Goal: Information Seeking & Learning: Learn about a topic

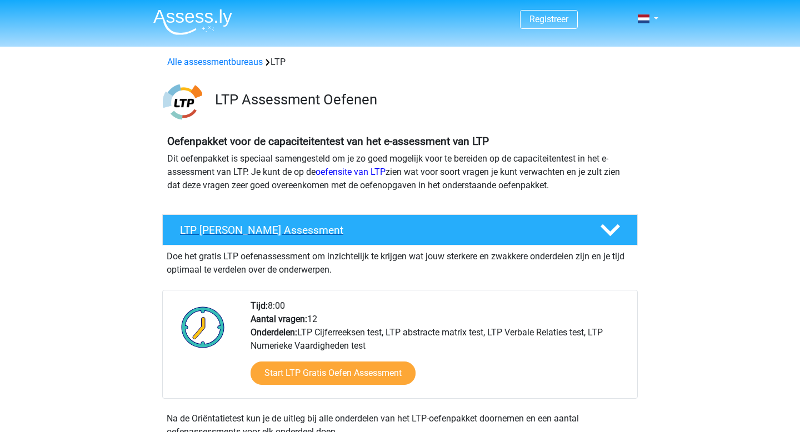
click at [306, 234] on h4 "LTP Gratis Oefen Assessment" at bounding box center [381, 230] width 402 height 13
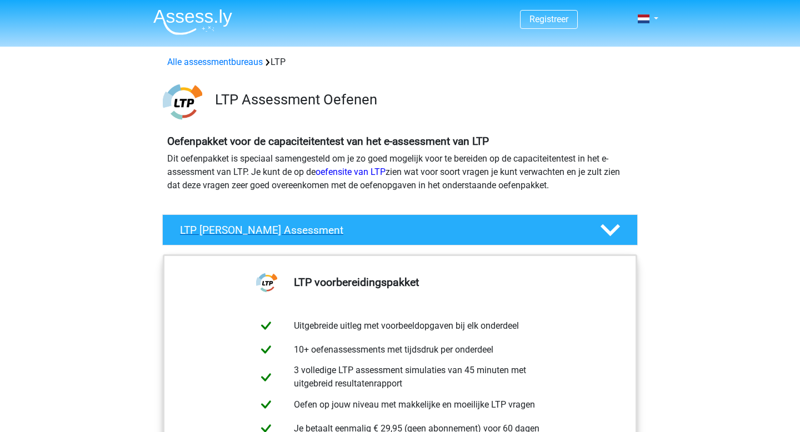
click at [306, 234] on h4 "LTP Gratis Oefen Assessment" at bounding box center [381, 230] width 402 height 13
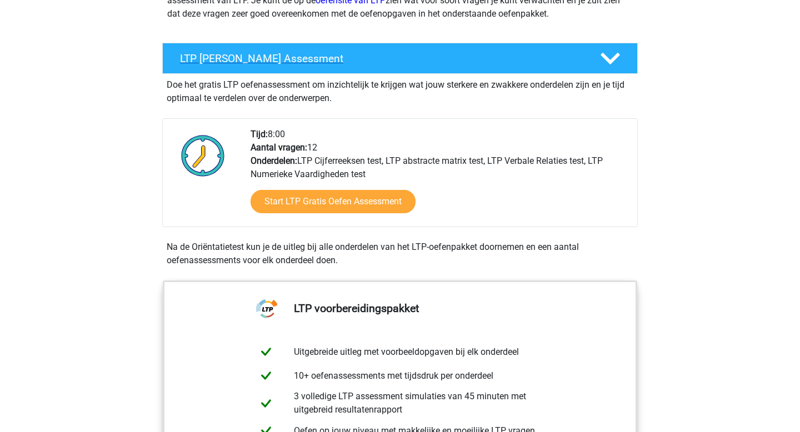
scroll to position [172, 0]
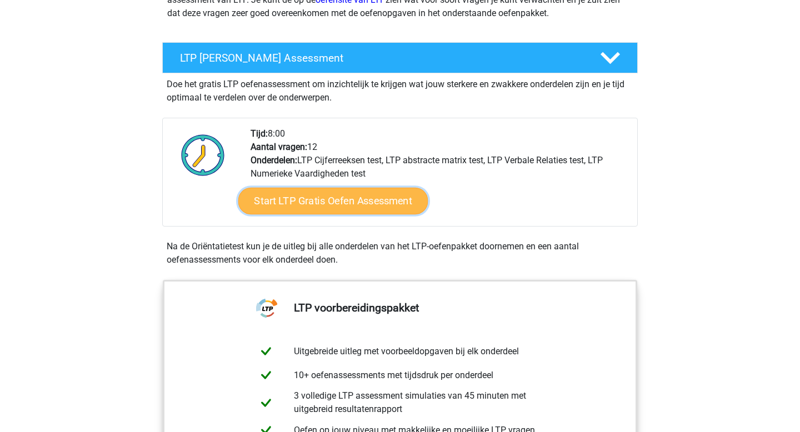
click at [311, 204] on link "Start LTP Gratis Oefen Assessment" at bounding box center [333, 201] width 190 height 27
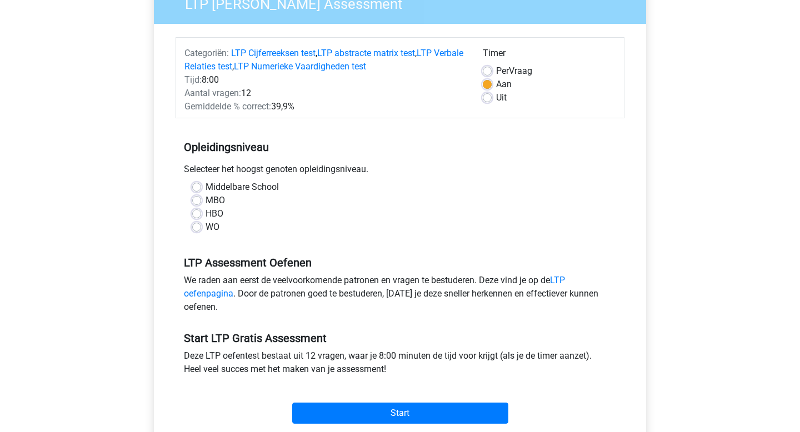
scroll to position [113, 0]
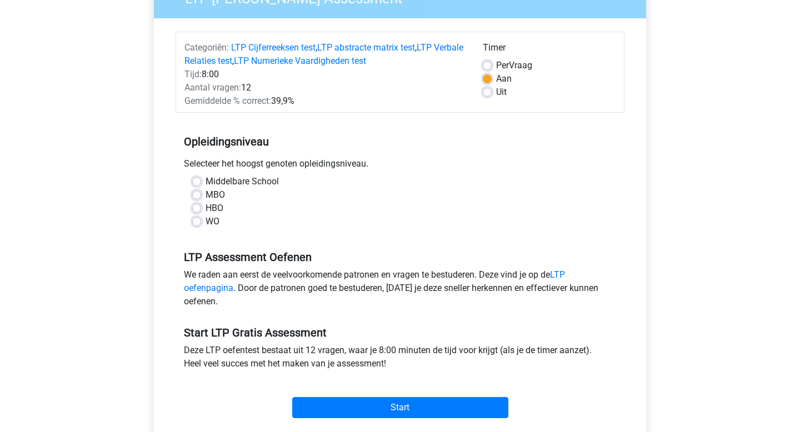
click at [206, 220] on label "WO" at bounding box center [213, 221] width 14 height 13
click at [196, 220] on input "WO" at bounding box center [196, 220] width 9 height 11
radio input "true"
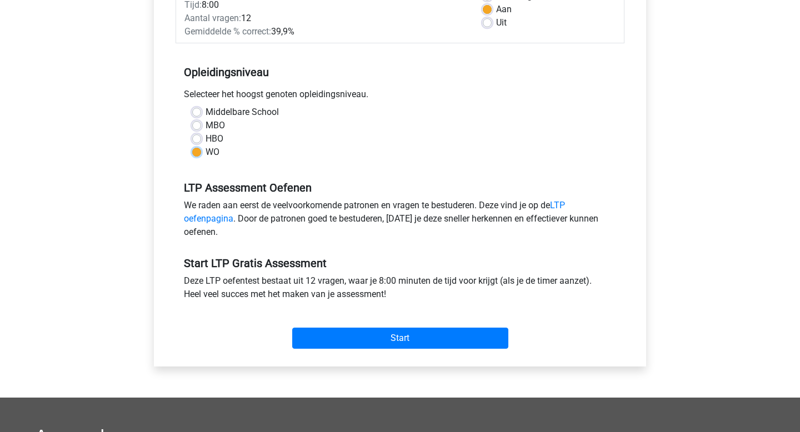
scroll to position [201, 0]
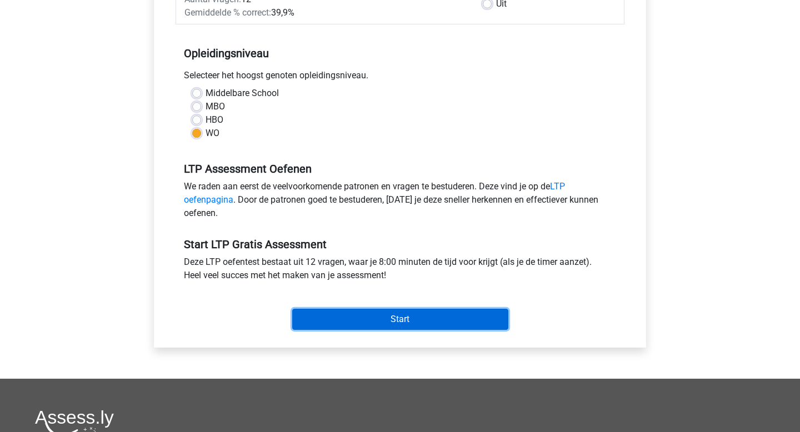
click at [398, 318] on input "Start" at bounding box center [400, 319] width 216 height 21
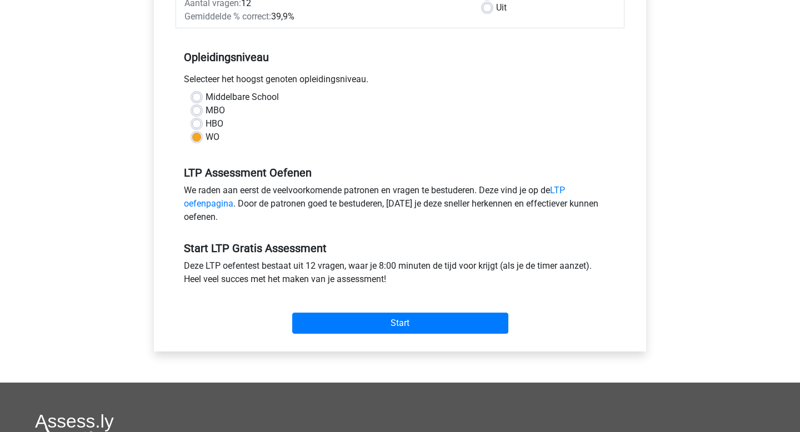
scroll to position [198, 0]
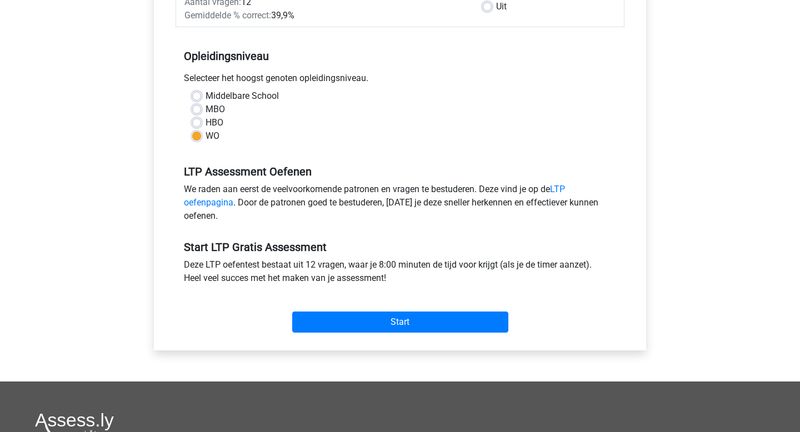
click at [356, 311] on div "Start" at bounding box center [400, 313] width 449 height 39
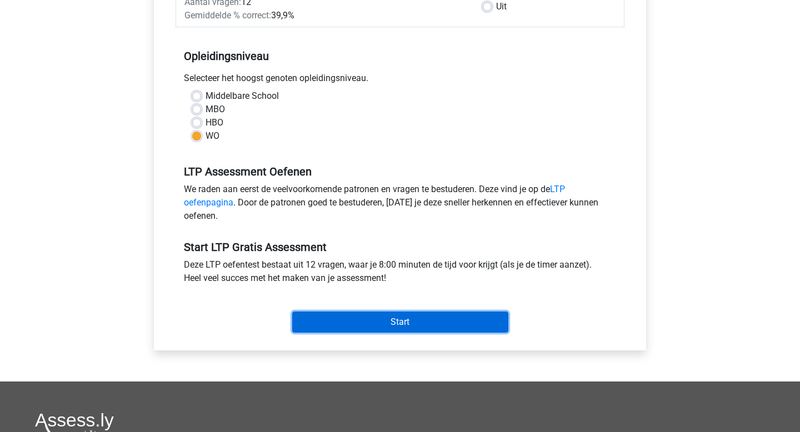
click at [364, 321] on input "Start" at bounding box center [400, 322] width 216 height 21
click at [335, 314] on input "Start" at bounding box center [400, 322] width 216 height 21
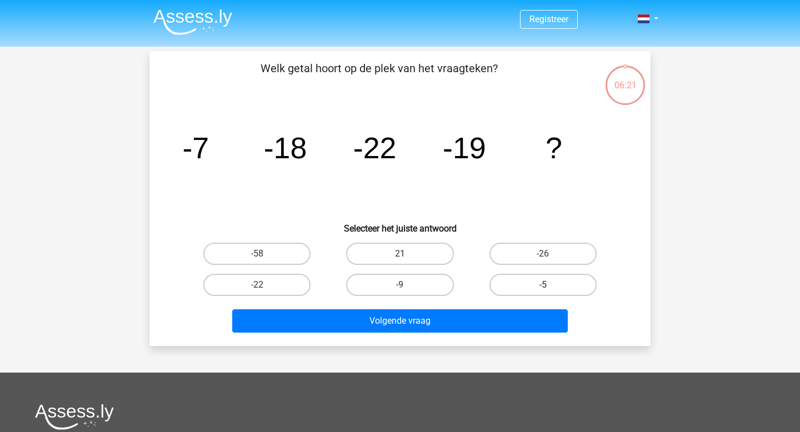
click at [501, 285] on label "-5" at bounding box center [542, 285] width 107 height 22
click at [543, 285] on input "-5" at bounding box center [546, 288] width 7 height 7
radio input "true"
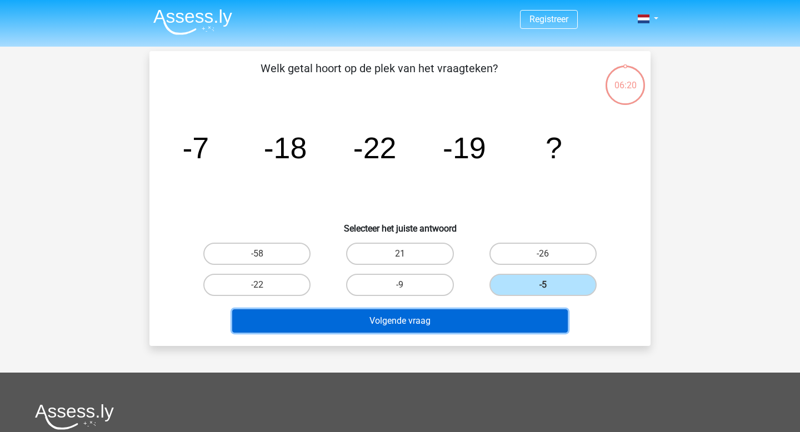
click at [429, 322] on button "Volgende vraag" at bounding box center [400, 320] width 336 height 23
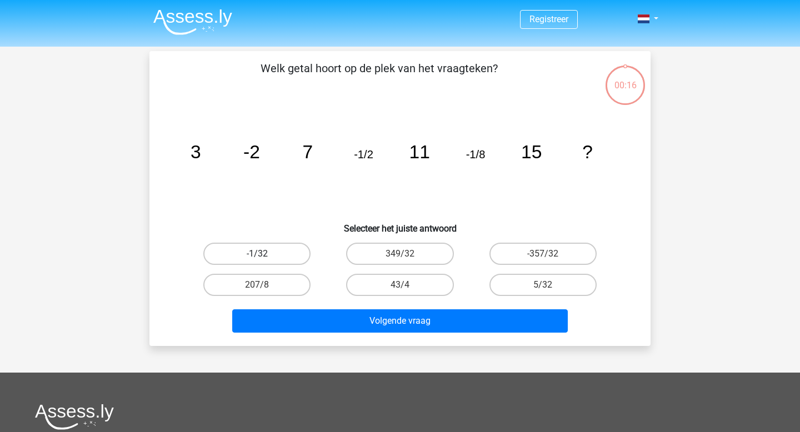
click at [277, 253] on label "-1/32" at bounding box center [256, 254] width 107 height 22
click at [264, 254] on input "-1/32" at bounding box center [260, 257] width 7 height 7
radio input "true"
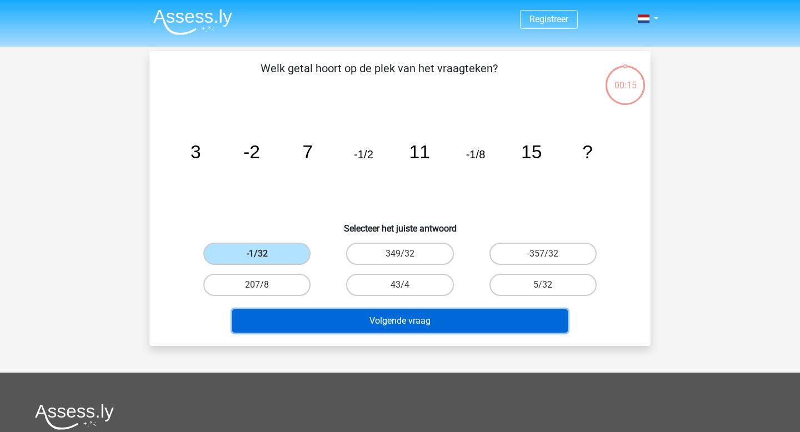
click at [367, 321] on button "Volgende vraag" at bounding box center [400, 320] width 336 height 23
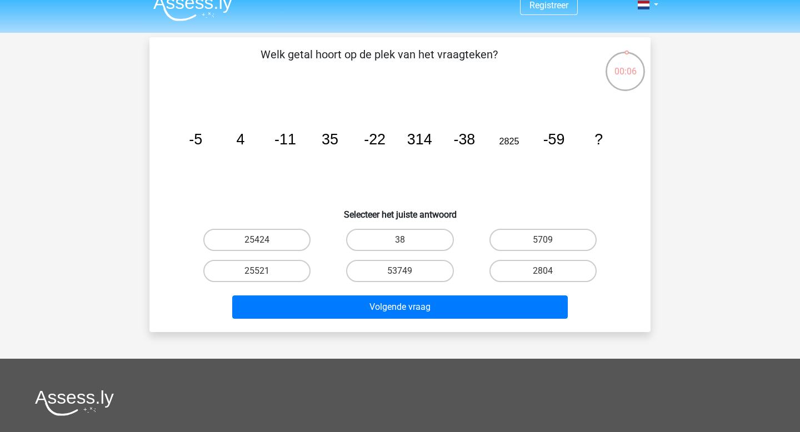
scroll to position [5, 0]
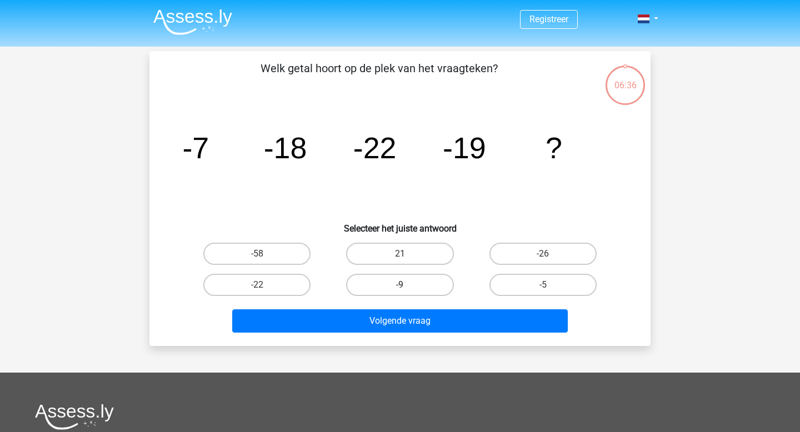
click at [388, 281] on label "-9" at bounding box center [399, 285] width 107 height 22
click at [400, 285] on input "-9" at bounding box center [403, 288] width 7 height 7
radio input "true"
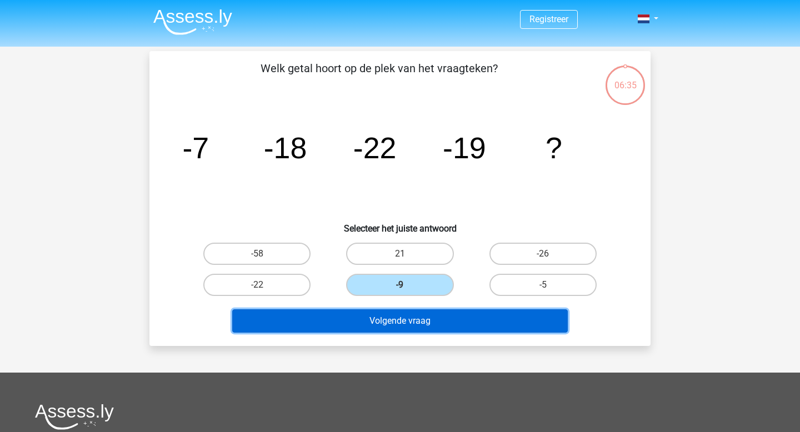
click at [389, 313] on button "Volgende vraag" at bounding box center [400, 320] width 336 height 23
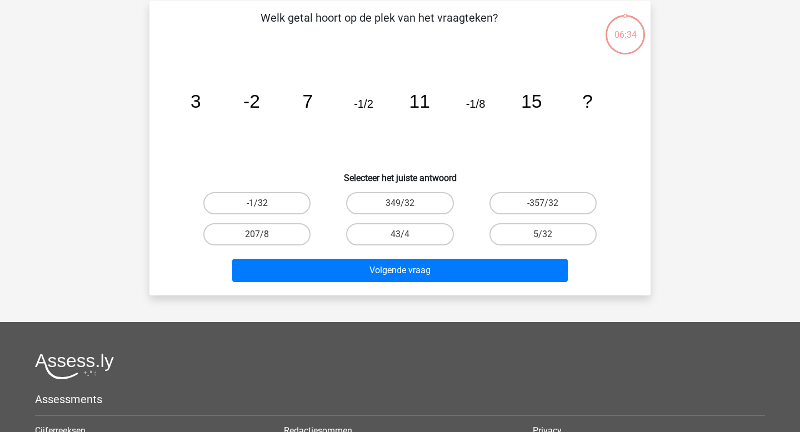
scroll to position [51, 0]
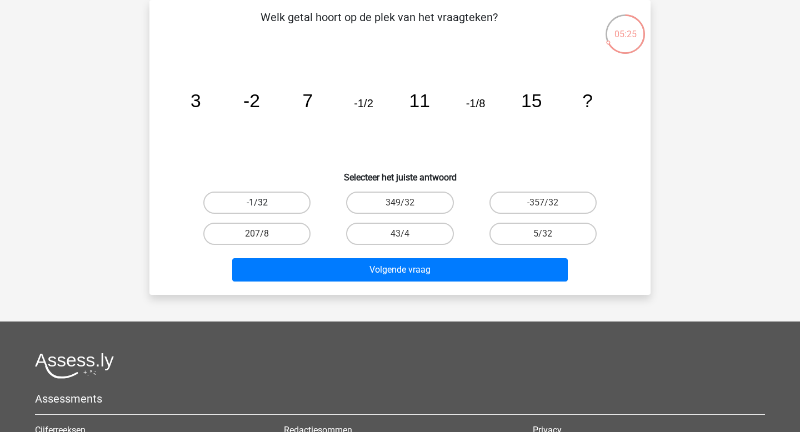
click at [271, 206] on label "-1/32" at bounding box center [256, 203] width 107 height 22
click at [264, 206] on input "-1/32" at bounding box center [260, 206] width 7 height 7
radio input "true"
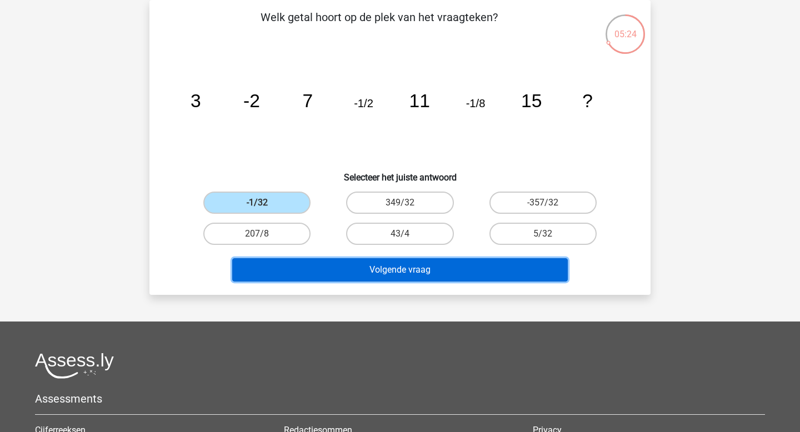
click at [353, 277] on button "Volgende vraag" at bounding box center [400, 269] width 336 height 23
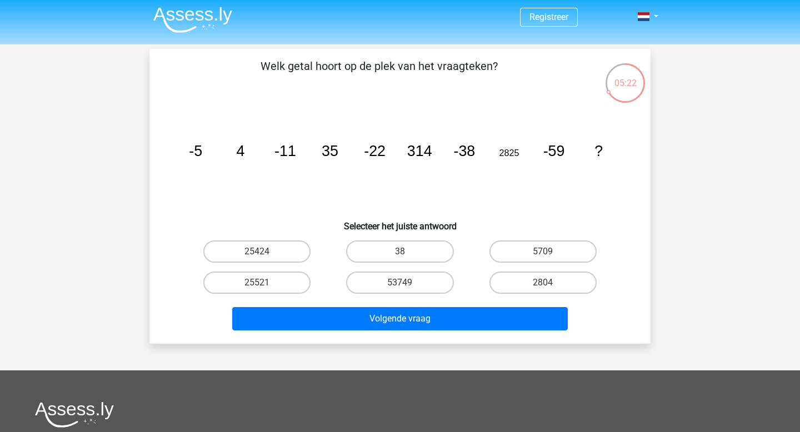
scroll to position [0, 0]
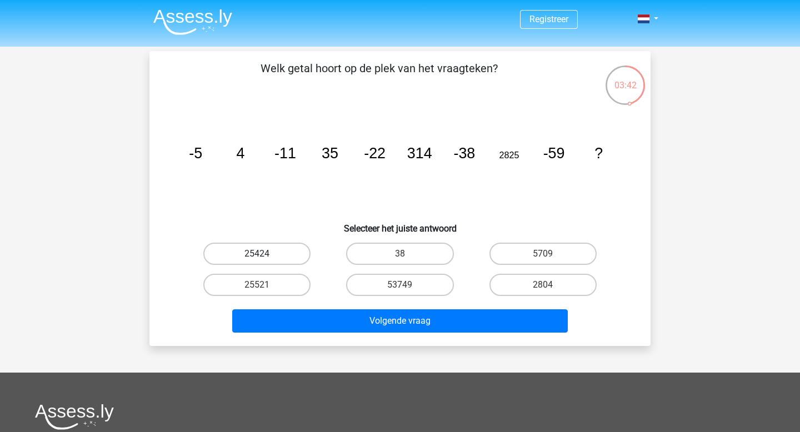
click at [274, 248] on label "25424" at bounding box center [256, 254] width 107 height 22
click at [264, 254] on input "25424" at bounding box center [260, 257] width 7 height 7
radio input "true"
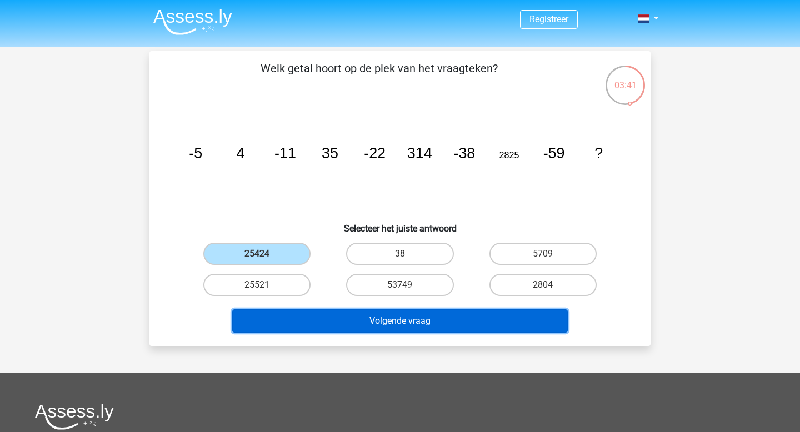
click at [399, 322] on button "Volgende vraag" at bounding box center [400, 320] width 336 height 23
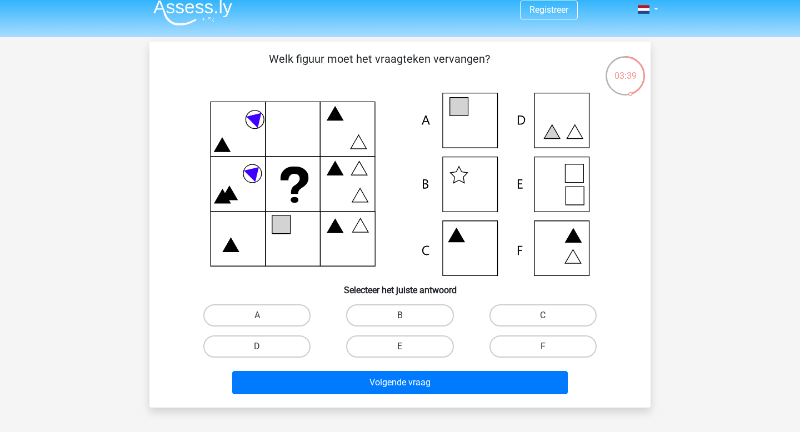
scroll to position [8, 0]
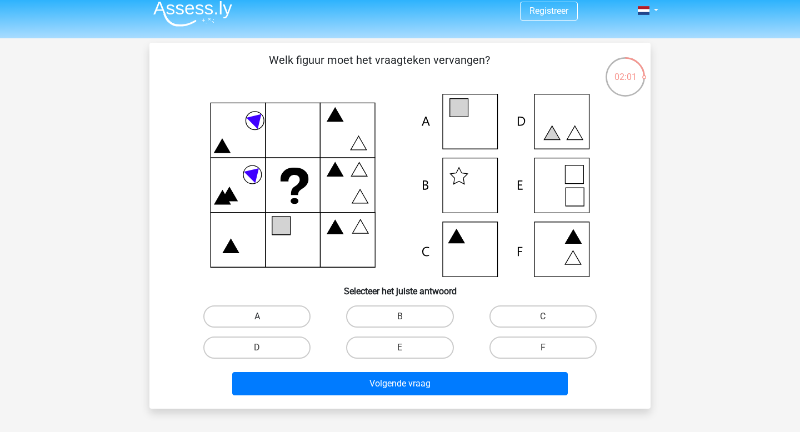
click at [273, 310] on label "A" at bounding box center [256, 317] width 107 height 22
click at [264, 317] on input "A" at bounding box center [260, 320] width 7 height 7
radio input "true"
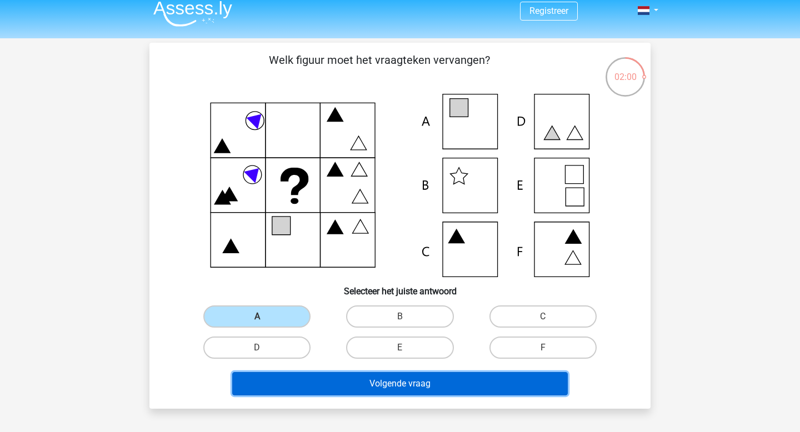
click at [366, 383] on button "Volgende vraag" at bounding box center [400, 383] width 336 height 23
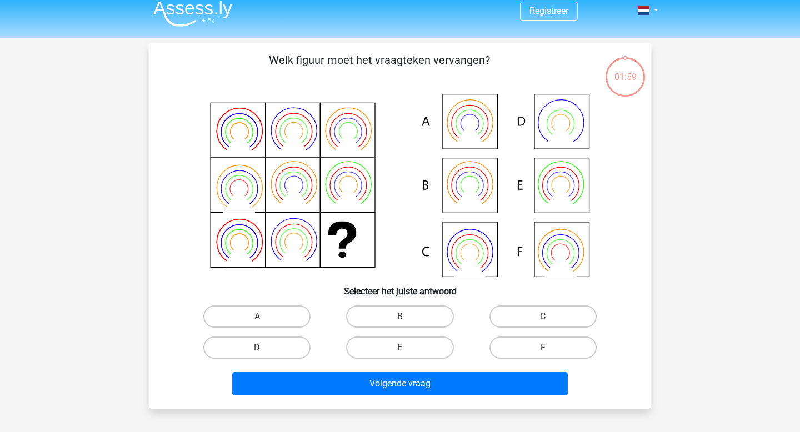
scroll to position [51, 0]
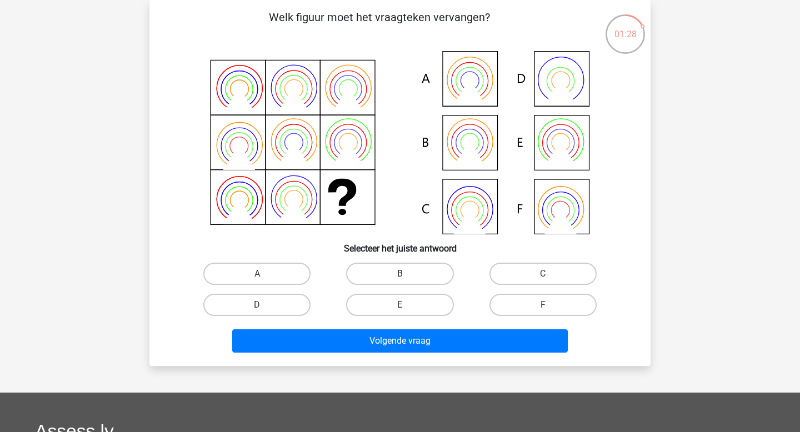
click at [400, 271] on label "B" at bounding box center [399, 274] width 107 height 22
click at [400, 274] on input "B" at bounding box center [403, 277] width 7 height 7
radio input "true"
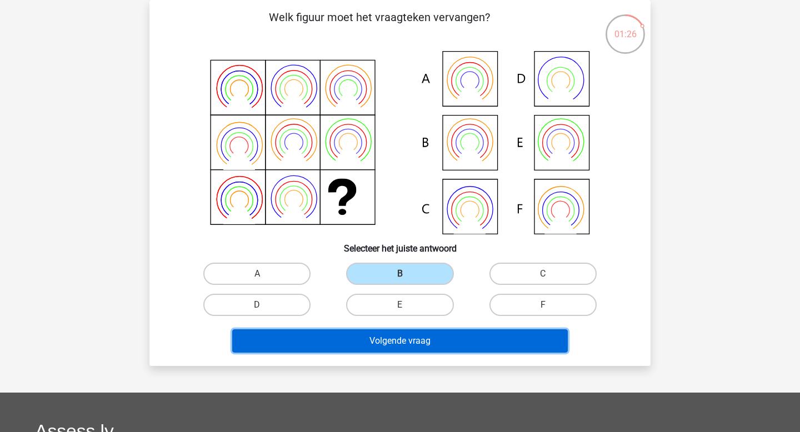
click at [377, 336] on button "Volgende vraag" at bounding box center [400, 340] width 336 height 23
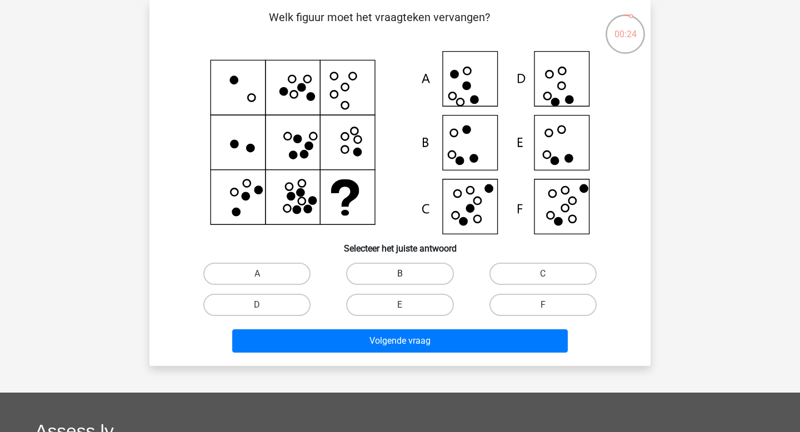
click at [393, 271] on label "B" at bounding box center [399, 274] width 107 height 22
click at [400, 274] on input "B" at bounding box center [403, 277] width 7 height 7
radio input "true"
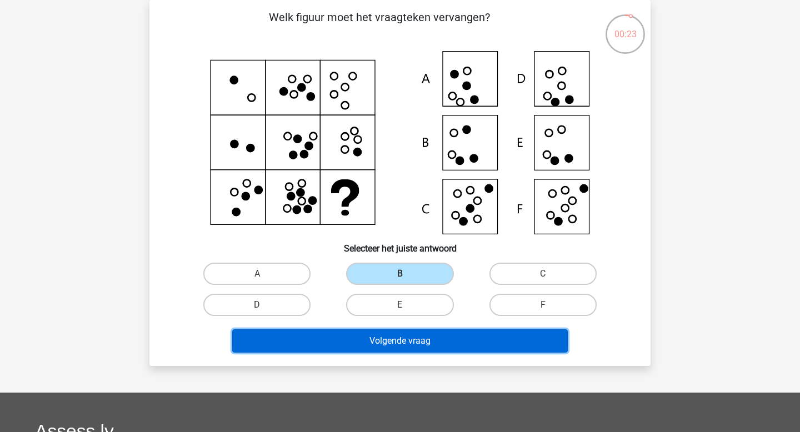
click at [388, 339] on button "Volgende vraag" at bounding box center [400, 340] width 336 height 23
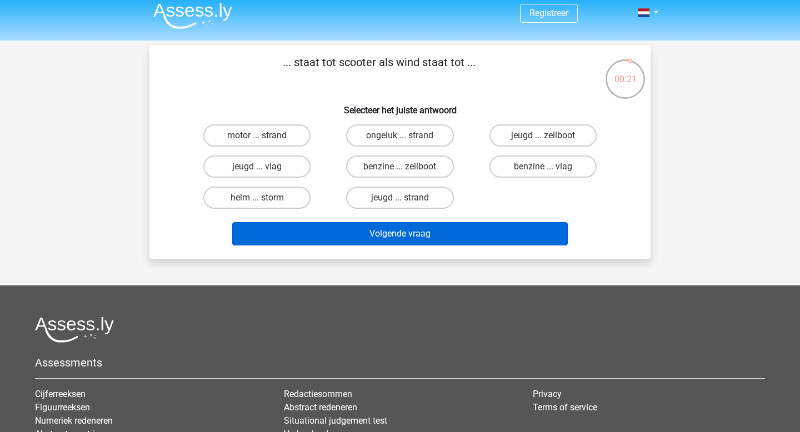
scroll to position [0, 0]
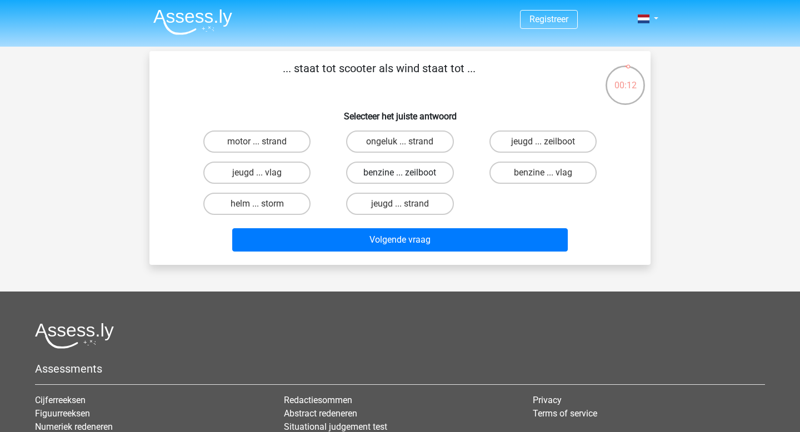
click at [382, 178] on label "benzine ... zeilboot" at bounding box center [399, 173] width 107 height 22
click at [400, 178] on input "benzine ... zeilboot" at bounding box center [403, 176] width 7 height 7
radio input "true"
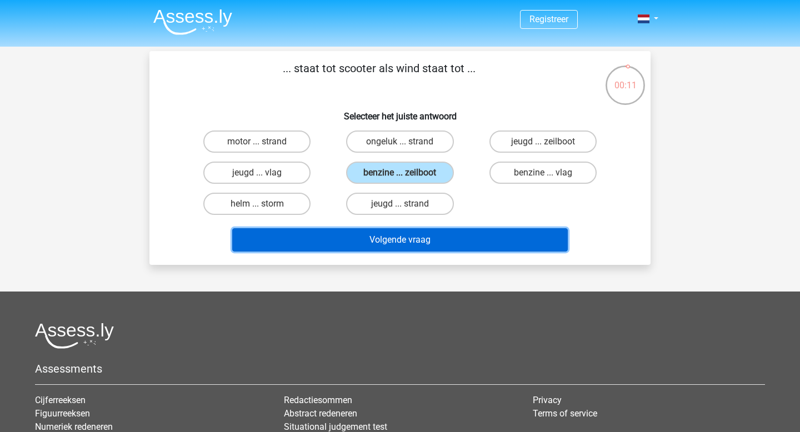
click at [392, 242] on button "Volgende vraag" at bounding box center [400, 239] width 336 height 23
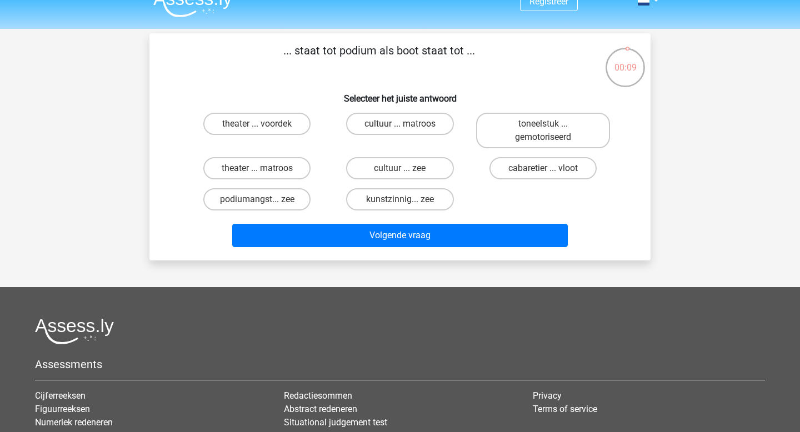
scroll to position [14, 0]
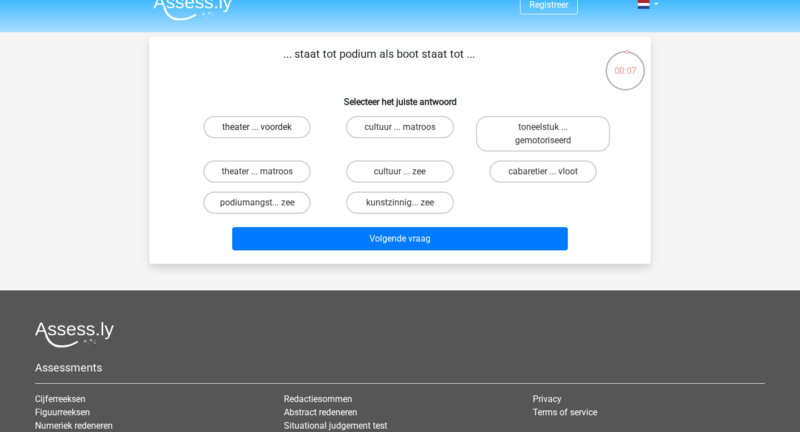
click at [284, 128] on label "theater ... voordek" at bounding box center [256, 127] width 107 height 22
click at [264, 128] on input "theater ... voordek" at bounding box center [260, 130] width 7 height 7
radio input "true"
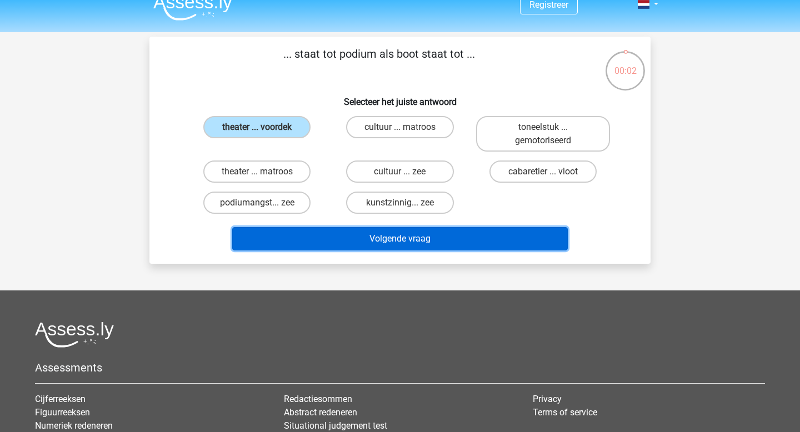
click at [342, 236] on button "Volgende vraag" at bounding box center [400, 238] width 336 height 23
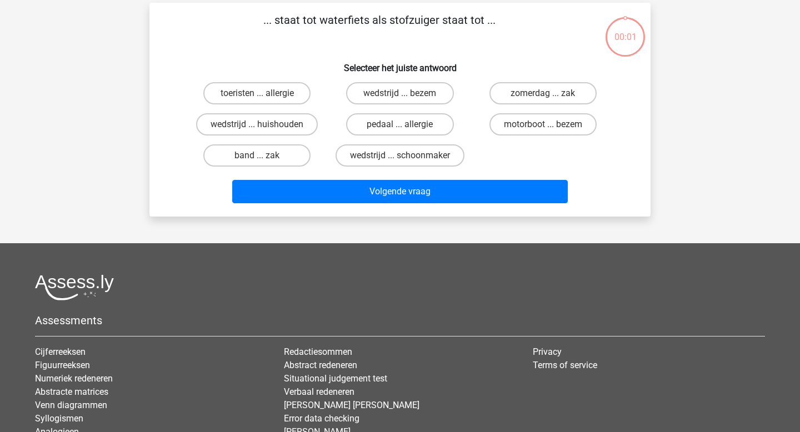
scroll to position [51, 0]
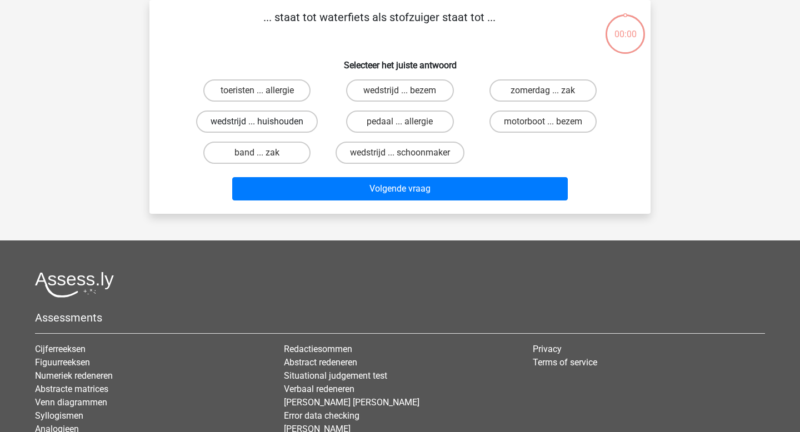
scroll to position [51, 0]
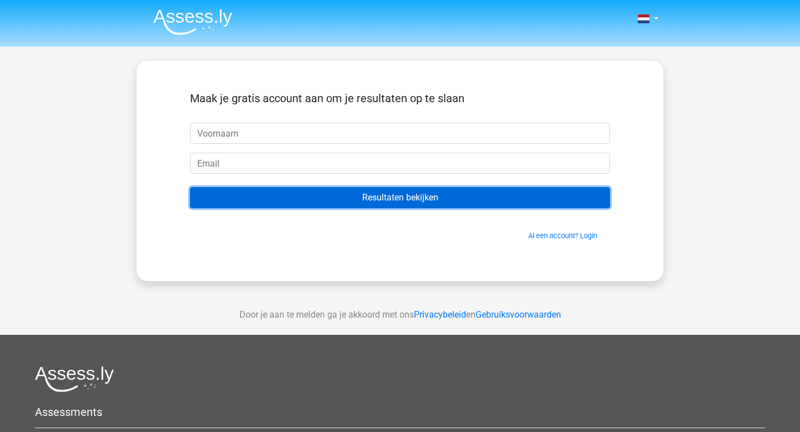
click at [365, 197] on input "Resultaten bekijken" at bounding box center [400, 197] width 420 height 21
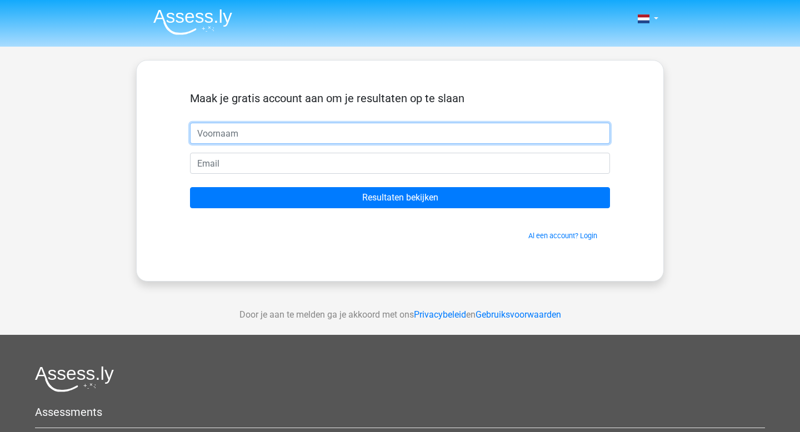
click at [253, 126] on input "text" at bounding box center [400, 133] width 420 height 21
type input "`pipo"
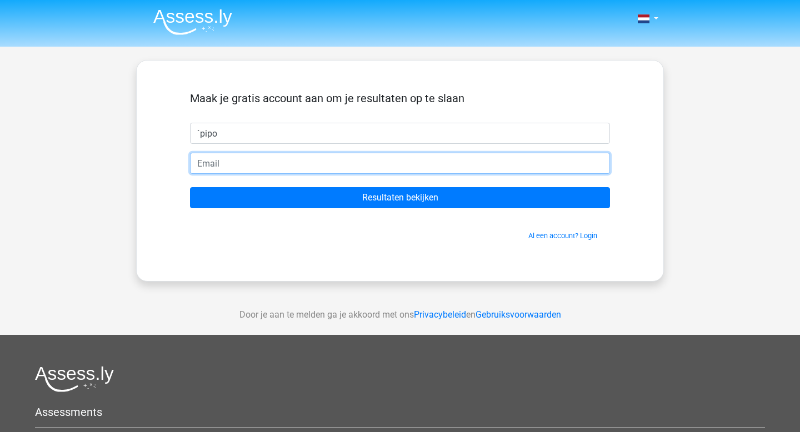
click at [252, 159] on input "email" at bounding box center [400, 163] width 420 height 21
type input "[EMAIL_ADDRESS][DOMAIN_NAME]"
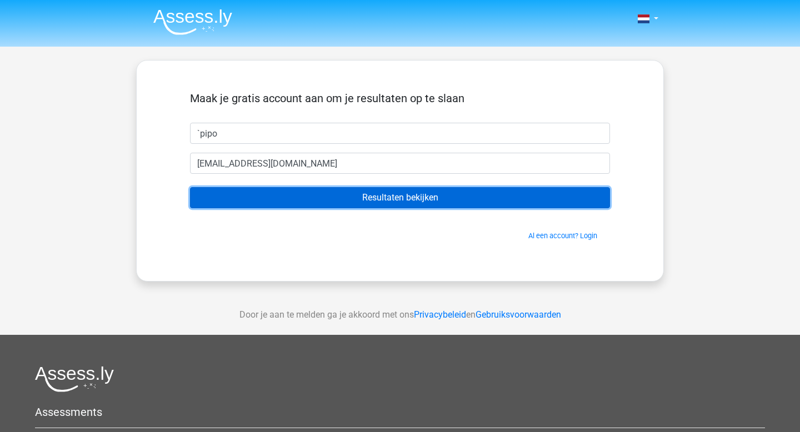
click at [348, 201] on input "Resultaten bekijken" at bounding box center [400, 197] width 420 height 21
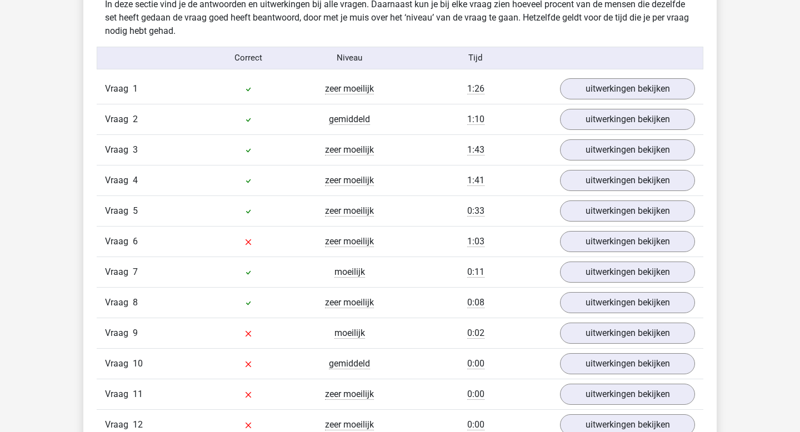
scroll to position [1197, 0]
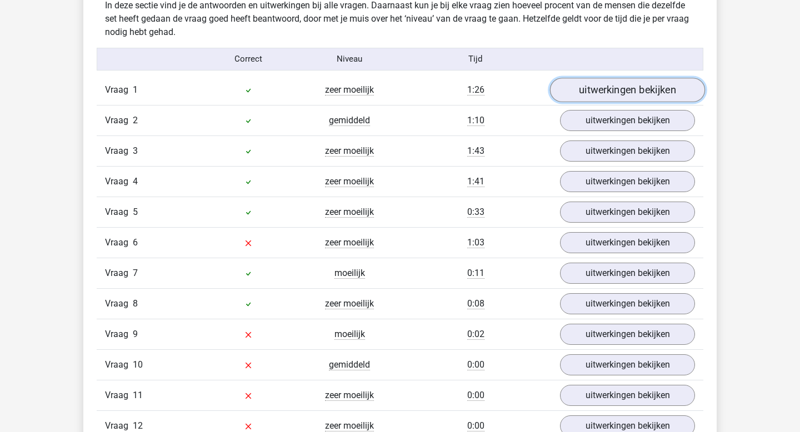
click at [599, 98] on link "uitwerkingen bekijken" at bounding box center [627, 90] width 155 height 24
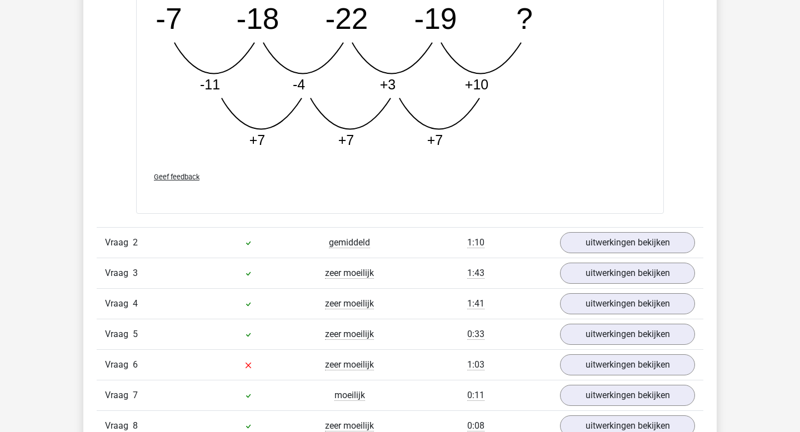
scroll to position [1648, 0]
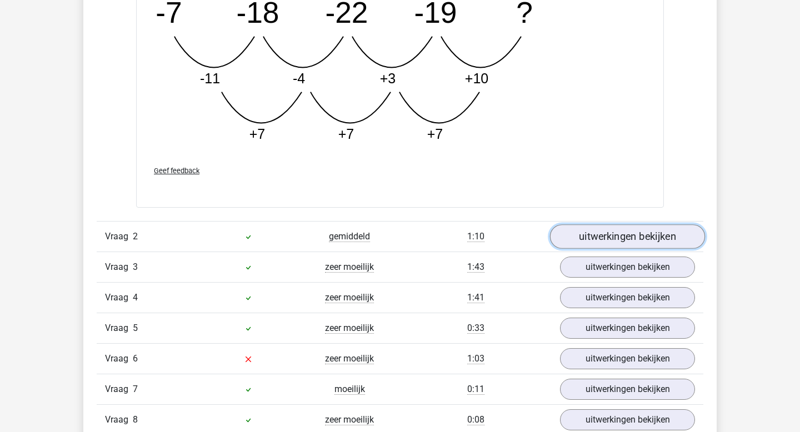
click at [593, 240] on link "uitwerkingen bekijken" at bounding box center [627, 236] width 155 height 24
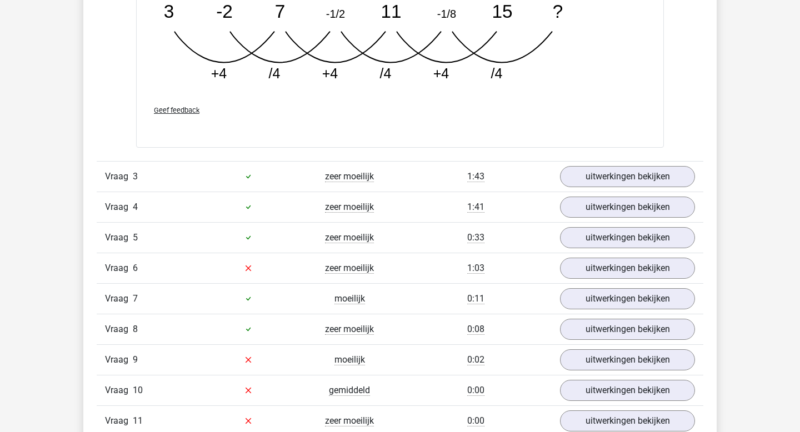
scroll to position [2279, 0]
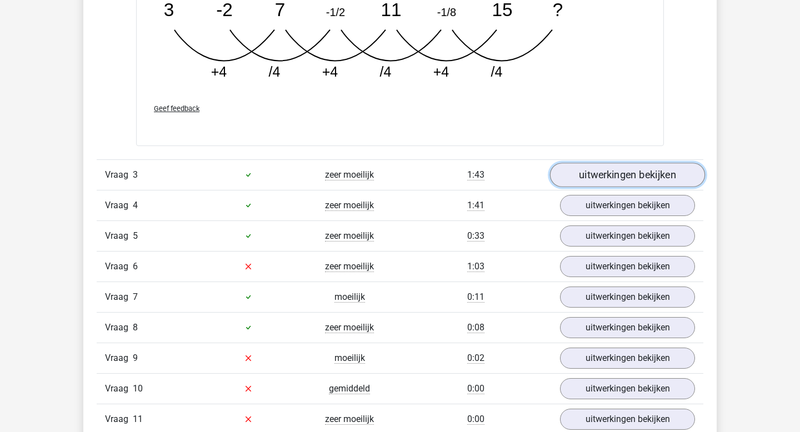
click at [619, 175] on link "uitwerkingen bekijken" at bounding box center [627, 175] width 155 height 24
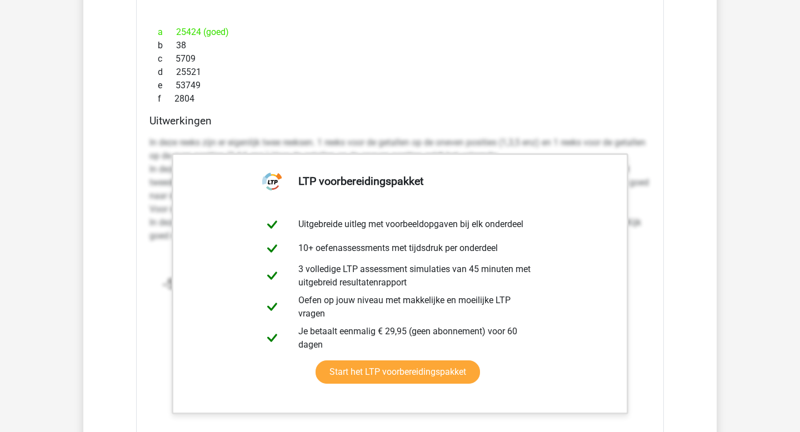
scroll to position [2631, 0]
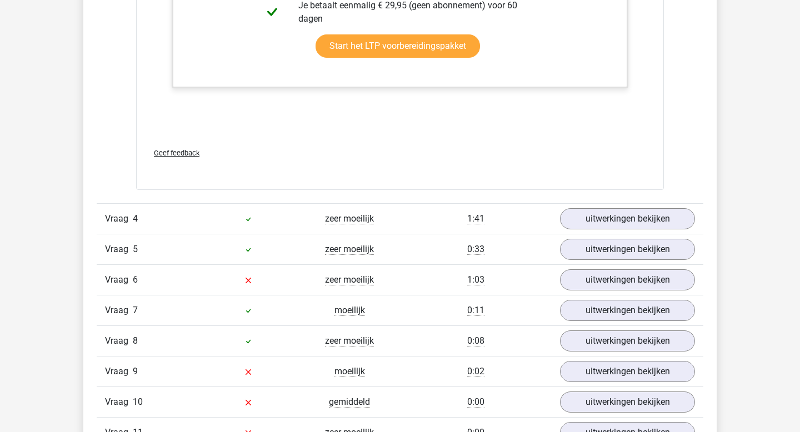
scroll to position [2943, 0]
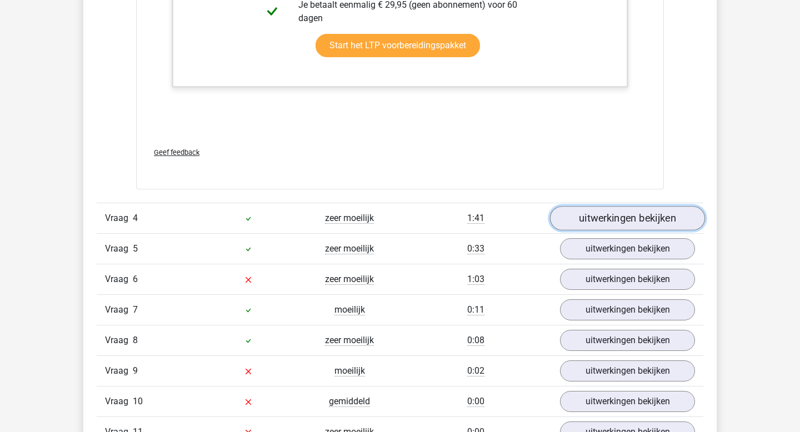
click at [587, 221] on link "uitwerkingen bekijken" at bounding box center [627, 218] width 155 height 24
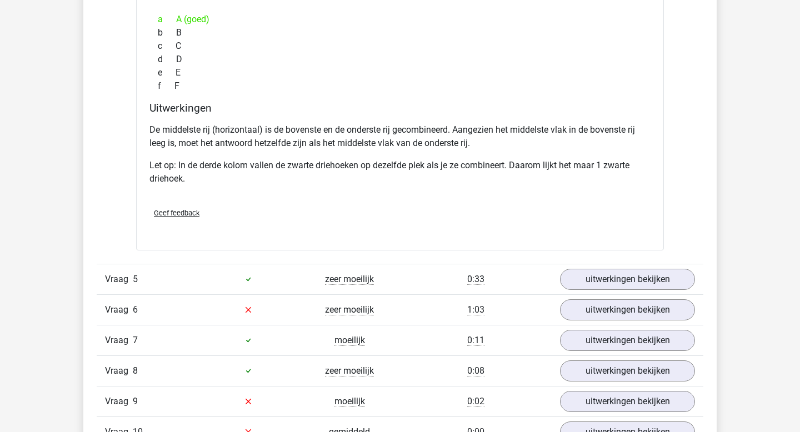
scroll to position [3439, 0]
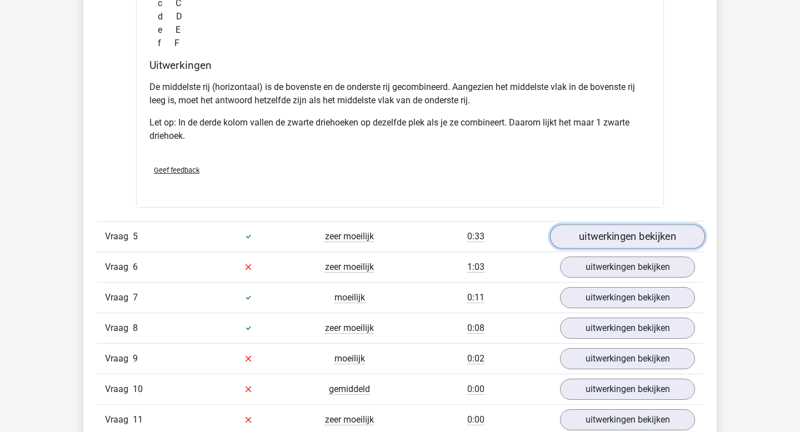
click at [579, 236] on link "uitwerkingen bekijken" at bounding box center [627, 236] width 155 height 24
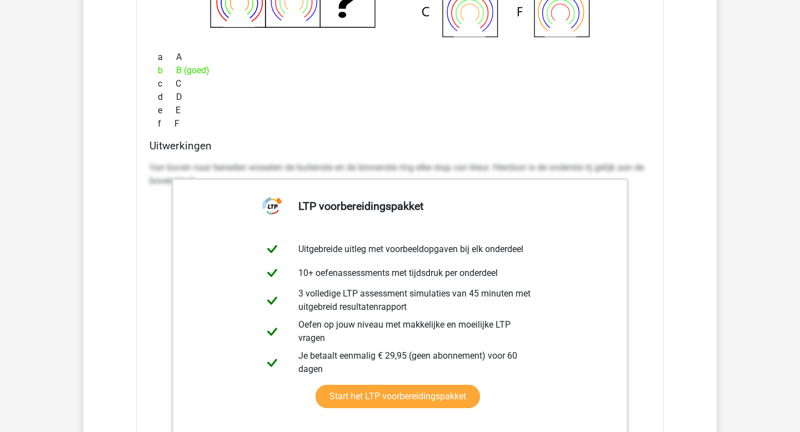
scroll to position [3863, 0]
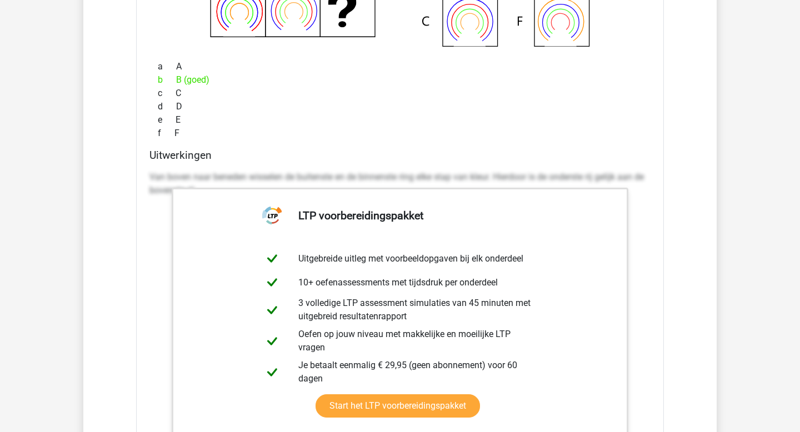
click at [568, 129] on div "f F" at bounding box center [399, 133] width 501 height 13
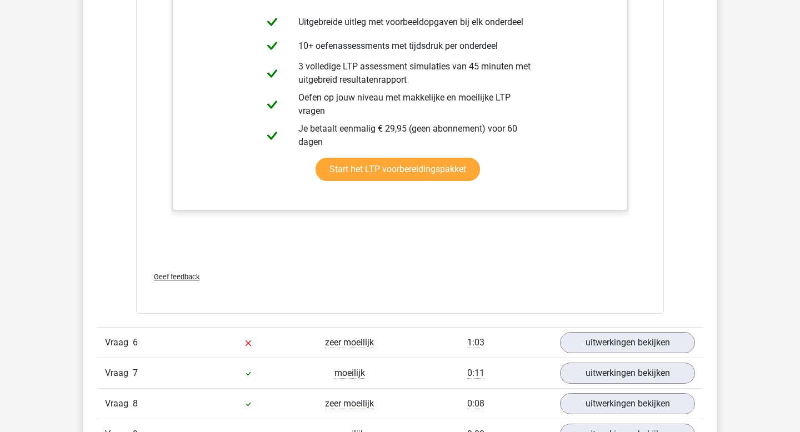
scroll to position [4103, 0]
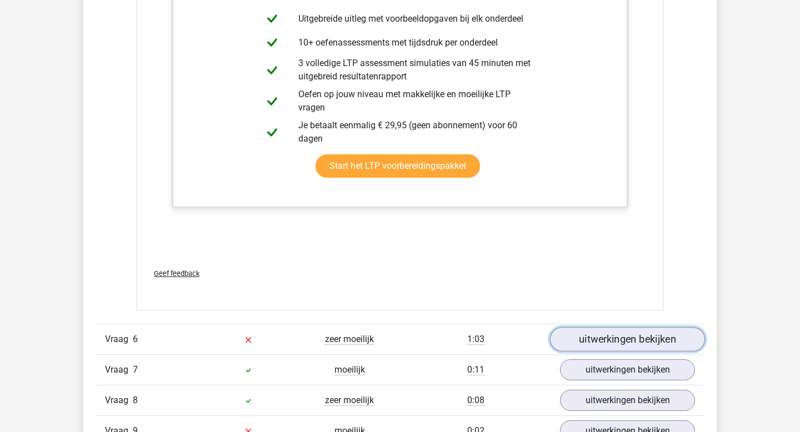
click at [586, 341] on link "uitwerkingen bekijken" at bounding box center [627, 339] width 155 height 24
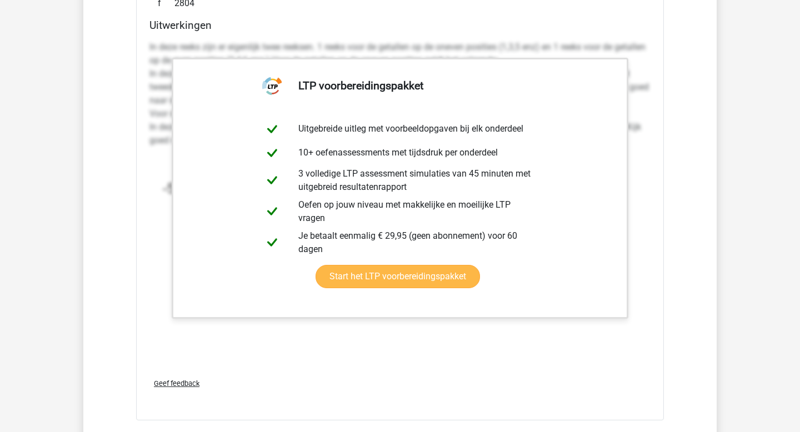
scroll to position [2707, 0]
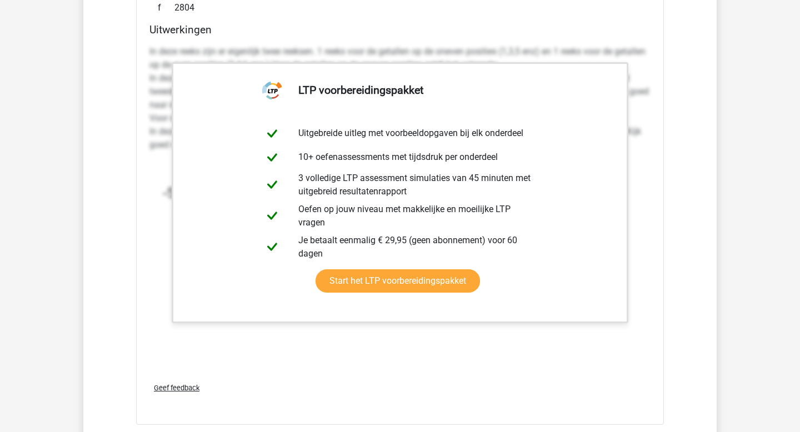
click at [467, 338] on div "In deze reeks zijn er eigenlijk twee reeksen. 1 reeks voor de getallen op de on…" at bounding box center [399, 207] width 501 height 333
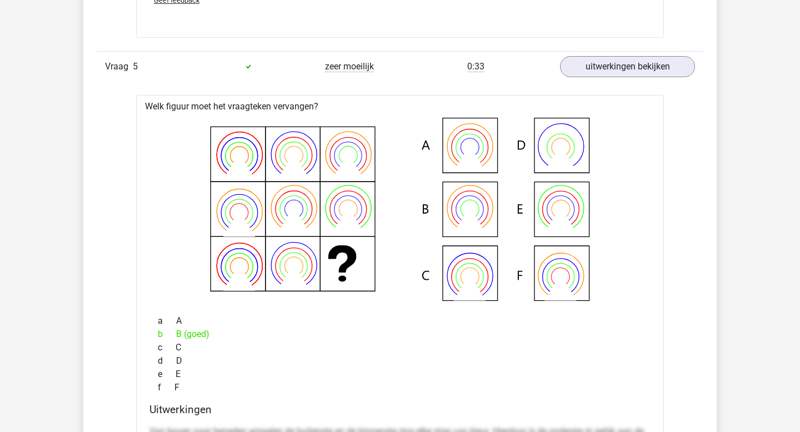
scroll to position [3603, 0]
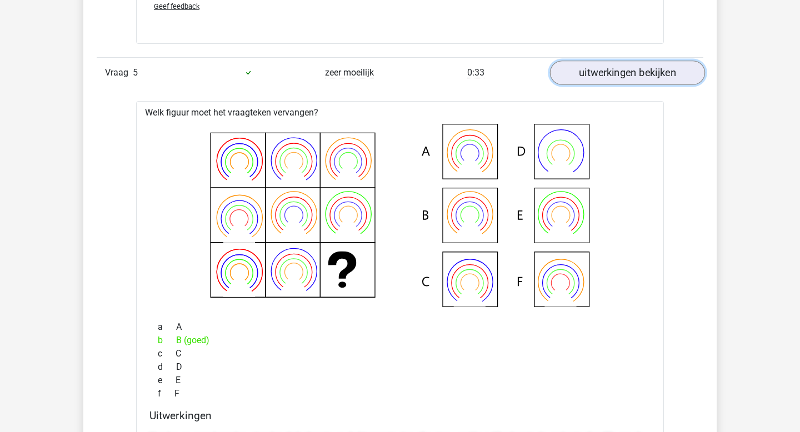
click at [627, 77] on link "uitwerkingen bekijken" at bounding box center [627, 73] width 155 height 24
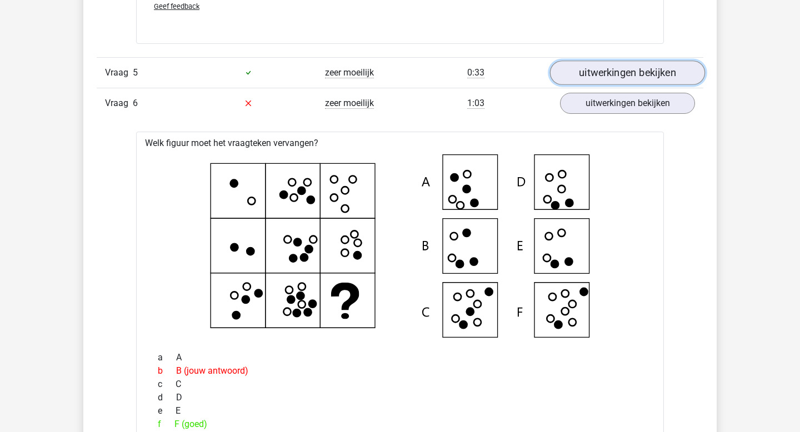
click at [626, 77] on link "uitwerkingen bekijken" at bounding box center [627, 73] width 155 height 24
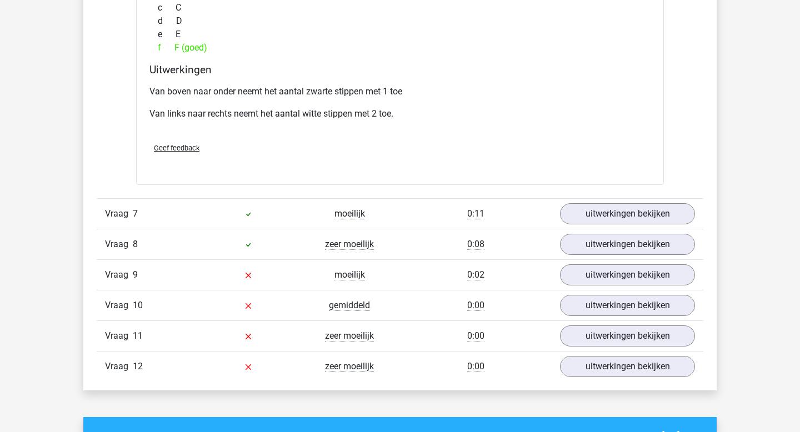
scroll to position [4720, 0]
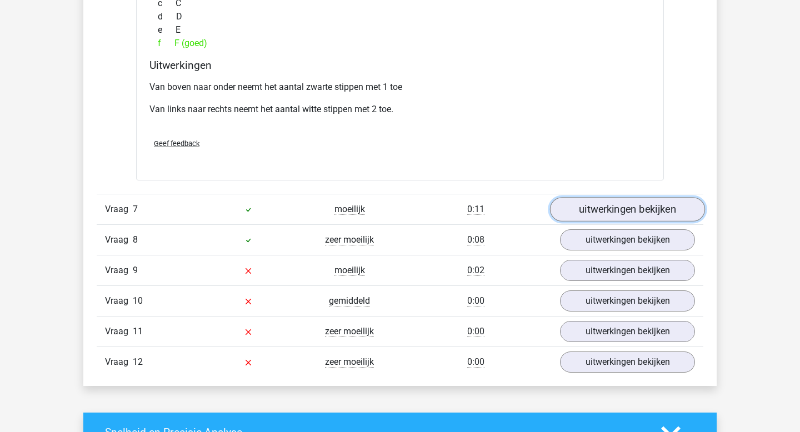
click at [603, 217] on link "uitwerkingen bekijken" at bounding box center [627, 209] width 155 height 24
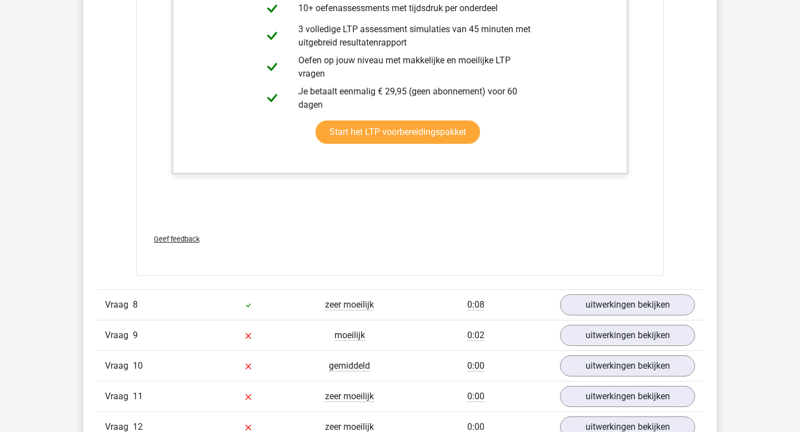
scroll to position [5252, 0]
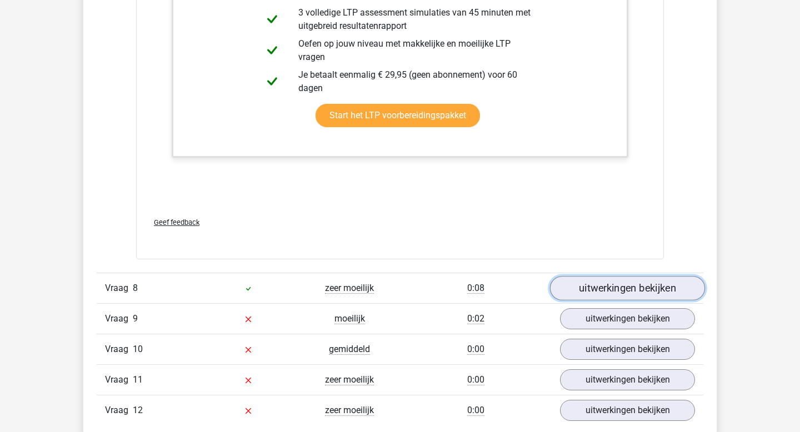
click at [618, 289] on link "uitwerkingen bekijken" at bounding box center [627, 288] width 155 height 24
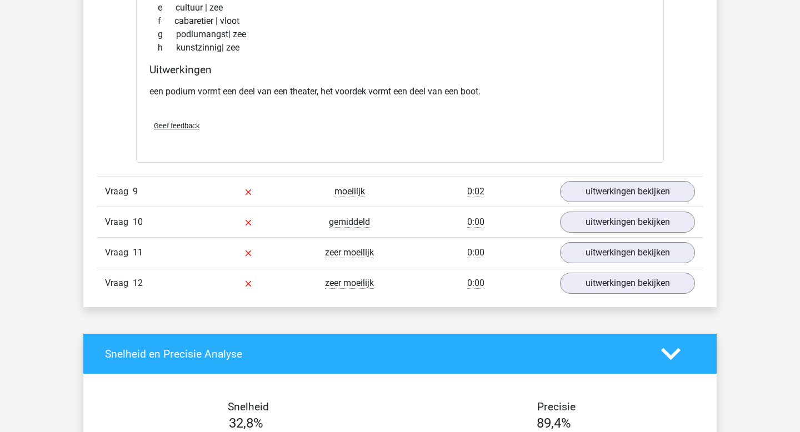
scroll to position [5671, 0]
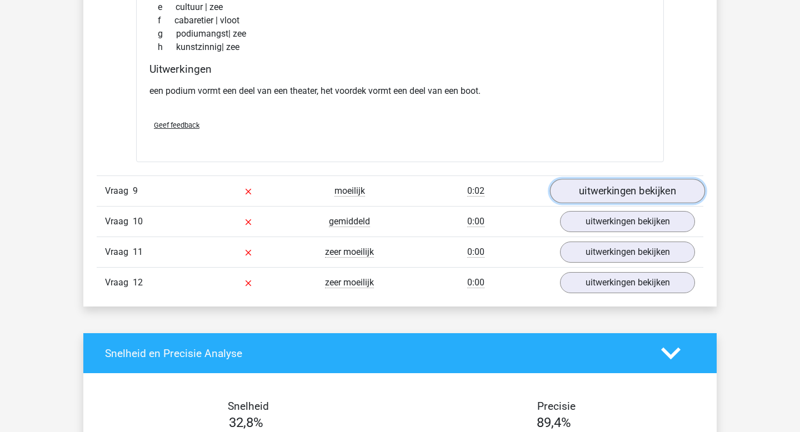
click at [627, 187] on link "uitwerkingen bekijken" at bounding box center [627, 191] width 155 height 24
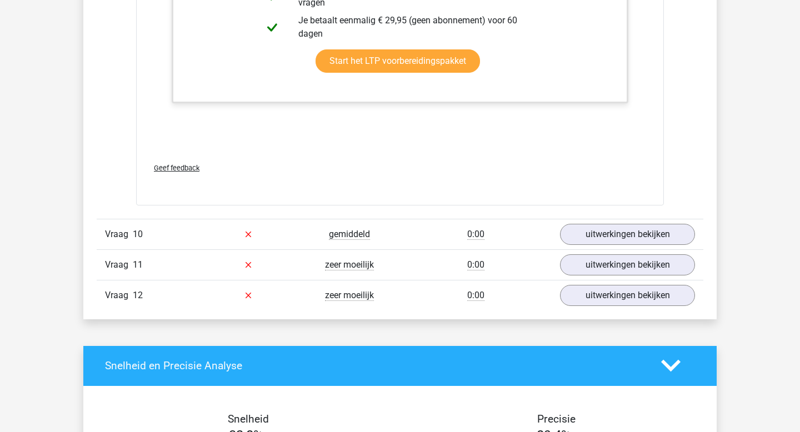
scroll to position [6254, 0]
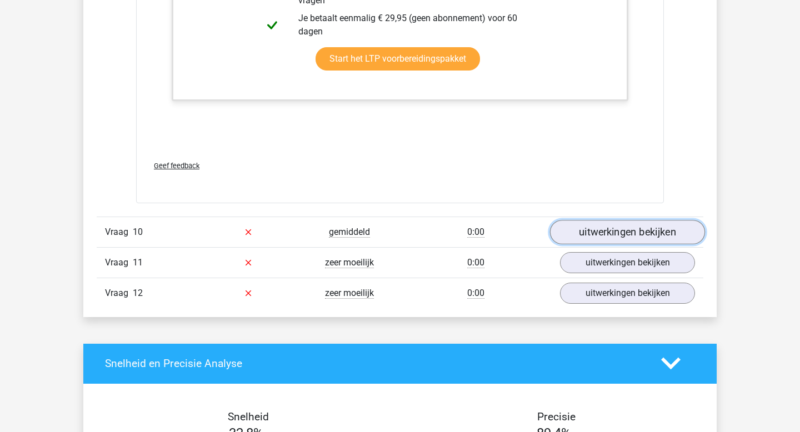
click at [584, 229] on link "uitwerkingen bekijken" at bounding box center [627, 232] width 155 height 24
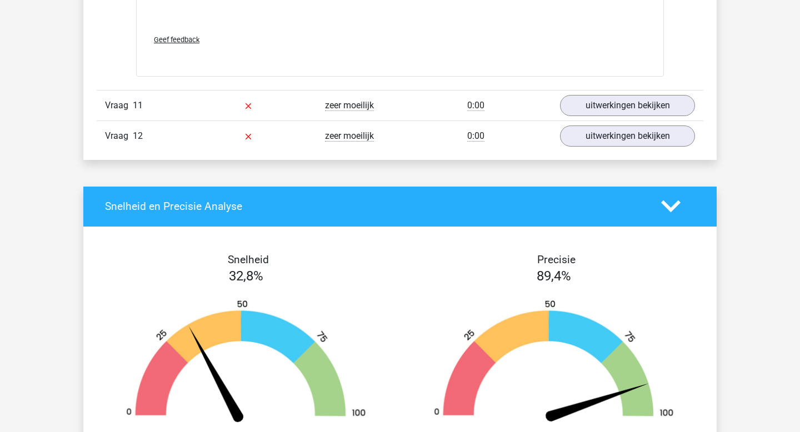
scroll to position [7139, 0]
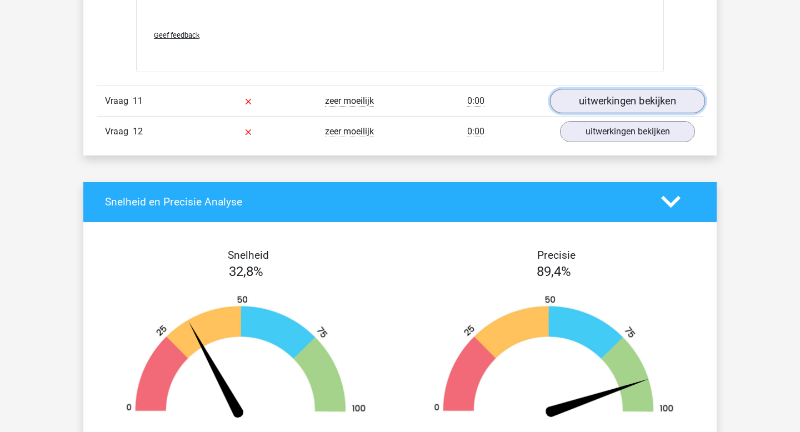
click at [605, 95] on link "uitwerkingen bekijken" at bounding box center [627, 101] width 155 height 24
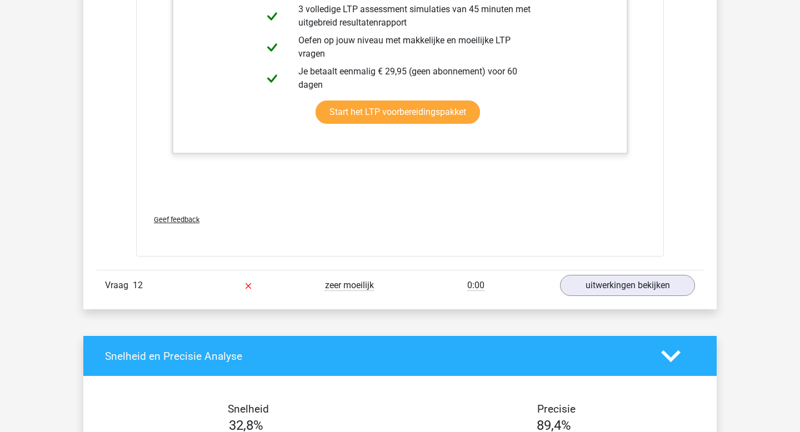
scroll to position [7717, 0]
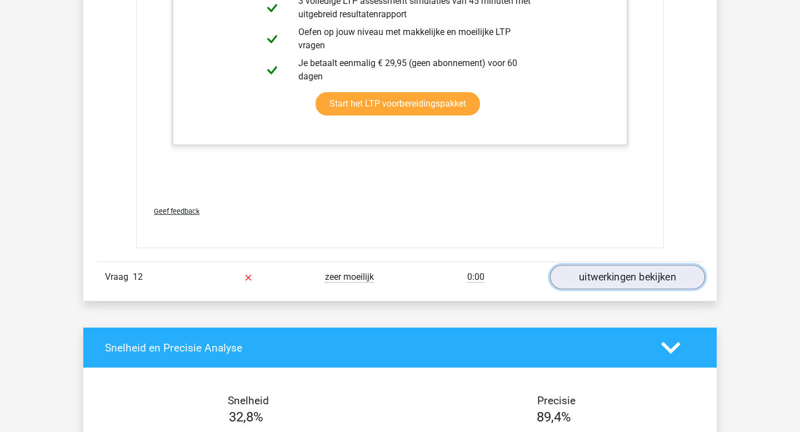
click at [606, 278] on link "uitwerkingen bekijken" at bounding box center [627, 277] width 155 height 24
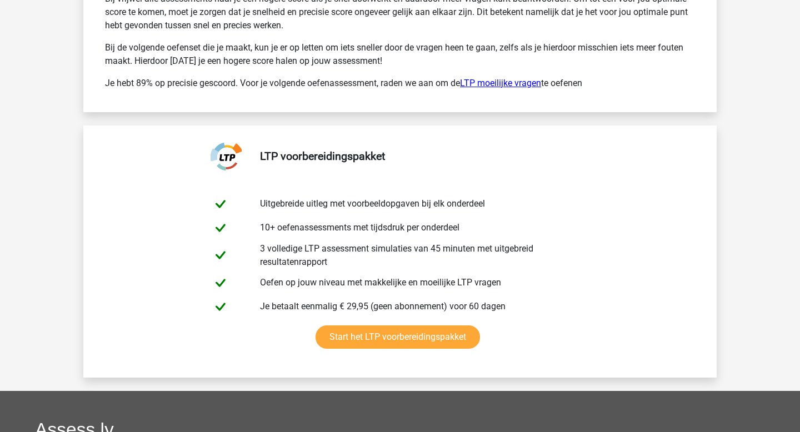
scroll to position [8961, 0]
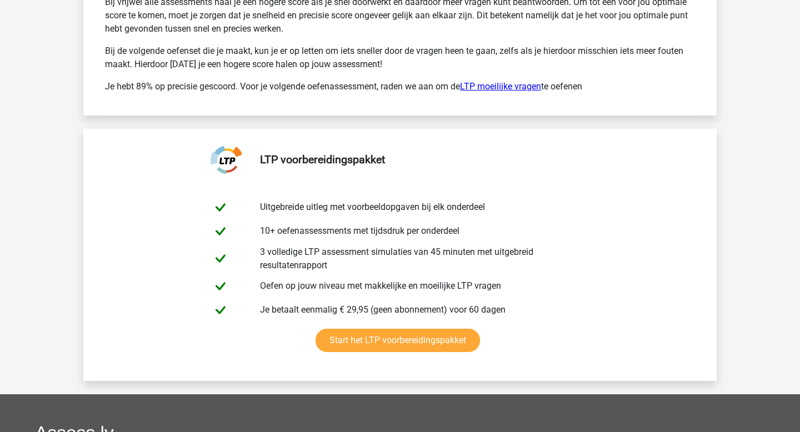
click at [517, 86] on link "LTP moeilijke vragen" at bounding box center [500, 86] width 81 height 11
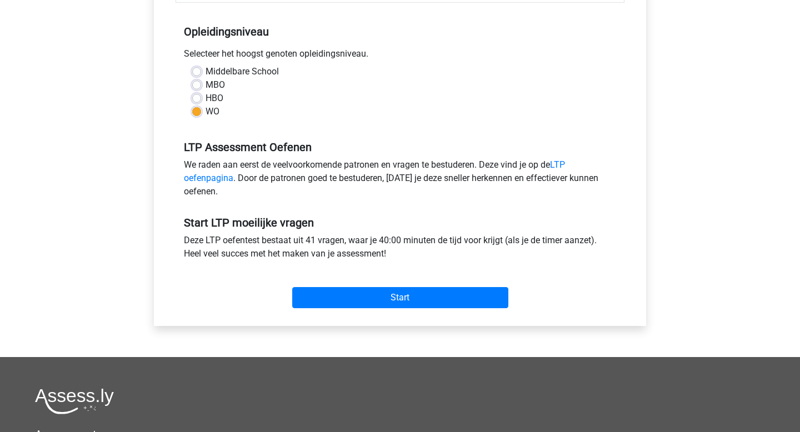
scroll to position [237, 0]
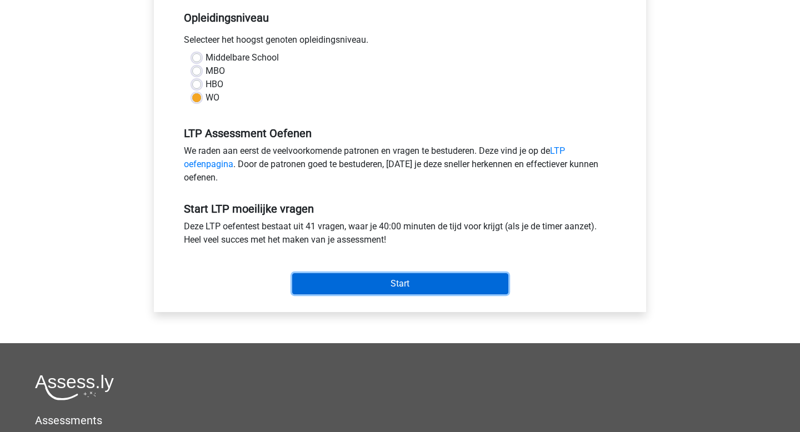
click at [379, 281] on input "Start" at bounding box center [400, 283] width 216 height 21
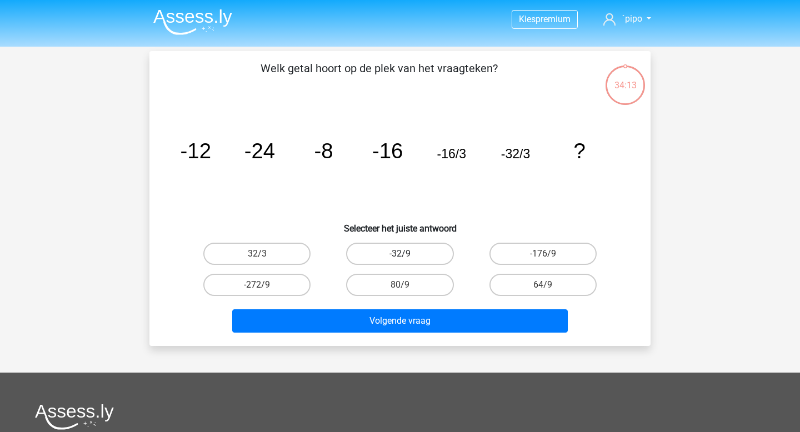
click at [422, 251] on label "-32/9" at bounding box center [399, 254] width 107 height 22
click at [407, 254] on input "-32/9" at bounding box center [403, 257] width 7 height 7
radio input "true"
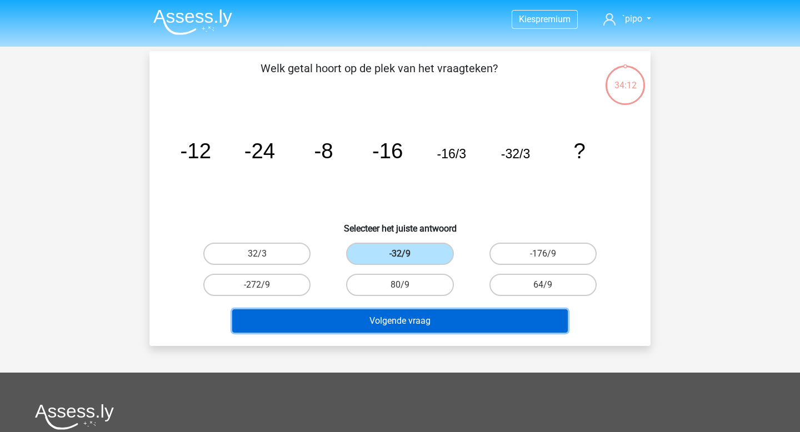
click at [410, 316] on button "Volgende vraag" at bounding box center [400, 320] width 336 height 23
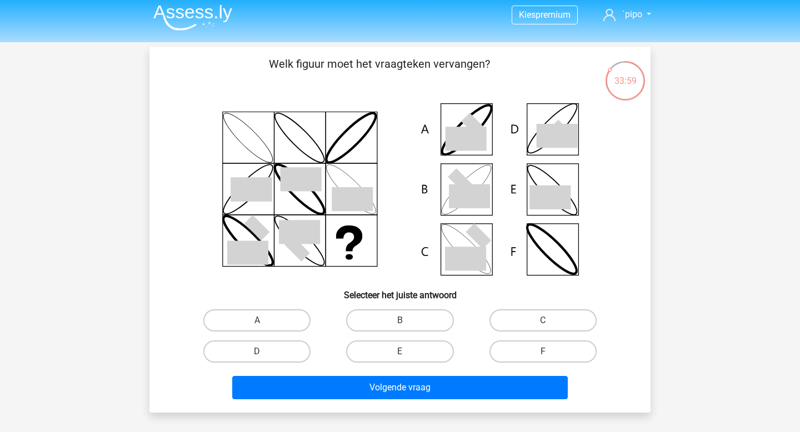
scroll to position [2, 0]
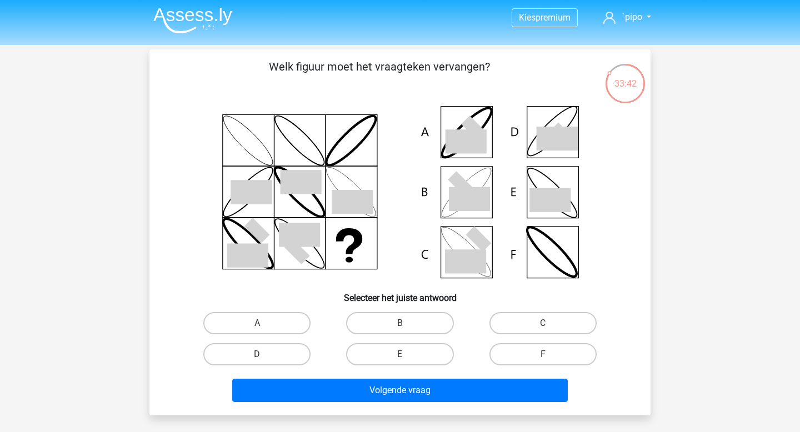
click at [394, 341] on div "E" at bounding box center [399, 354] width 143 height 31
click at [394, 330] on label "B" at bounding box center [399, 323] width 107 height 22
click at [400, 330] on input "B" at bounding box center [403, 326] width 7 height 7
radio input "true"
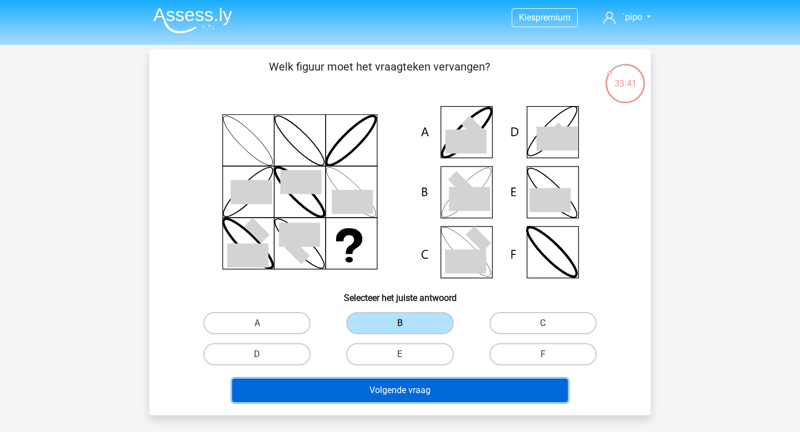
click at [394, 383] on button "Volgende vraag" at bounding box center [400, 390] width 336 height 23
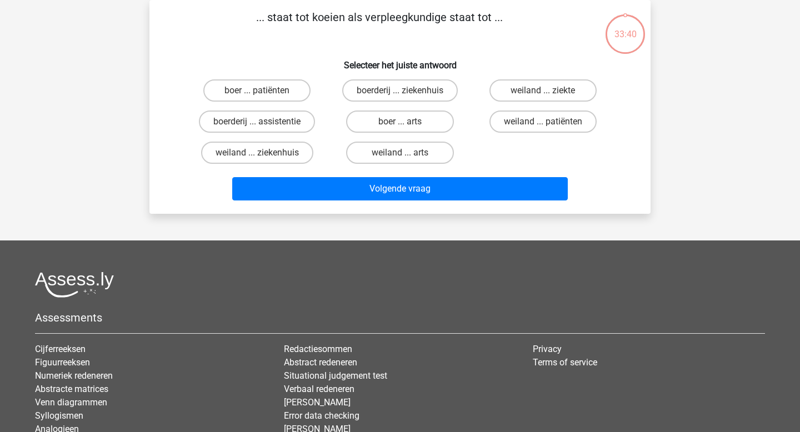
scroll to position [0, 0]
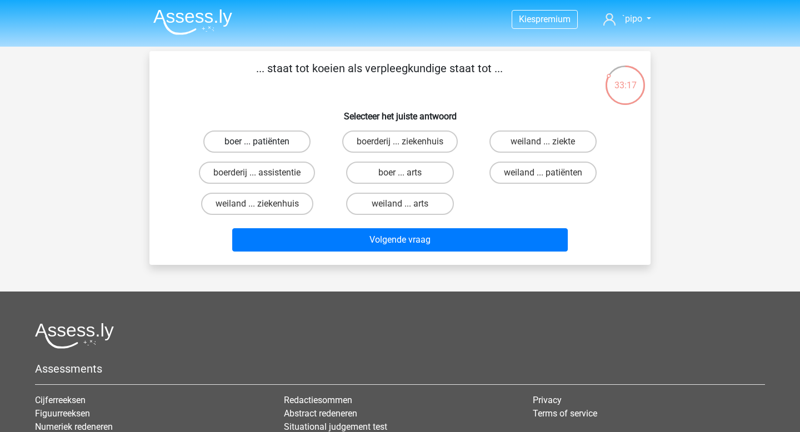
click at [278, 144] on label "boer ... patiënten" at bounding box center [256, 142] width 107 height 22
click at [264, 144] on input "boer ... patiënten" at bounding box center [260, 145] width 7 height 7
radio input "true"
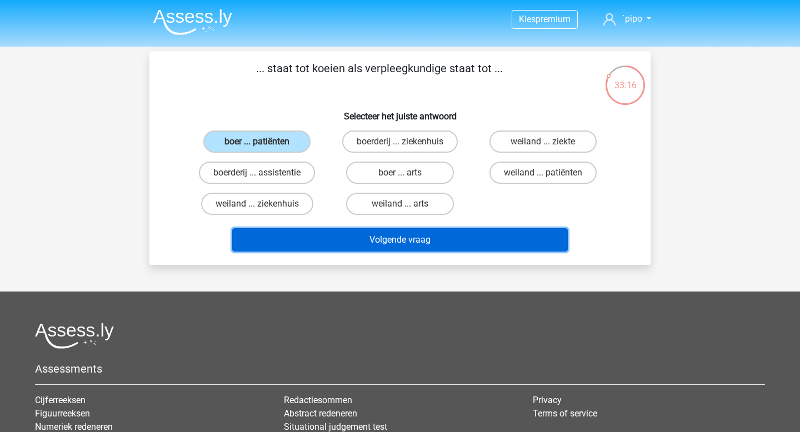
click at [398, 240] on button "Volgende vraag" at bounding box center [400, 239] width 336 height 23
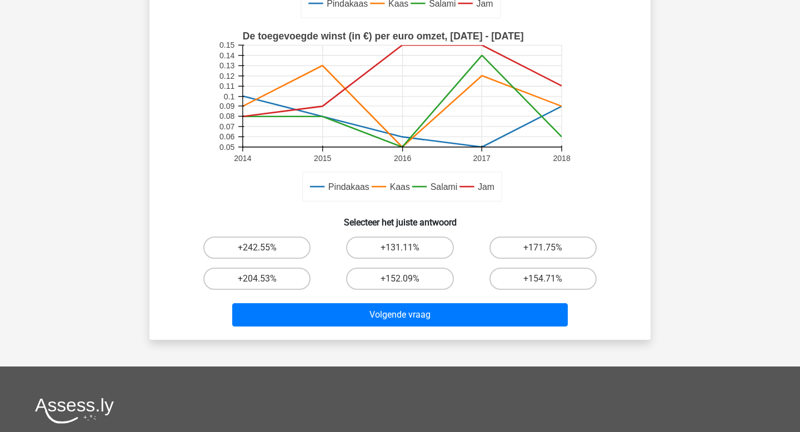
scroll to position [260, 0]
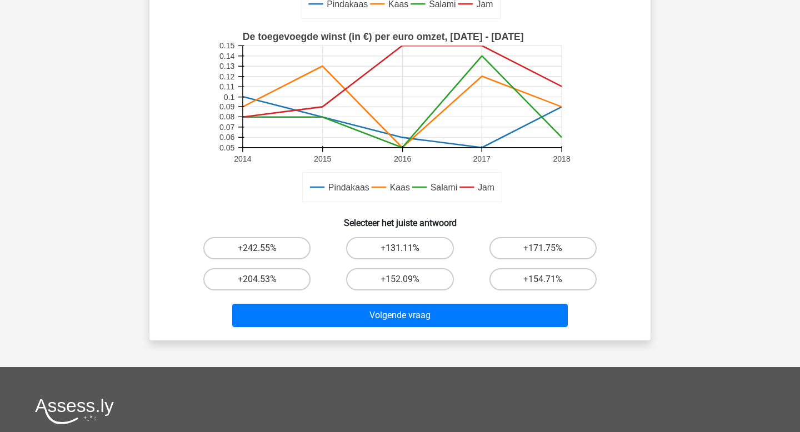
click at [395, 247] on label "+131.11%" at bounding box center [399, 248] width 107 height 22
click at [400, 248] on input "+131.11%" at bounding box center [403, 251] width 7 height 7
radio input "true"
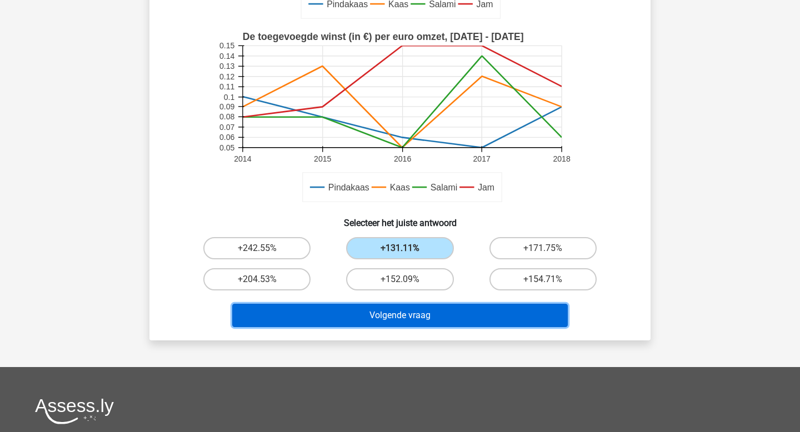
click at [392, 319] on button "Volgende vraag" at bounding box center [400, 315] width 336 height 23
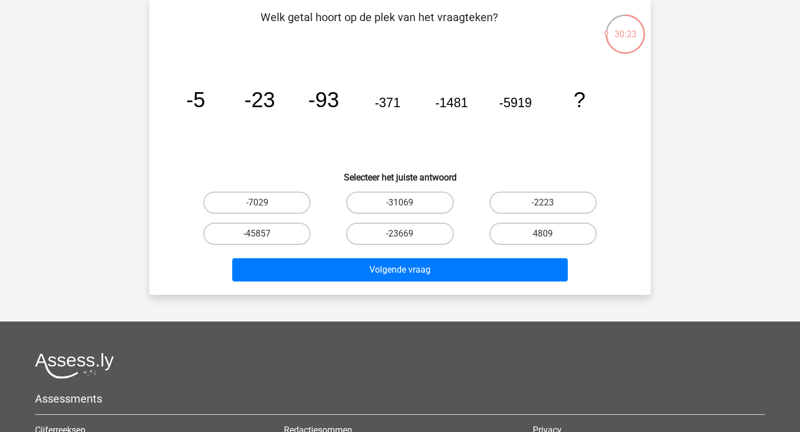
scroll to position [0, 0]
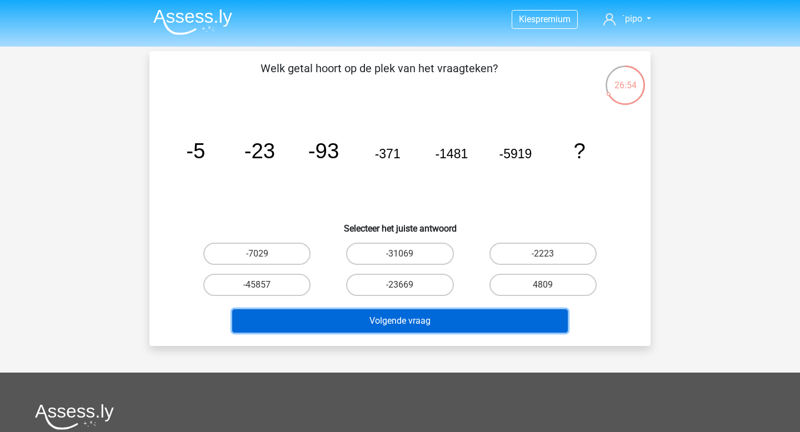
click at [375, 323] on button "Volgende vraag" at bounding box center [400, 320] width 336 height 23
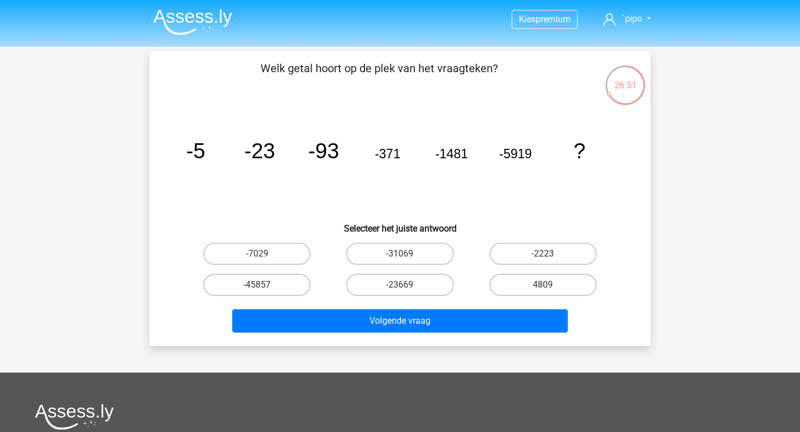
click at [425, 209] on icon "image/svg+xml -5 -23 -93 -371 -1481 -5919 ?" at bounding box center [400, 158] width 448 height 112
click at [382, 285] on label "-23669" at bounding box center [399, 285] width 107 height 22
click at [400, 285] on input "-23669" at bounding box center [403, 288] width 7 height 7
radio input "true"
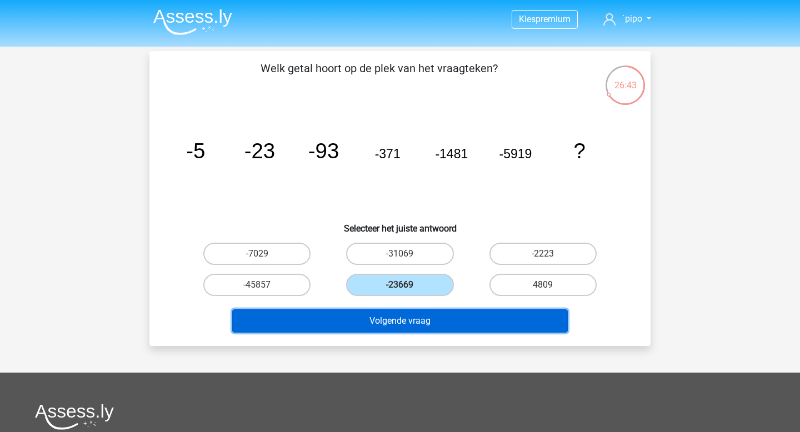
click at [383, 319] on button "Volgende vraag" at bounding box center [400, 320] width 336 height 23
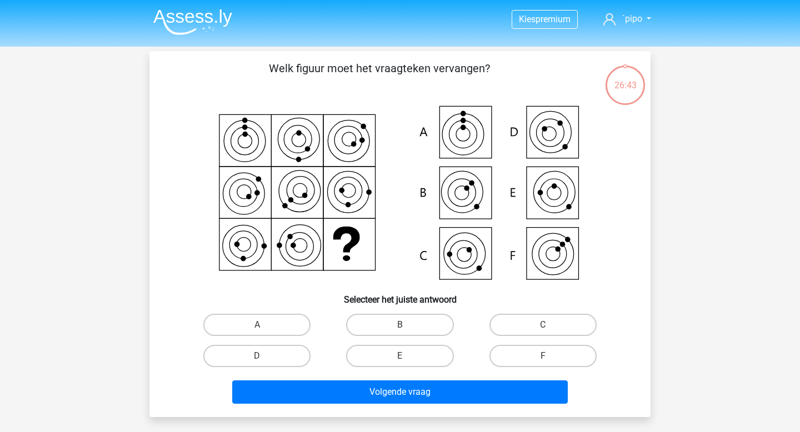
scroll to position [51, 0]
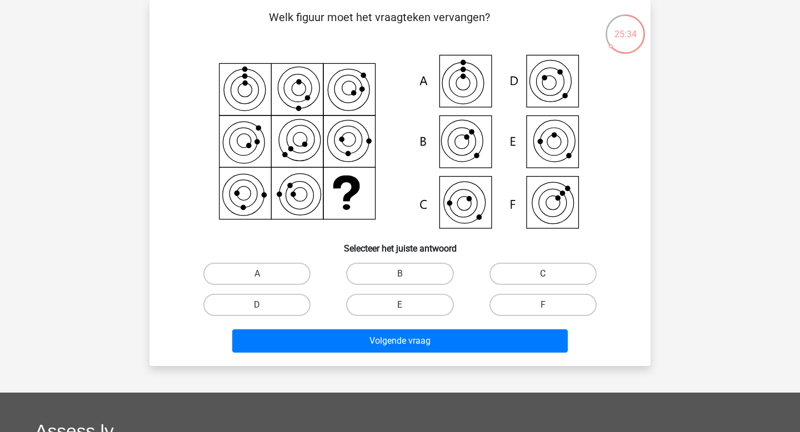
click at [532, 267] on label "C" at bounding box center [542, 274] width 107 height 22
click at [543, 274] on input "C" at bounding box center [546, 277] width 7 height 7
radio input "true"
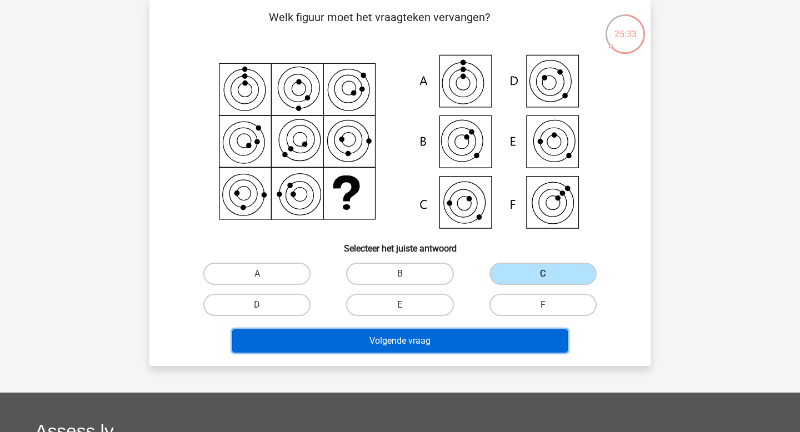
click at [428, 335] on button "Volgende vraag" at bounding box center [400, 340] width 336 height 23
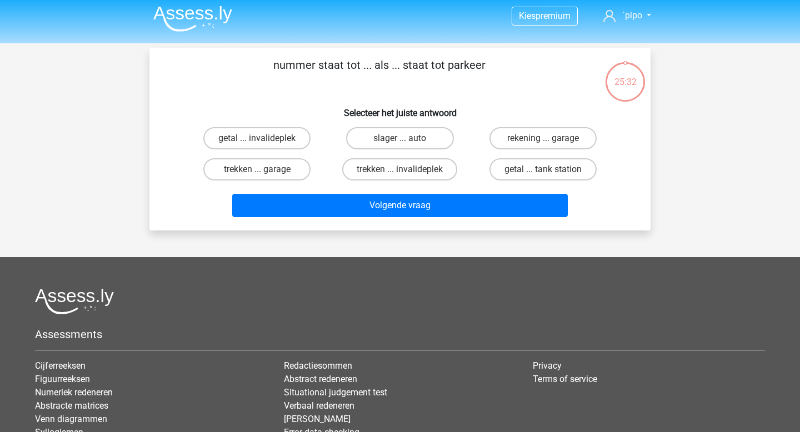
scroll to position [0, 0]
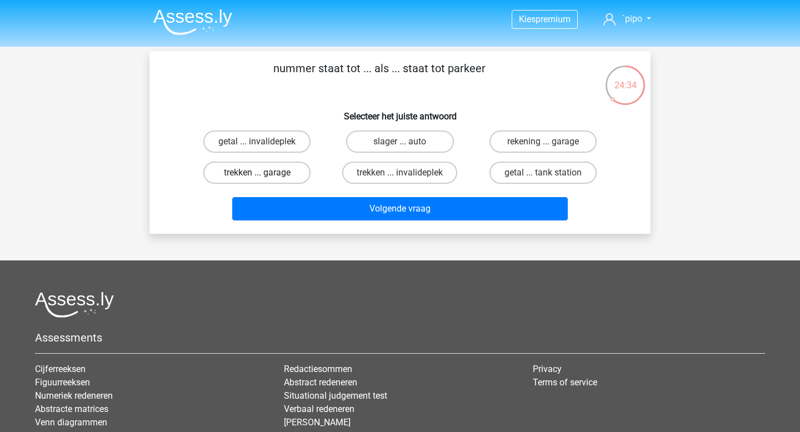
click at [253, 174] on label "trekken ... garage" at bounding box center [256, 173] width 107 height 22
click at [257, 174] on input "trekken ... garage" at bounding box center [260, 176] width 7 height 7
radio input "true"
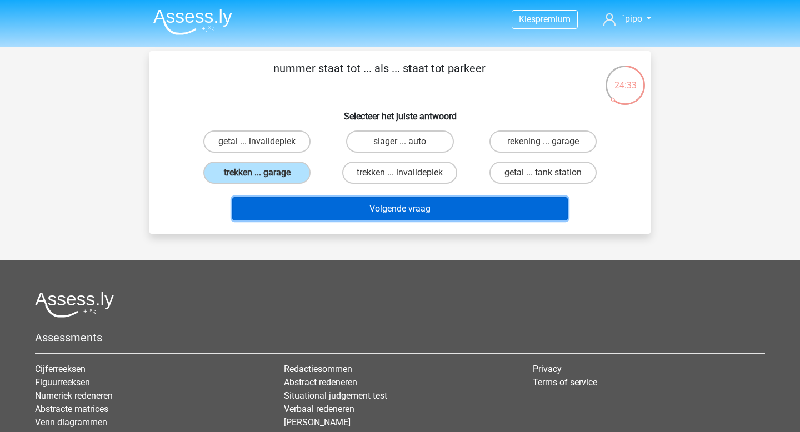
click at [367, 206] on button "Volgende vraag" at bounding box center [400, 208] width 336 height 23
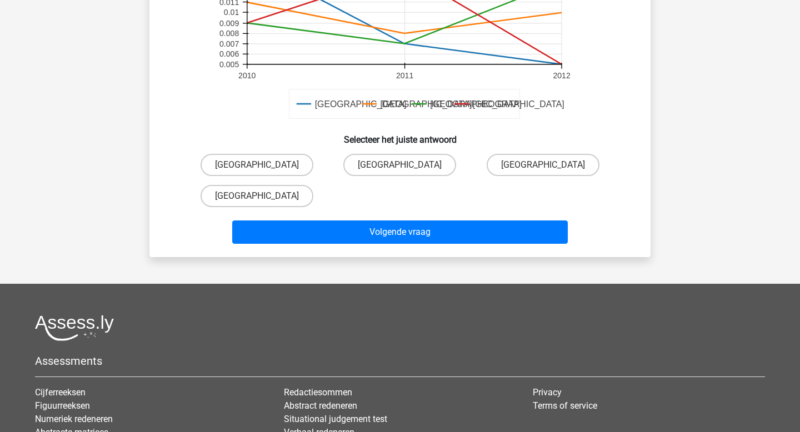
scroll to position [422, 0]
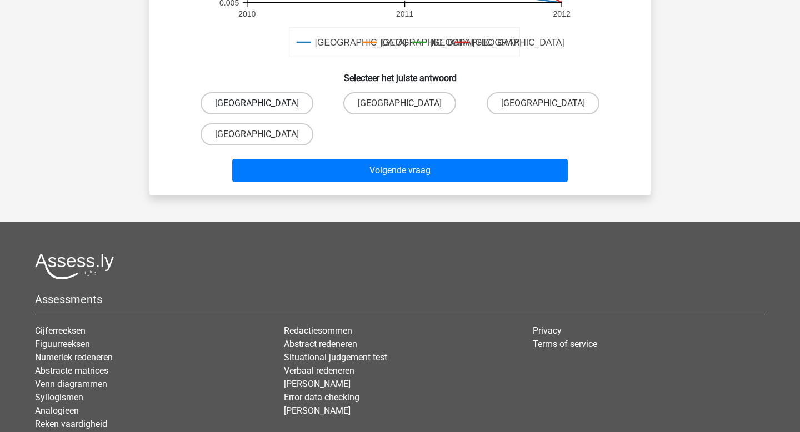
click at [290, 108] on label "[GEOGRAPHIC_DATA]" at bounding box center [257, 103] width 113 height 22
click at [264, 108] on input "[GEOGRAPHIC_DATA]" at bounding box center [260, 106] width 7 height 7
radio input "true"
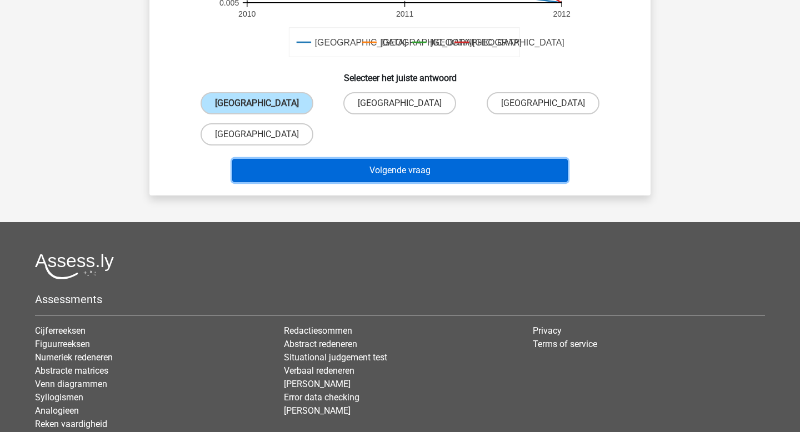
click at [347, 166] on button "Volgende vraag" at bounding box center [400, 170] width 336 height 23
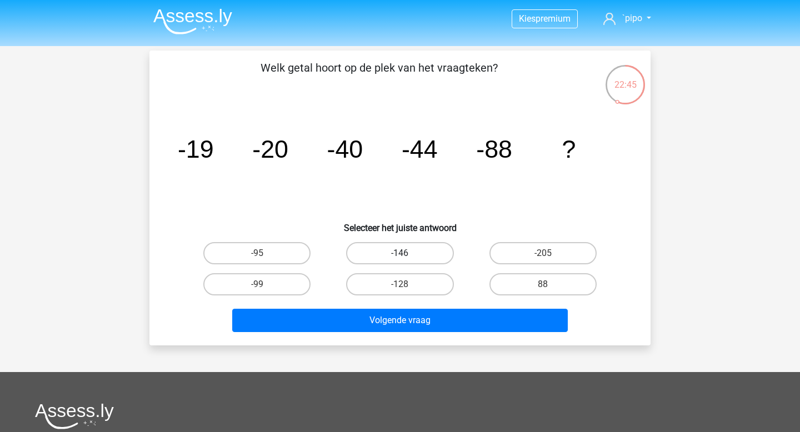
scroll to position [0, 0]
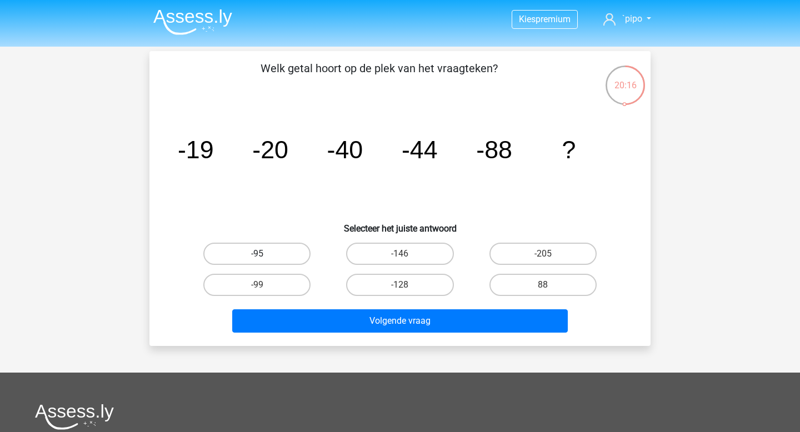
click at [268, 256] on label "-95" at bounding box center [256, 254] width 107 height 22
click at [264, 256] on input "-95" at bounding box center [260, 257] width 7 height 7
radio input "true"
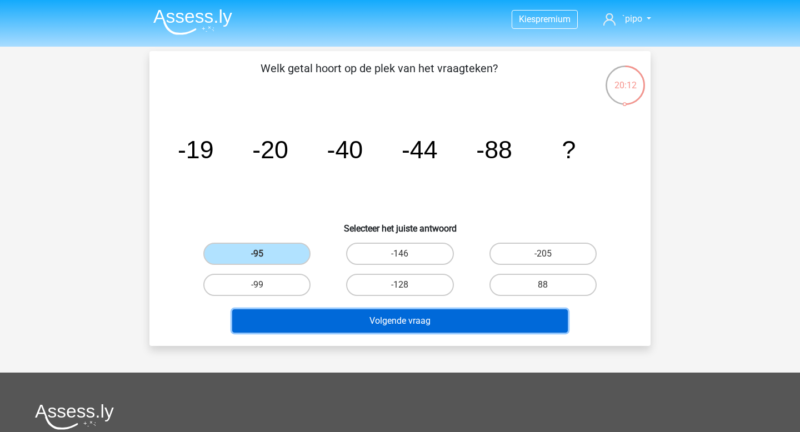
click at [373, 326] on button "Volgende vraag" at bounding box center [400, 320] width 336 height 23
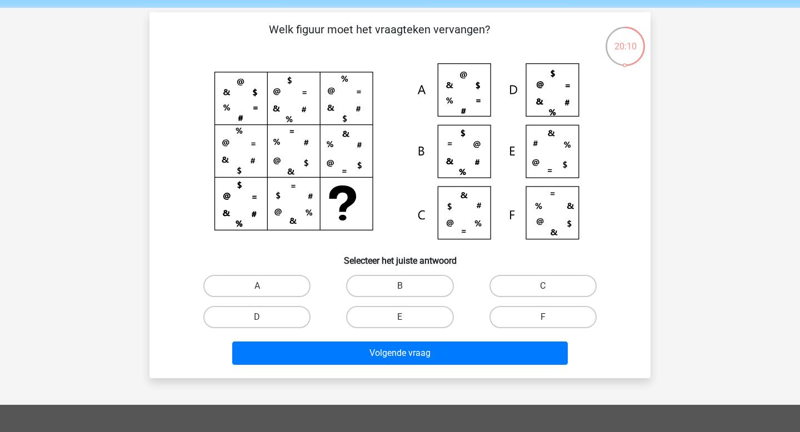
scroll to position [33, 0]
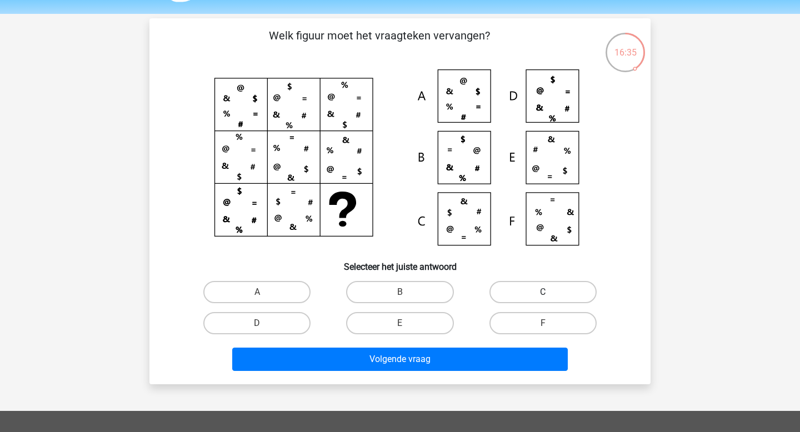
click at [531, 291] on label "C" at bounding box center [542, 292] width 107 height 22
click at [543, 292] on input "C" at bounding box center [546, 295] width 7 height 7
radio input "true"
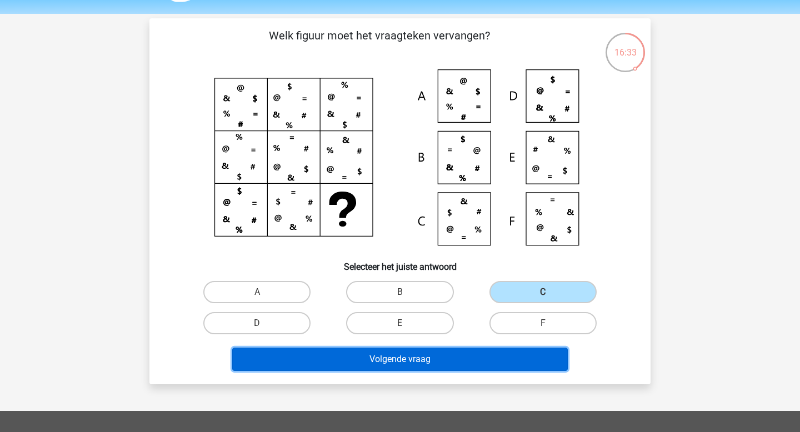
click at [420, 358] on button "Volgende vraag" at bounding box center [400, 359] width 336 height 23
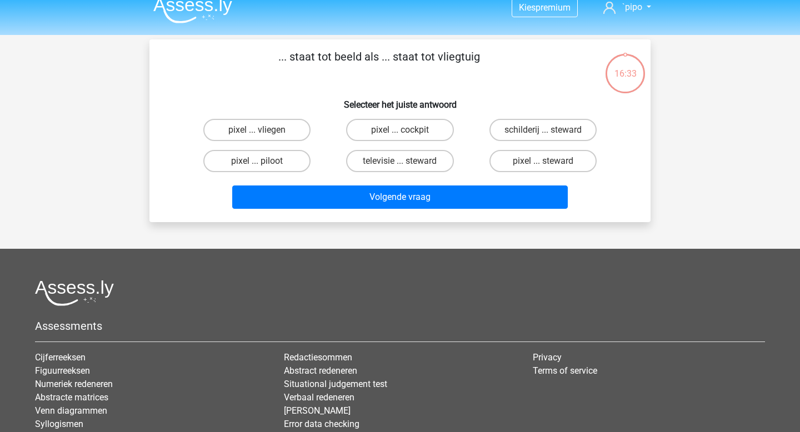
scroll to position [0, 0]
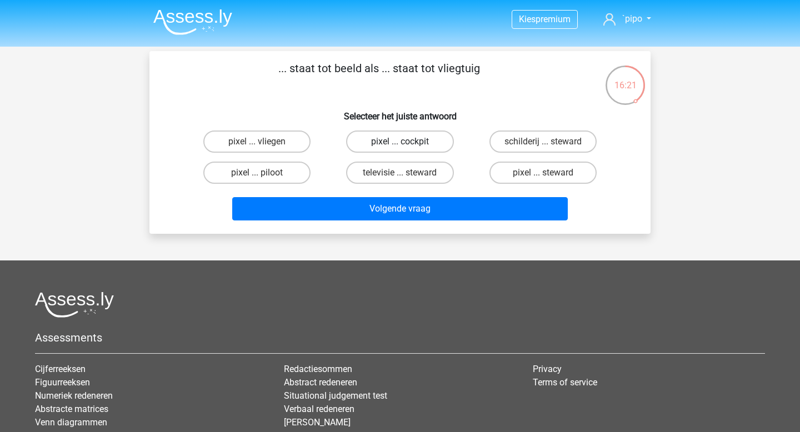
click at [393, 143] on label "pixel ... cockpit" at bounding box center [399, 142] width 107 height 22
click at [400, 143] on input "pixel ... cockpit" at bounding box center [403, 145] width 7 height 7
radio input "true"
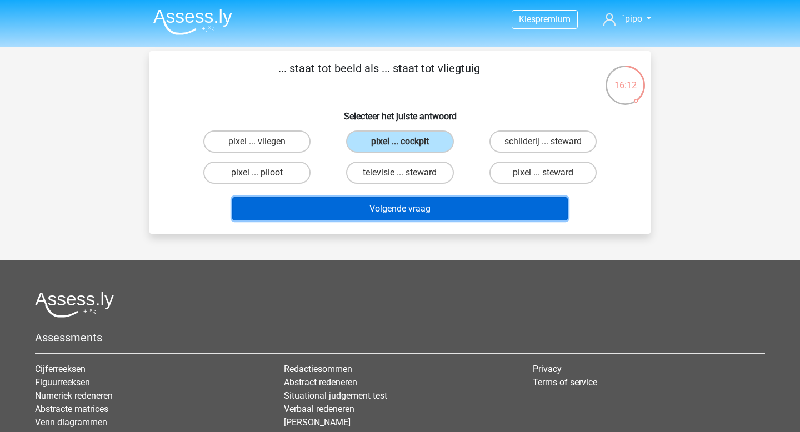
click at [368, 208] on button "Volgende vraag" at bounding box center [400, 208] width 336 height 23
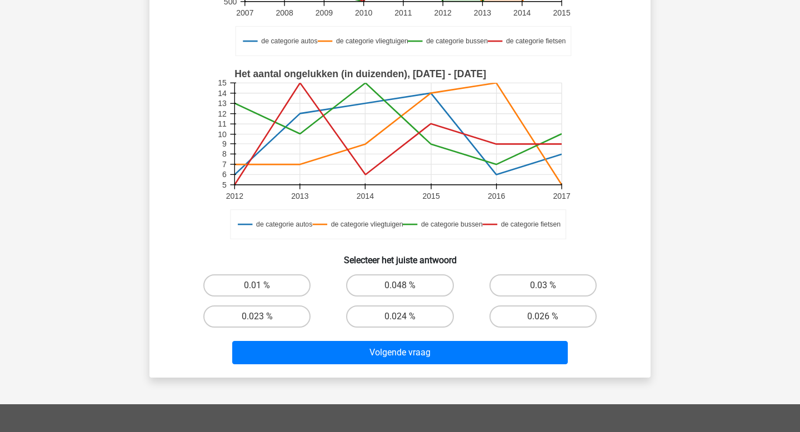
scroll to position [223, 0]
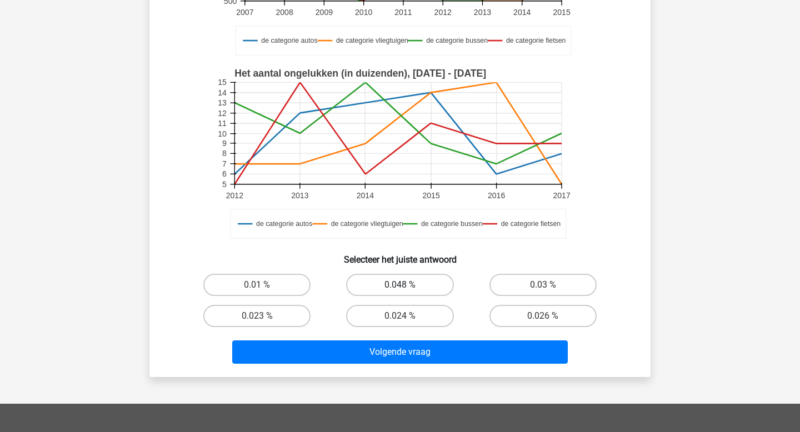
click at [402, 283] on label "0.048 %" at bounding box center [399, 285] width 107 height 22
click at [402, 285] on input "0.048 %" at bounding box center [403, 288] width 7 height 7
radio input "true"
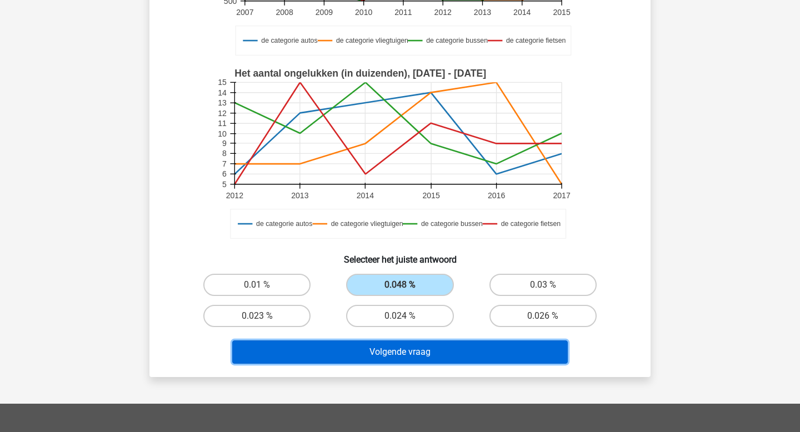
click at [377, 349] on button "Volgende vraag" at bounding box center [400, 352] width 336 height 23
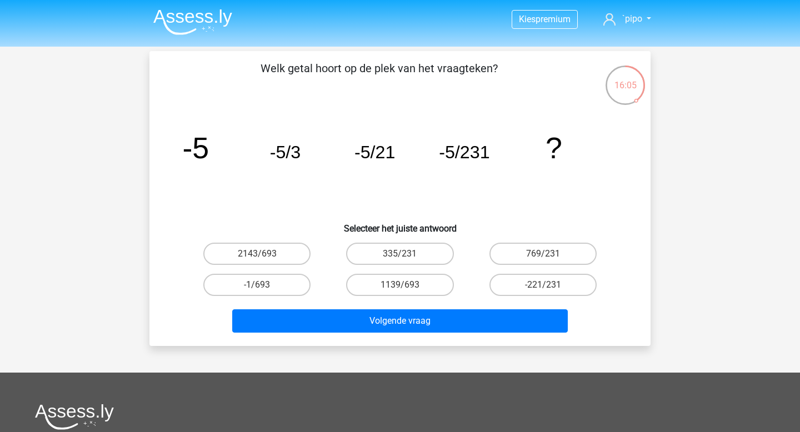
scroll to position [0, 0]
click at [258, 281] on label "-1/693" at bounding box center [256, 285] width 107 height 22
click at [258, 285] on input "-1/693" at bounding box center [260, 288] width 7 height 7
radio input "true"
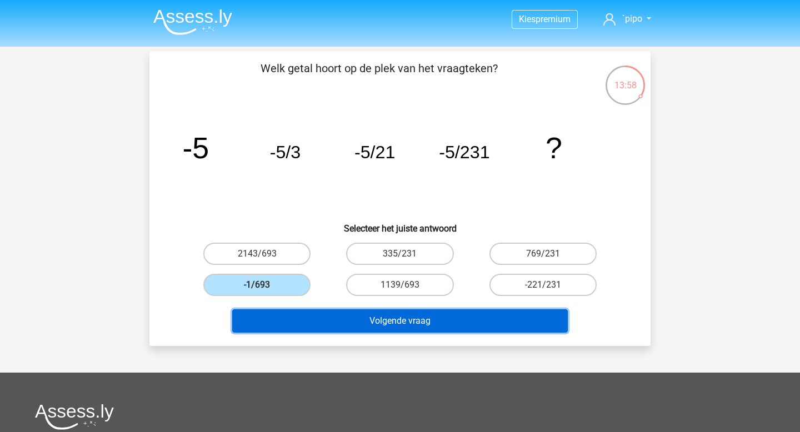
click at [367, 323] on button "Volgende vraag" at bounding box center [400, 320] width 336 height 23
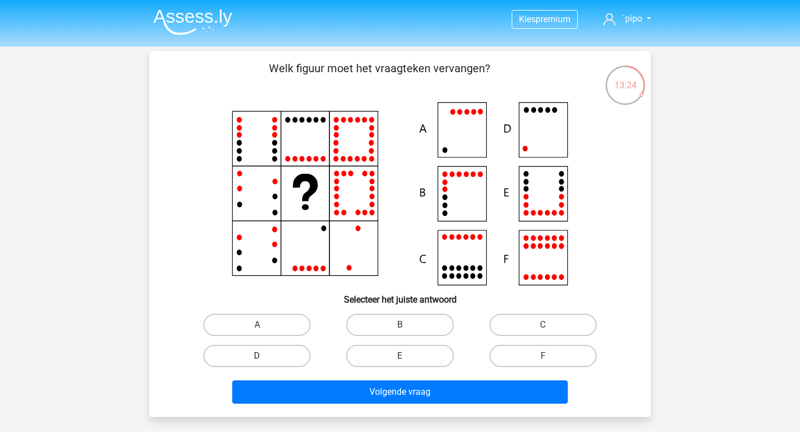
click at [284, 357] on label "D" at bounding box center [256, 356] width 107 height 22
click at [264, 357] on input "D" at bounding box center [260, 359] width 7 height 7
radio input "true"
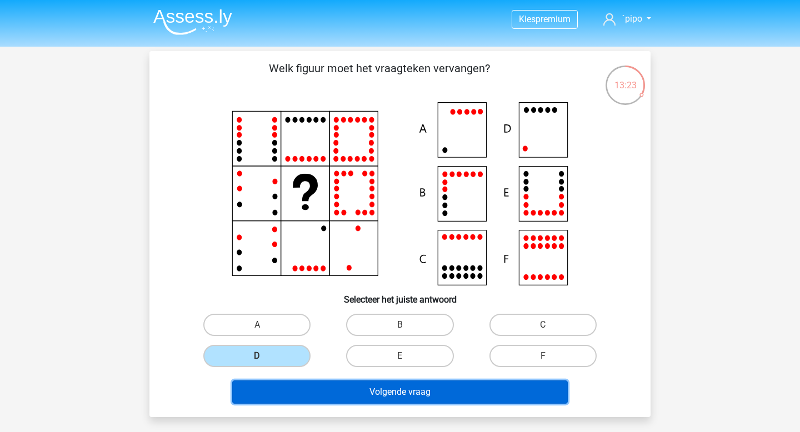
click at [367, 386] on button "Volgende vraag" at bounding box center [400, 392] width 336 height 23
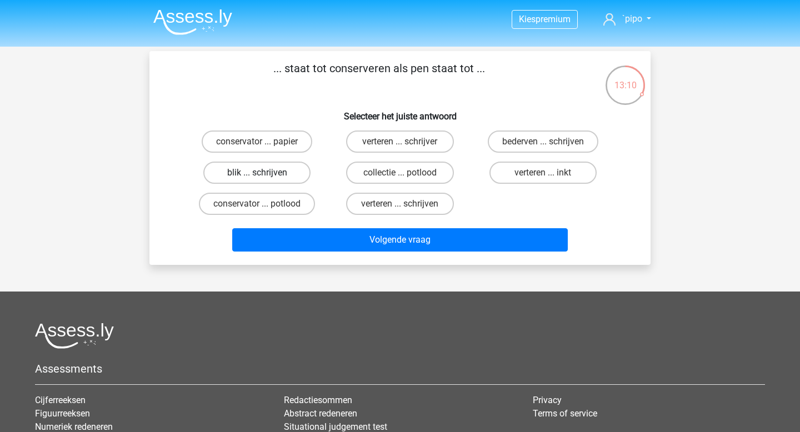
click at [271, 171] on label "blik ... schrijven" at bounding box center [256, 173] width 107 height 22
click at [264, 173] on input "blik ... schrijven" at bounding box center [260, 176] width 7 height 7
radio input "true"
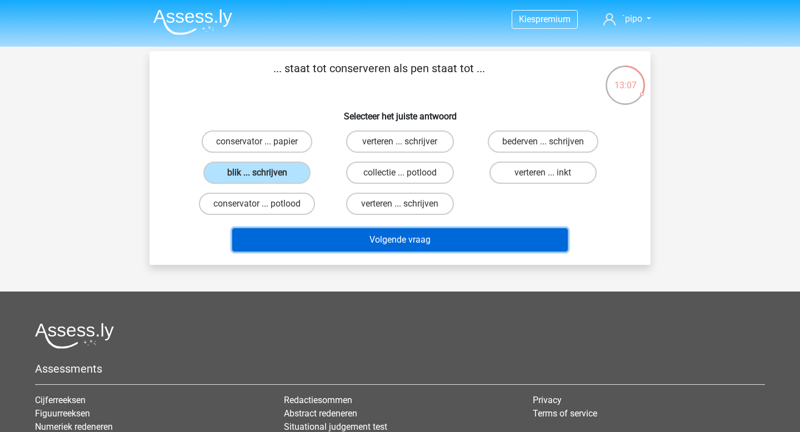
click at [345, 242] on button "Volgende vraag" at bounding box center [400, 239] width 336 height 23
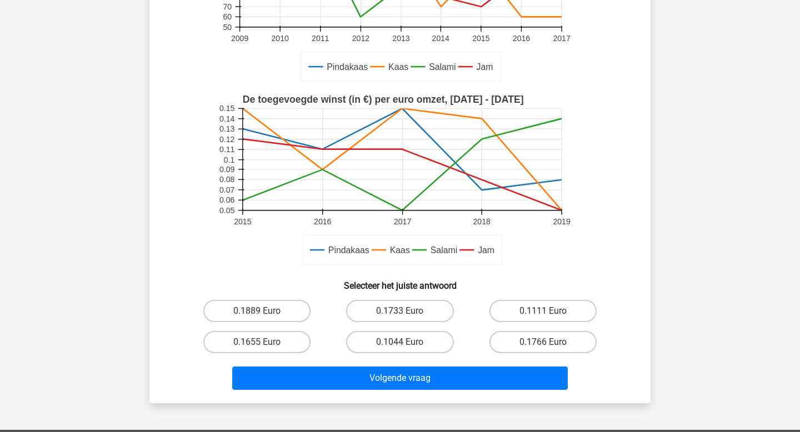
scroll to position [223, 0]
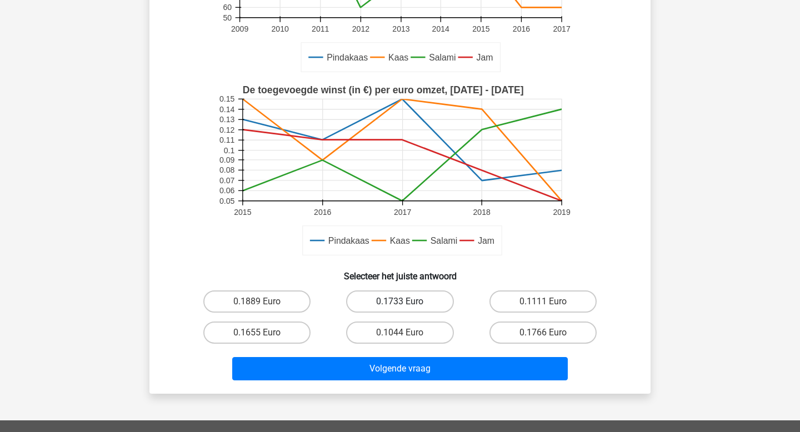
click at [379, 304] on label "0.1733 Euro" at bounding box center [399, 302] width 107 height 22
click at [400, 304] on input "0.1733 Euro" at bounding box center [403, 305] width 7 height 7
radio input "true"
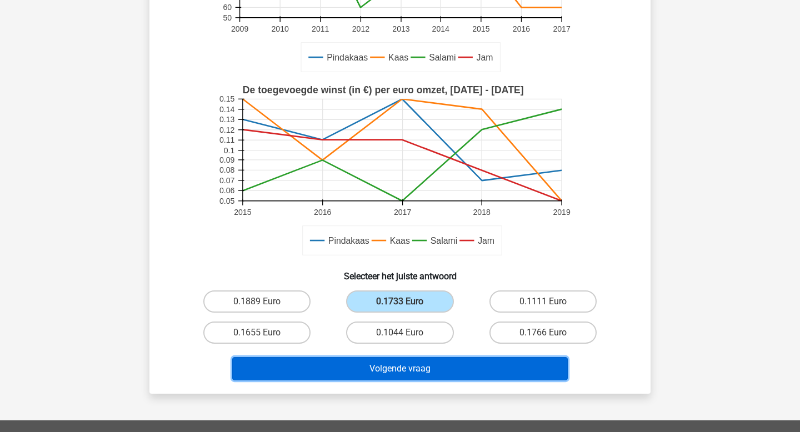
click at [345, 377] on button "Volgende vraag" at bounding box center [400, 368] width 336 height 23
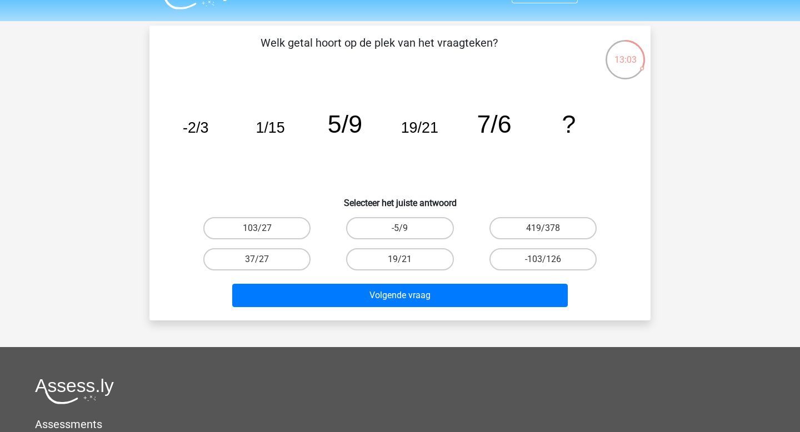
scroll to position [0, 0]
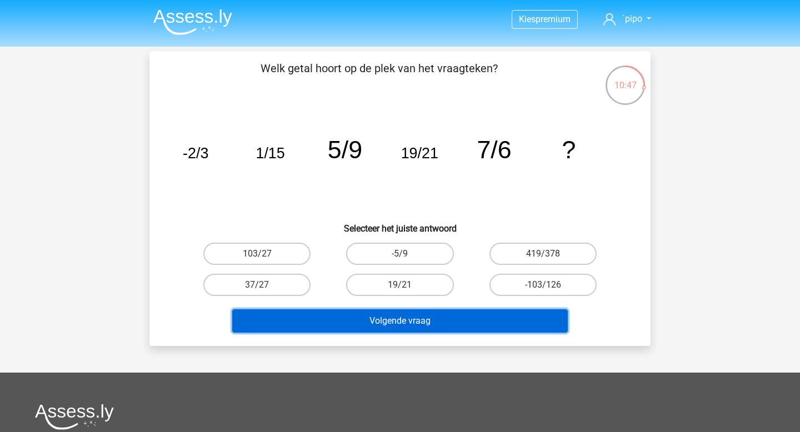
click at [367, 319] on button "Volgende vraag" at bounding box center [400, 320] width 336 height 23
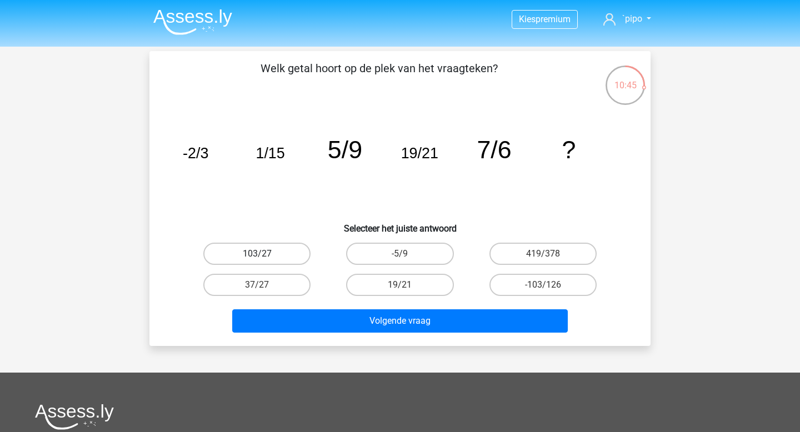
click at [271, 250] on label "103/27" at bounding box center [256, 254] width 107 height 22
click at [264, 254] on input "103/27" at bounding box center [260, 257] width 7 height 7
radio input "true"
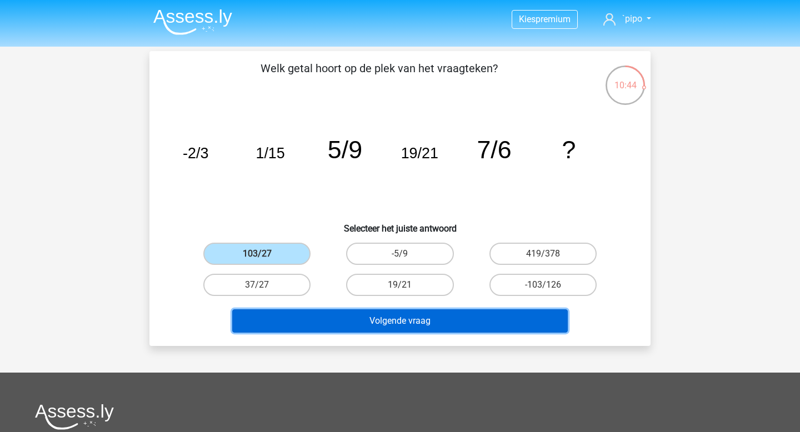
click at [342, 321] on button "Volgende vraag" at bounding box center [400, 320] width 336 height 23
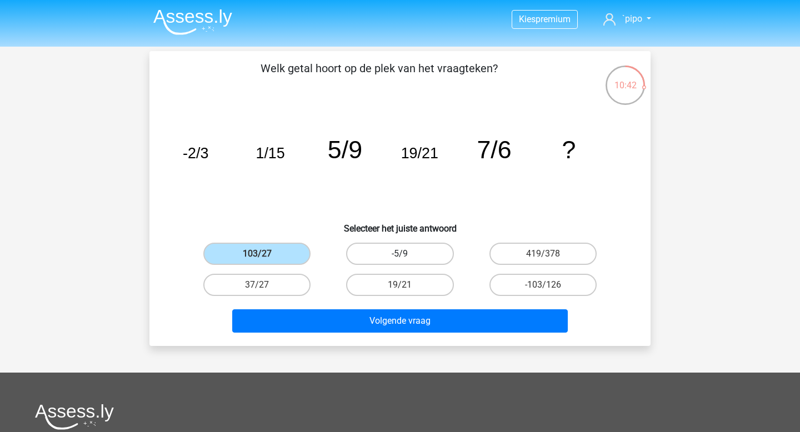
click at [392, 247] on label "-5/9" at bounding box center [399, 254] width 107 height 22
click at [400, 254] on input "-5/9" at bounding box center [403, 257] width 7 height 7
radio input "true"
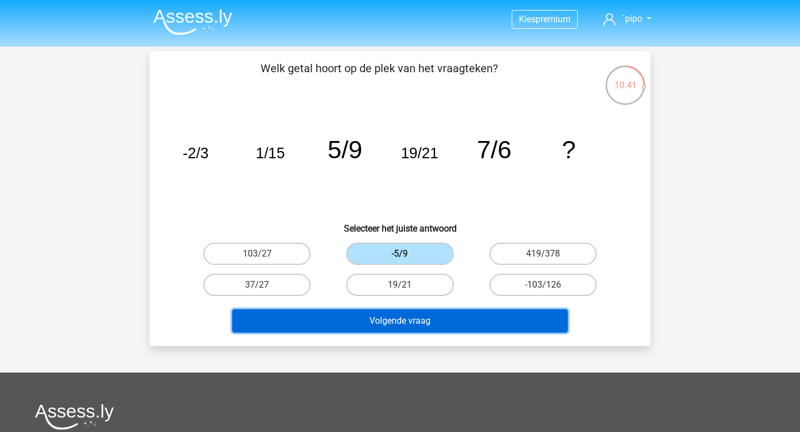
click at [361, 321] on button "Volgende vraag" at bounding box center [400, 320] width 336 height 23
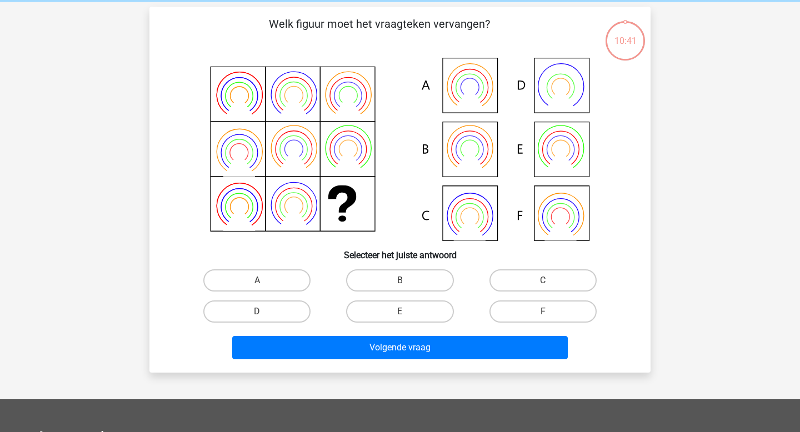
scroll to position [51, 0]
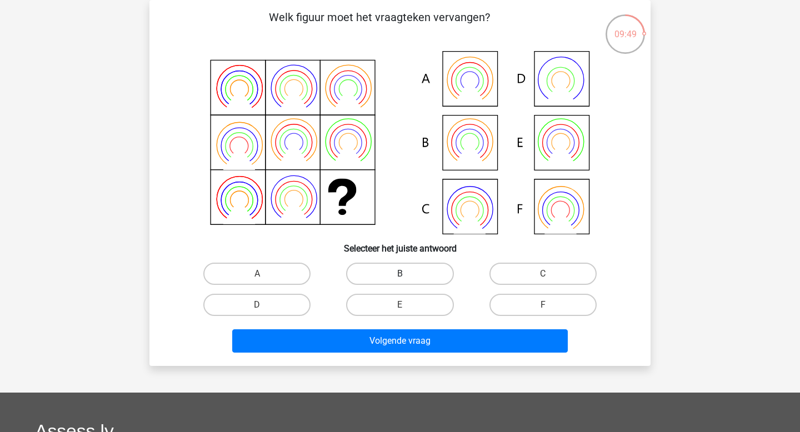
click at [389, 273] on label "B" at bounding box center [399, 274] width 107 height 22
click at [400, 274] on input "B" at bounding box center [403, 277] width 7 height 7
radio input "true"
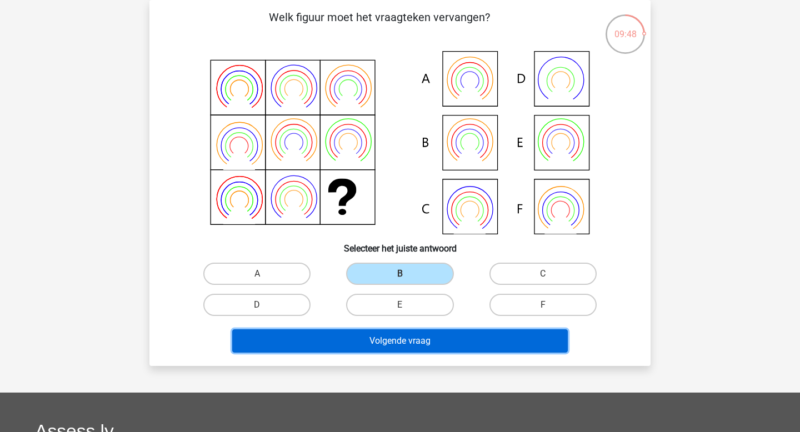
click at [392, 347] on button "Volgende vraag" at bounding box center [400, 340] width 336 height 23
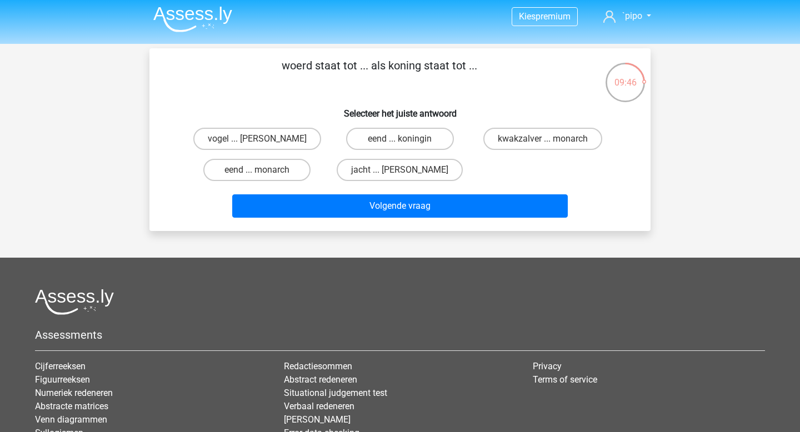
scroll to position [0, 0]
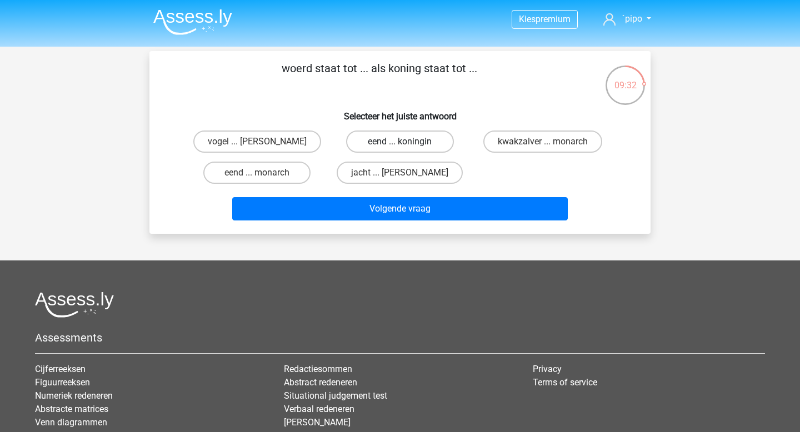
click at [378, 140] on label "eend ... koningin" at bounding box center [399, 142] width 107 height 22
click at [400, 142] on input "eend ... koningin" at bounding box center [403, 145] width 7 height 7
radio input "true"
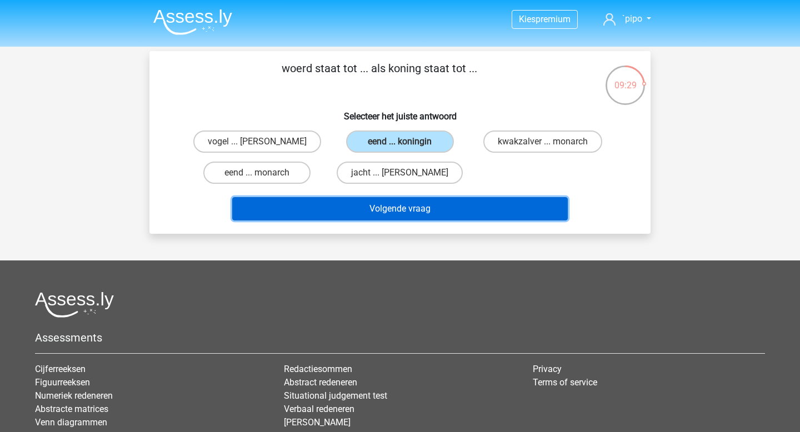
click at [367, 216] on button "Volgende vraag" at bounding box center [400, 208] width 336 height 23
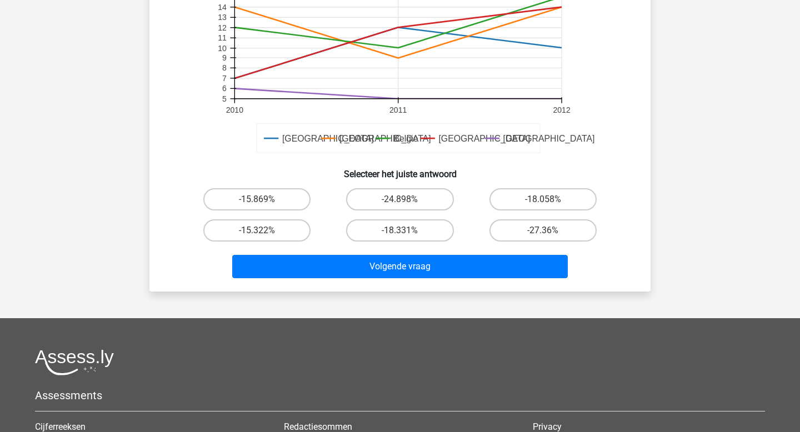
scroll to position [346, 0]
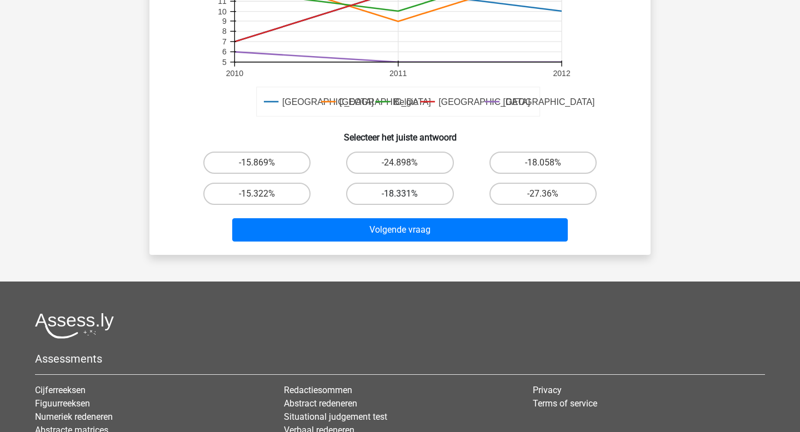
click at [384, 191] on label "-18.331%" at bounding box center [399, 194] width 107 height 22
click at [400, 194] on input "-18.331%" at bounding box center [403, 197] width 7 height 7
radio input "true"
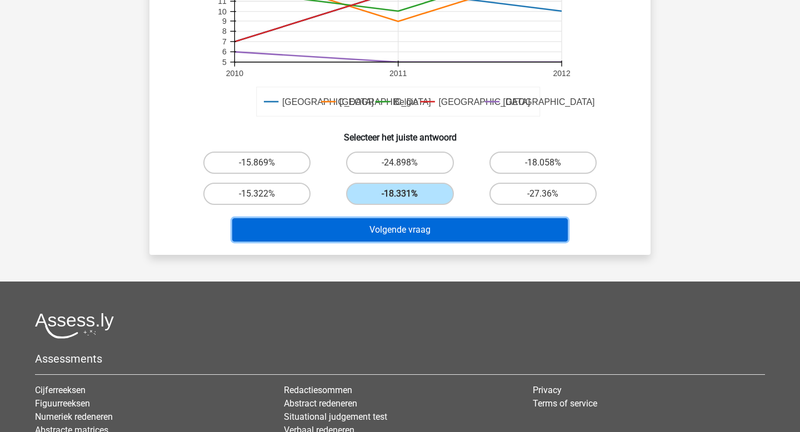
click at [369, 226] on button "Volgende vraag" at bounding box center [400, 229] width 336 height 23
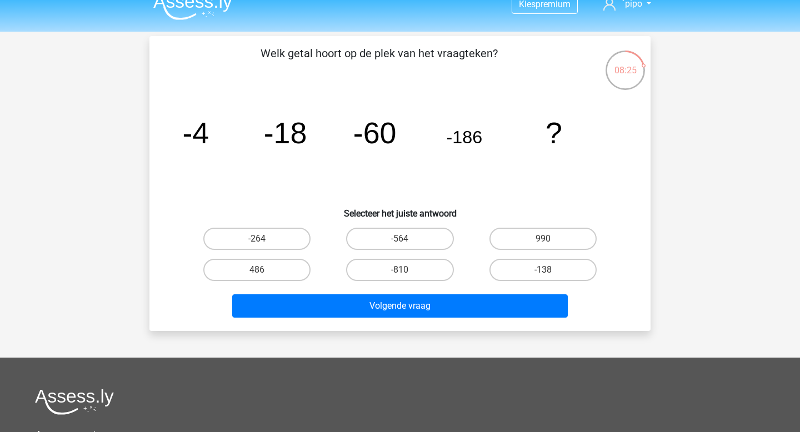
scroll to position [4, 0]
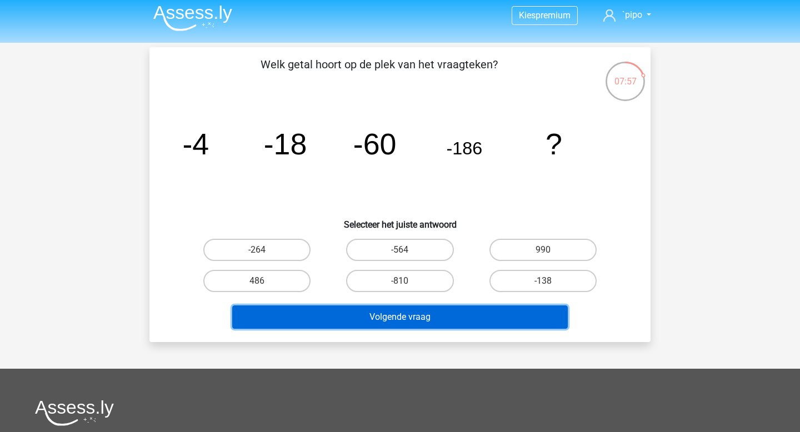
click at [437, 318] on button "Volgende vraag" at bounding box center [400, 317] width 336 height 23
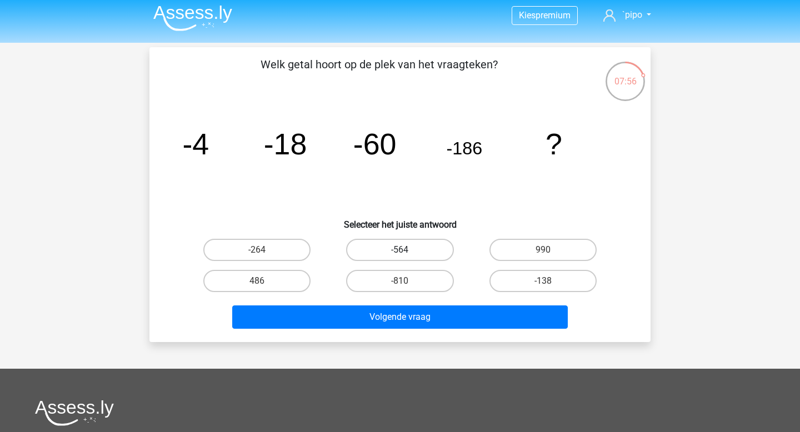
click at [392, 252] on label "-564" at bounding box center [399, 250] width 107 height 22
click at [400, 252] on input "-564" at bounding box center [403, 253] width 7 height 7
radio input "true"
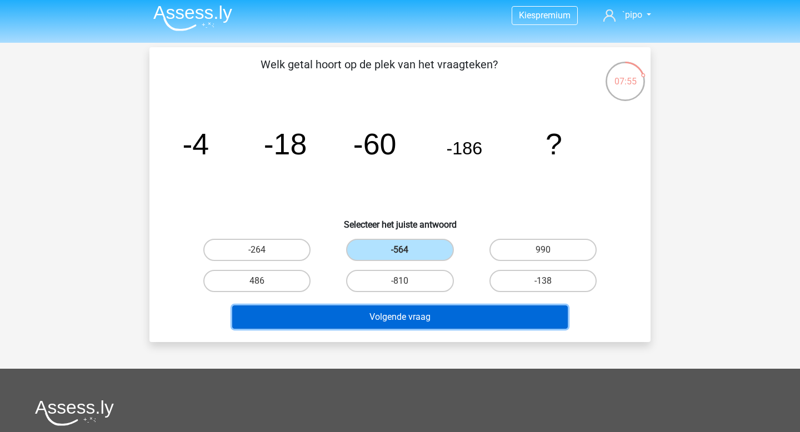
click at [376, 312] on button "Volgende vraag" at bounding box center [400, 317] width 336 height 23
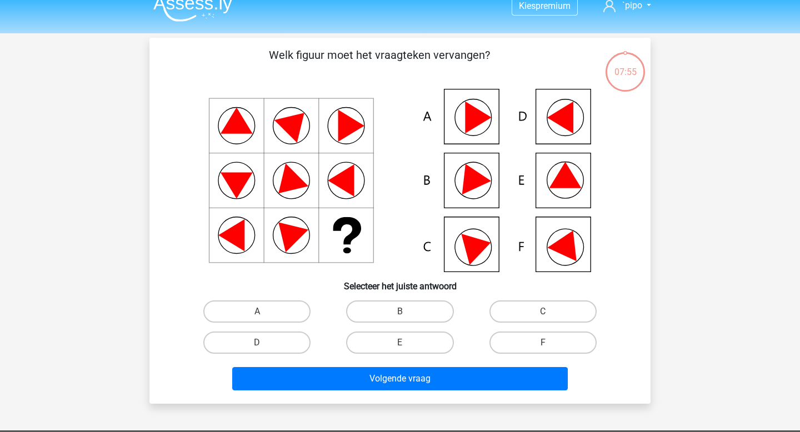
scroll to position [0, 0]
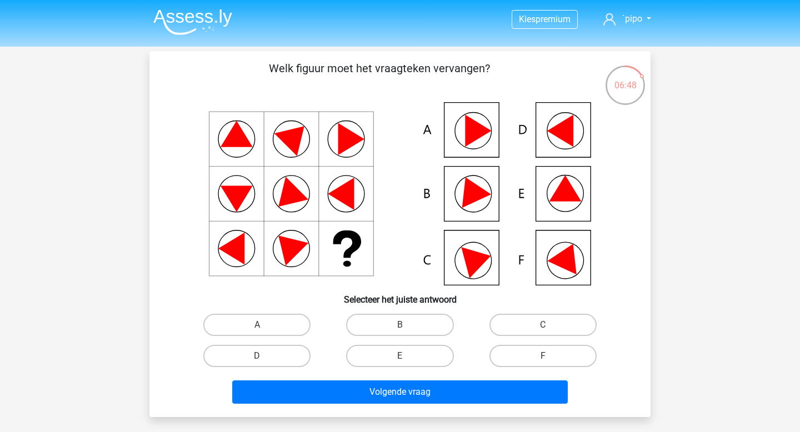
click at [400, 359] on input "E" at bounding box center [403, 359] width 7 height 7
radio input "true"
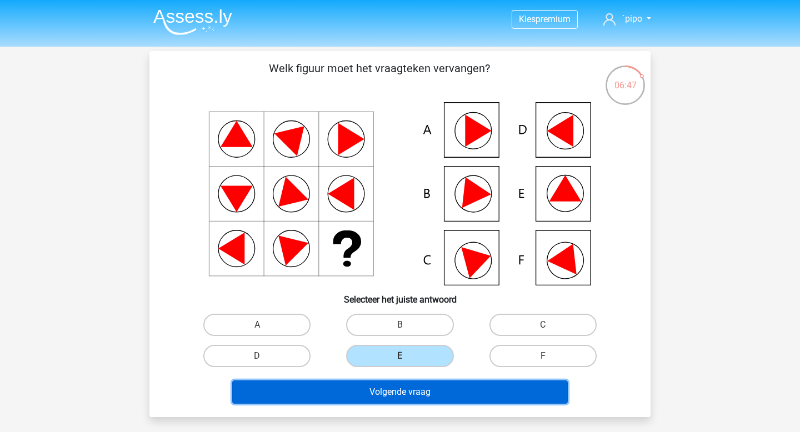
click at [395, 390] on button "Volgende vraag" at bounding box center [400, 392] width 336 height 23
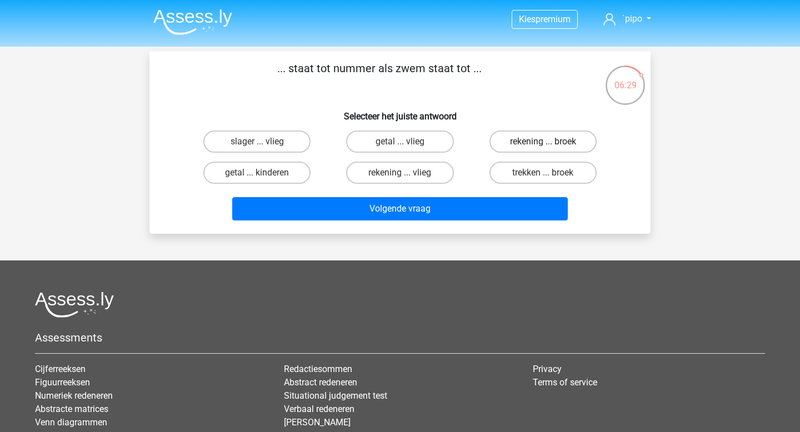
click at [514, 142] on label "rekening ... broek" at bounding box center [542, 142] width 107 height 22
click at [543, 142] on input "rekening ... broek" at bounding box center [546, 145] width 7 height 7
radio input "true"
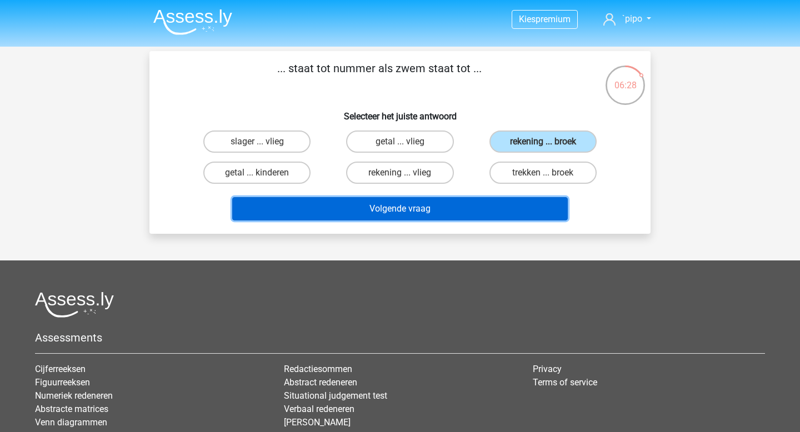
click at [462, 218] on button "Volgende vraag" at bounding box center [400, 208] width 336 height 23
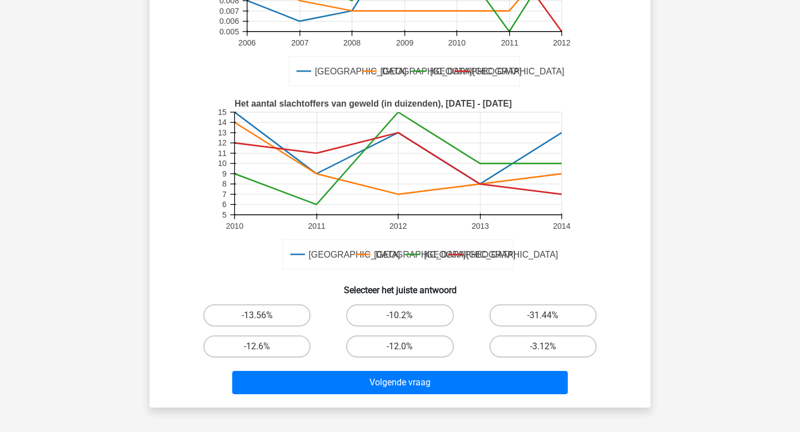
scroll to position [214, 0]
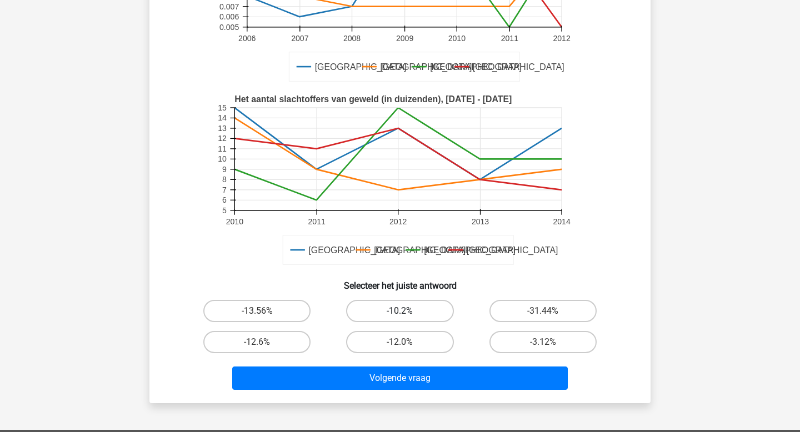
click at [397, 318] on label "-10.2%" at bounding box center [399, 311] width 107 height 22
click at [400, 318] on input "-10.2%" at bounding box center [403, 314] width 7 height 7
radio input "true"
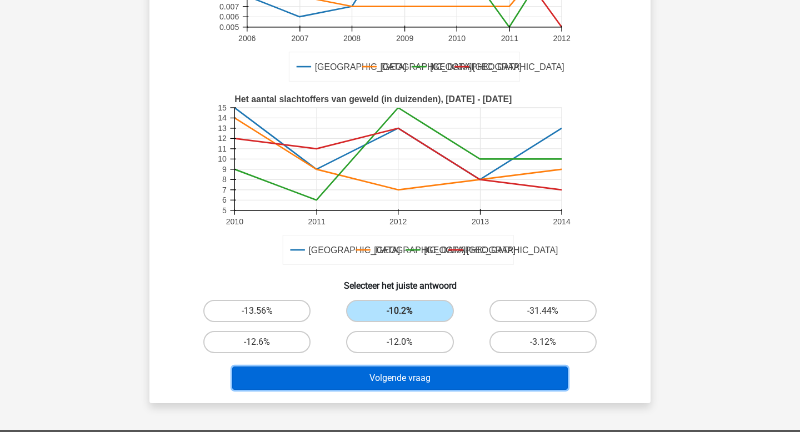
click at [388, 371] on button "Volgende vraag" at bounding box center [400, 378] width 336 height 23
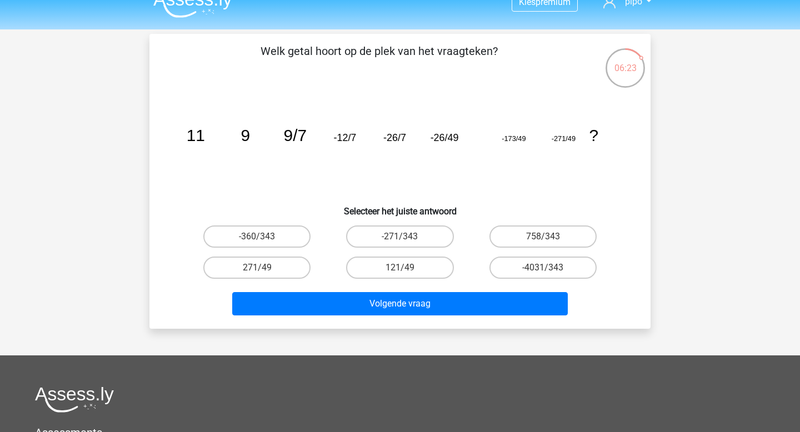
scroll to position [0, 0]
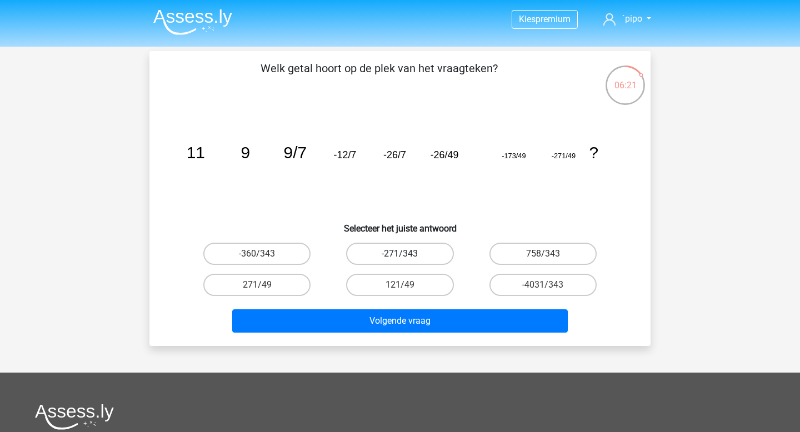
click at [390, 255] on label "-271/343" at bounding box center [399, 254] width 107 height 22
click at [400, 255] on input "-271/343" at bounding box center [403, 257] width 7 height 7
radio input "true"
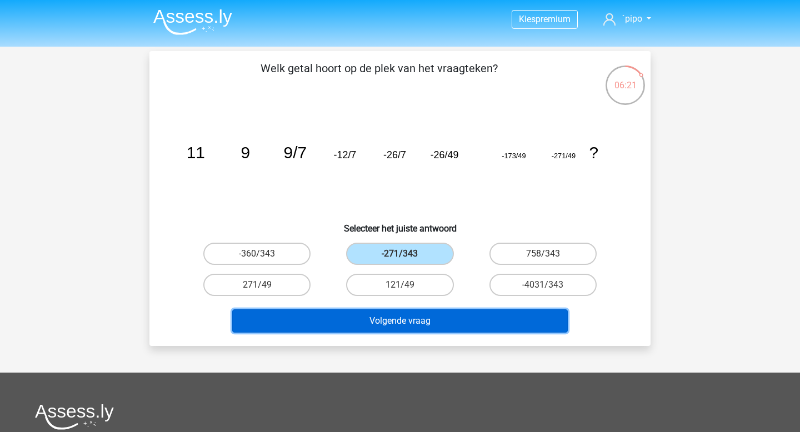
click at [379, 320] on button "Volgende vraag" at bounding box center [400, 320] width 336 height 23
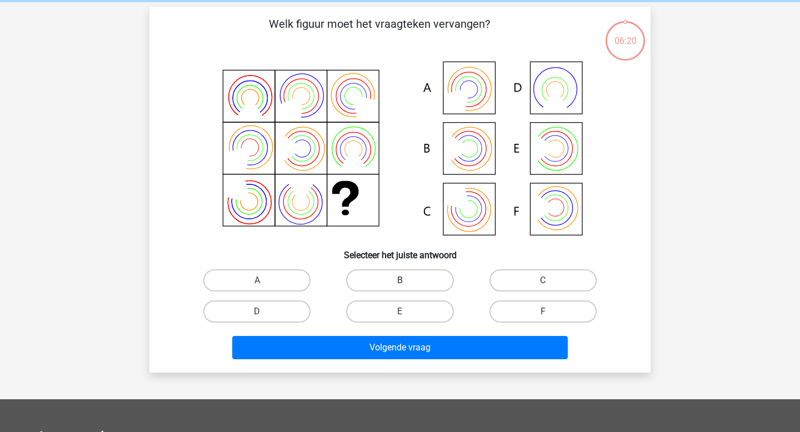
scroll to position [51, 0]
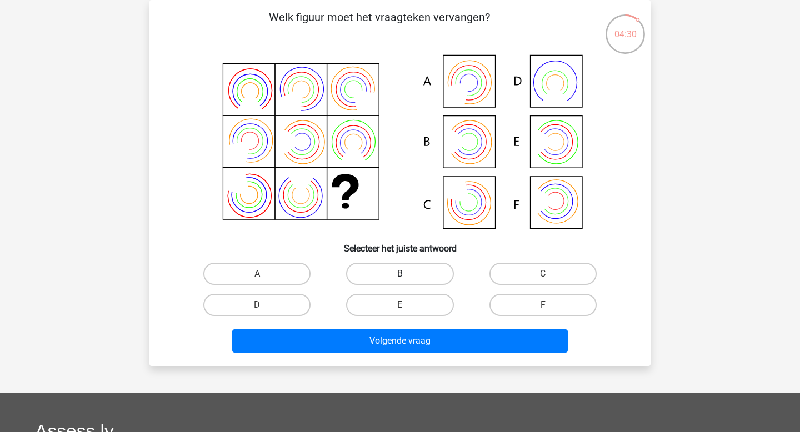
click at [407, 279] on label "B" at bounding box center [399, 274] width 107 height 22
click at [407, 279] on input "B" at bounding box center [403, 277] width 7 height 7
radio input "true"
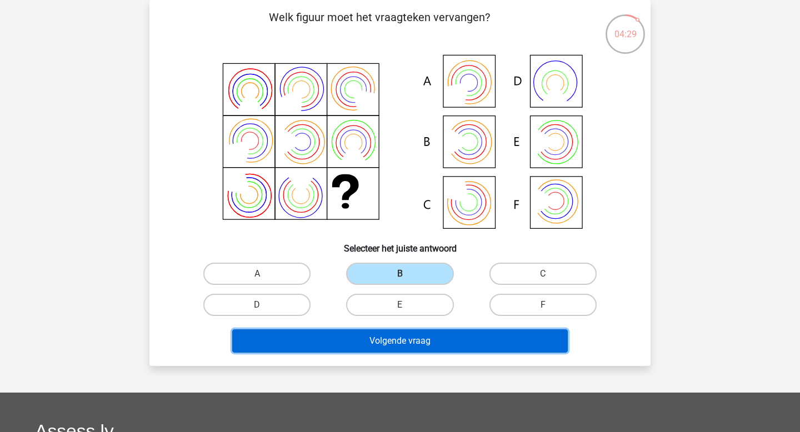
click at [392, 341] on button "Volgende vraag" at bounding box center [400, 340] width 336 height 23
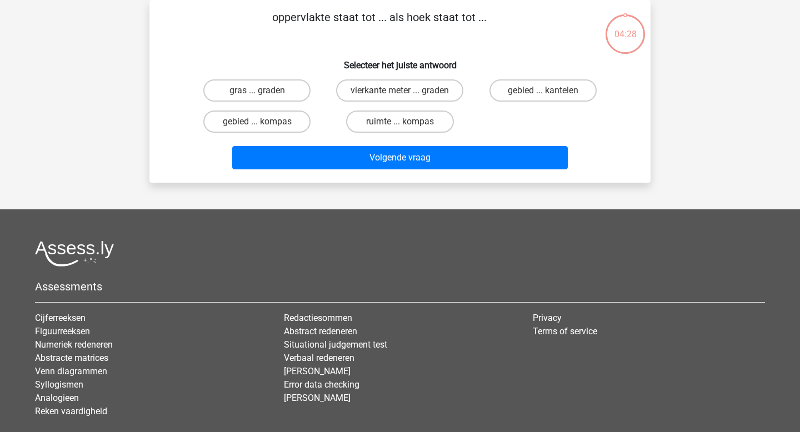
scroll to position [0, 0]
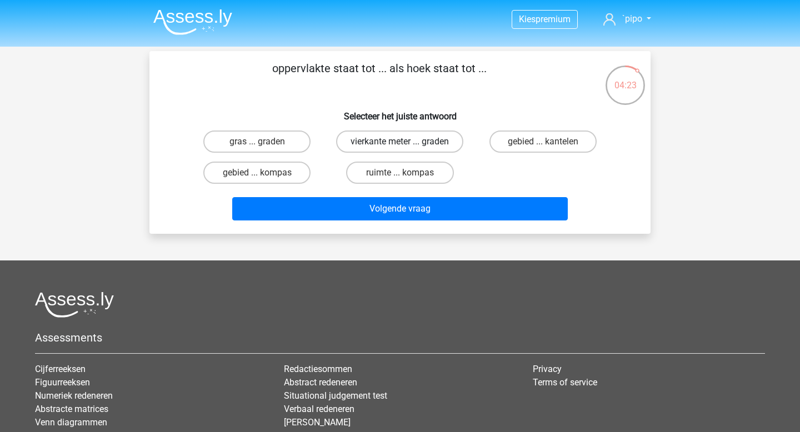
click at [384, 141] on label "vierkante meter ... graden" at bounding box center [399, 142] width 127 height 22
click at [400, 142] on input "vierkante meter ... graden" at bounding box center [403, 145] width 7 height 7
radio input "true"
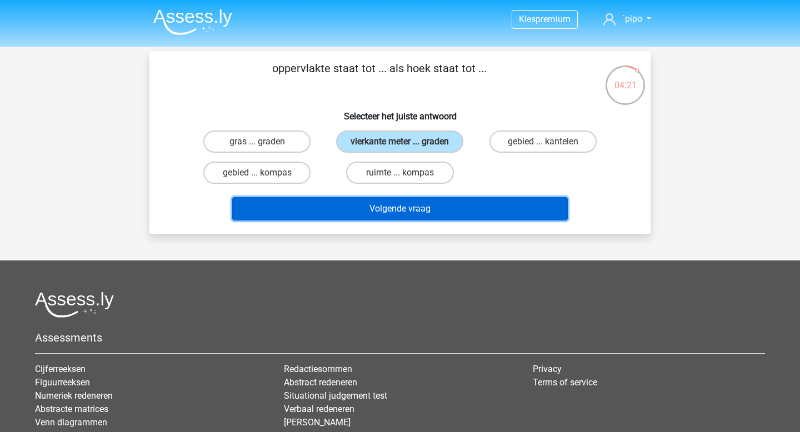
click at [366, 209] on button "Volgende vraag" at bounding box center [400, 208] width 336 height 23
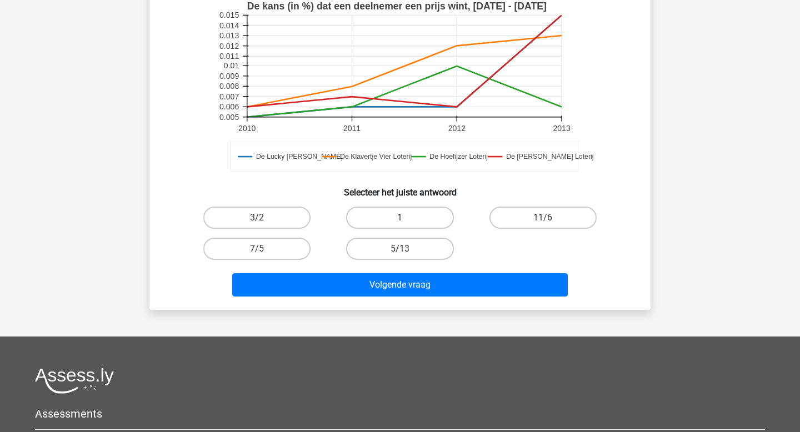
scroll to position [499, 0]
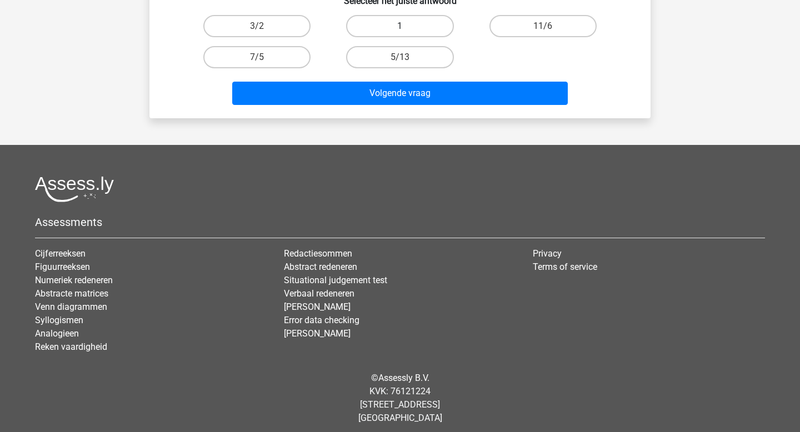
click at [409, 34] on label "1" at bounding box center [399, 26] width 107 height 22
click at [407, 33] on input "1" at bounding box center [403, 29] width 7 height 7
radio input "true"
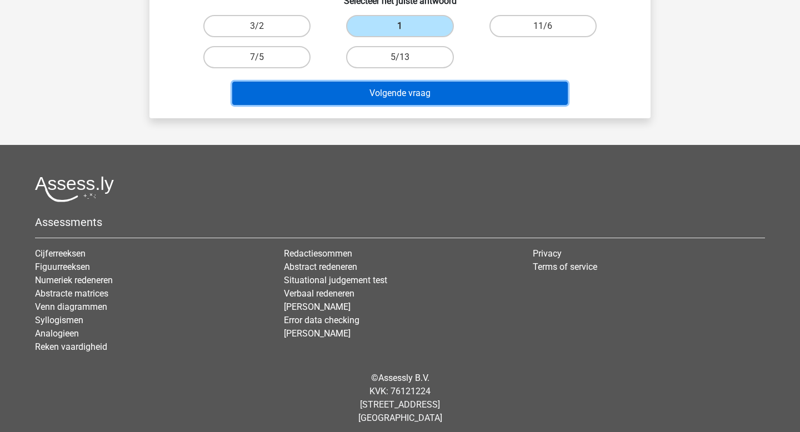
click at [403, 85] on button "Volgende vraag" at bounding box center [400, 93] width 336 height 23
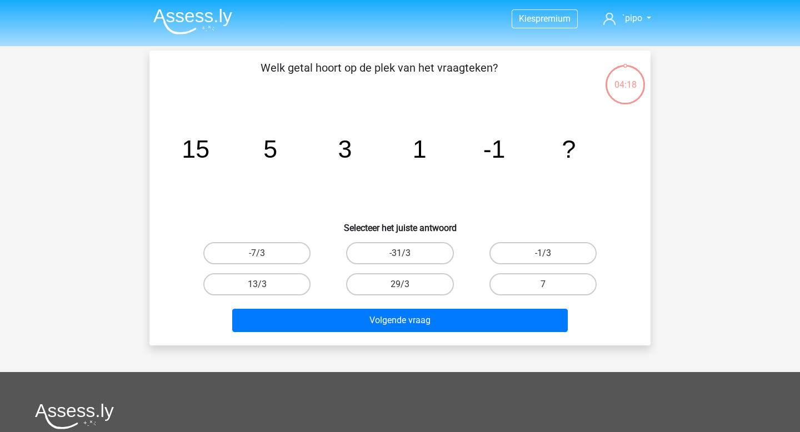
scroll to position [0, 0]
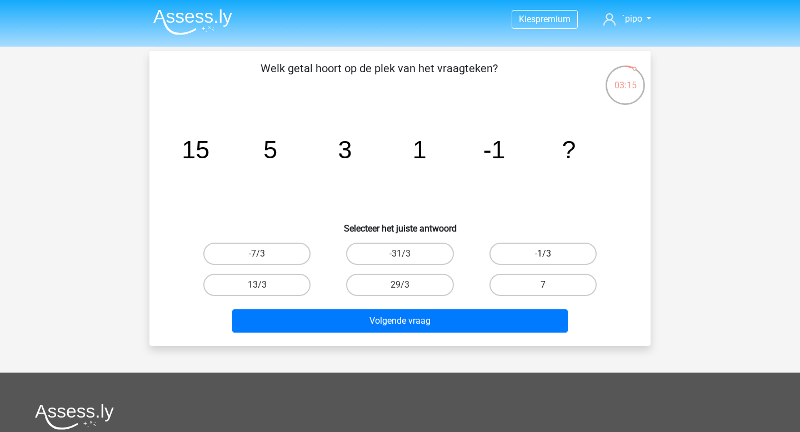
click at [531, 252] on label "-1/3" at bounding box center [542, 254] width 107 height 22
click at [543, 254] on input "-1/3" at bounding box center [546, 257] width 7 height 7
radio input "true"
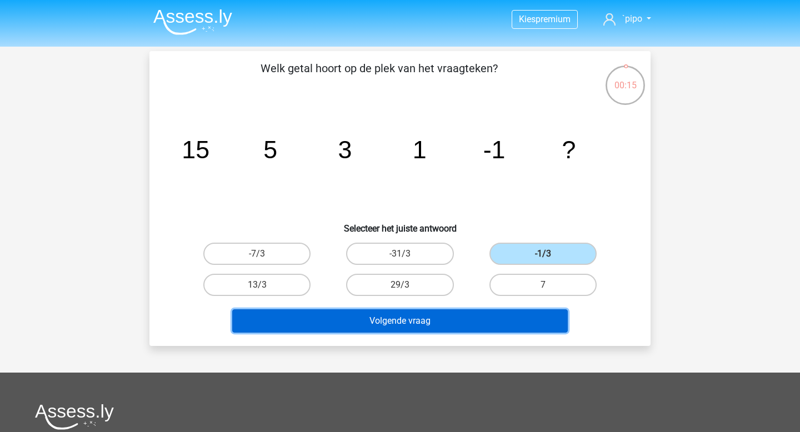
click at [410, 319] on button "Volgende vraag" at bounding box center [400, 320] width 336 height 23
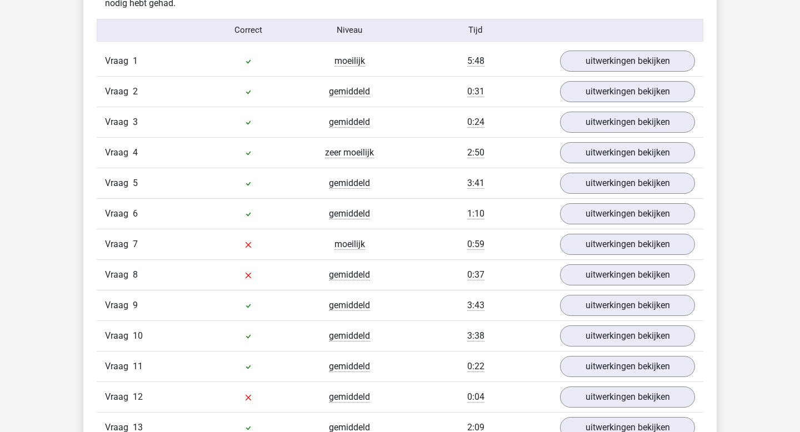
scroll to position [1226, 0]
click at [613, 62] on link "uitwerkingen bekijken" at bounding box center [627, 60] width 155 height 24
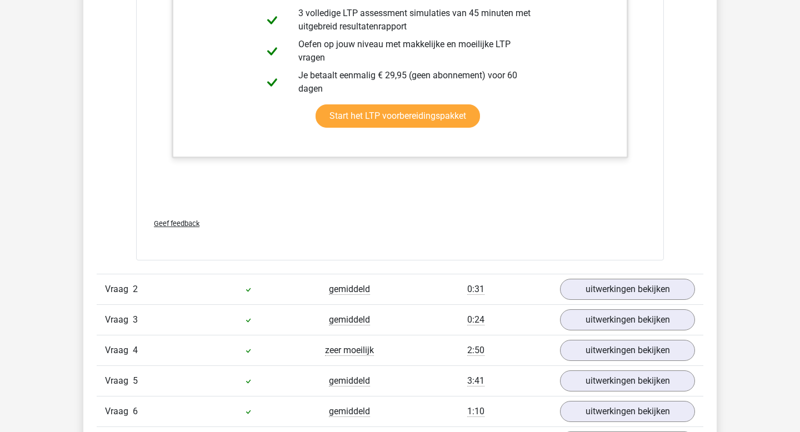
scroll to position [1719, 0]
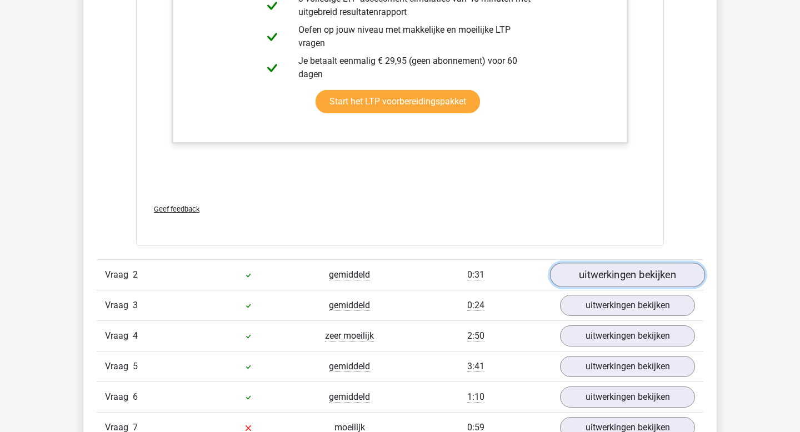
click at [604, 276] on link "uitwerkingen bekijken" at bounding box center [627, 275] width 155 height 24
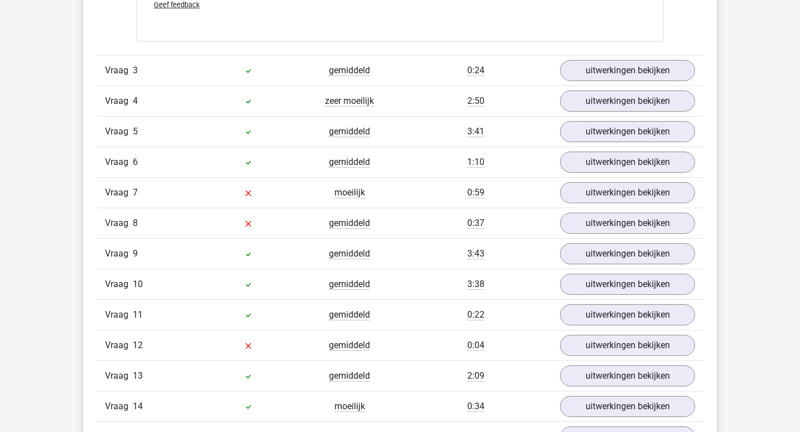
scroll to position [2672, 0]
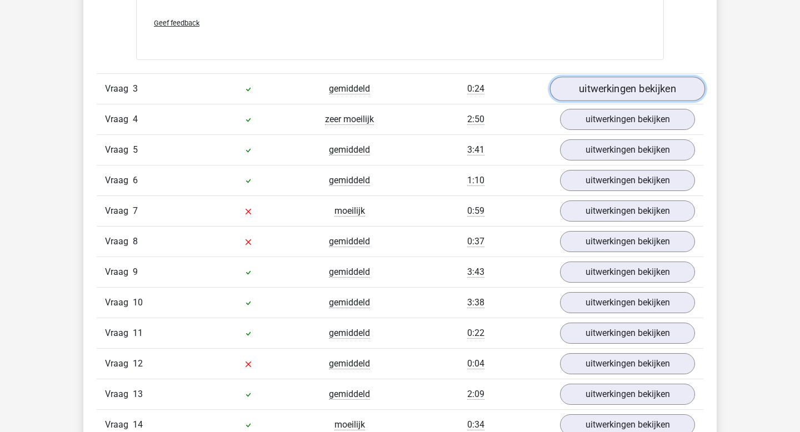
click at [616, 91] on link "uitwerkingen bekijken" at bounding box center [627, 89] width 155 height 24
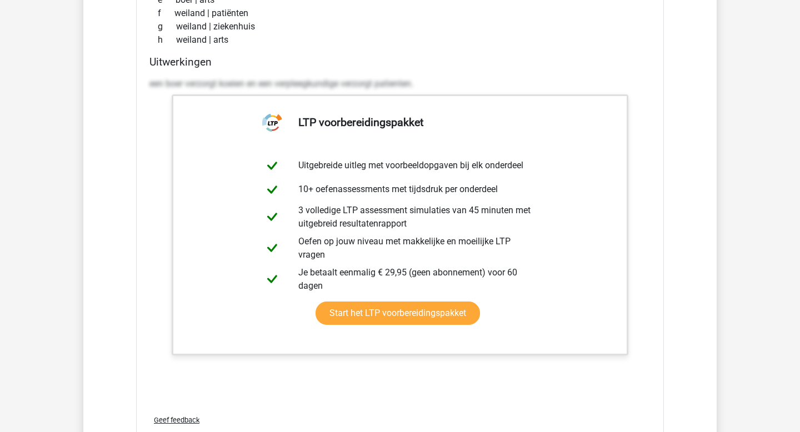
scroll to position [3067, 0]
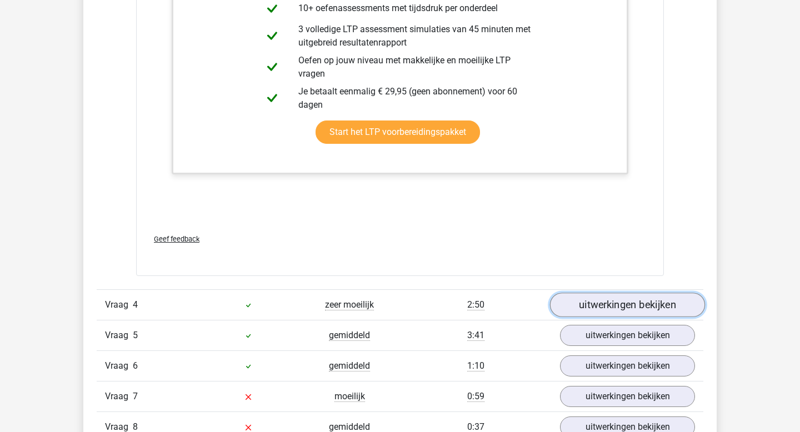
click at [574, 307] on link "uitwerkingen bekijken" at bounding box center [627, 305] width 155 height 24
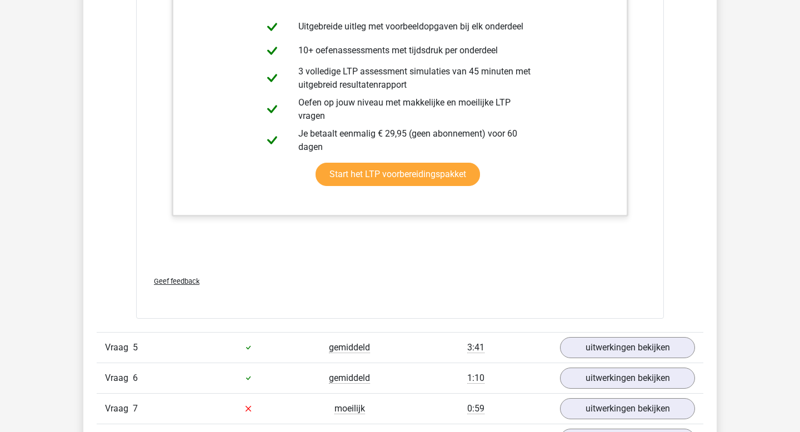
scroll to position [3989, 0]
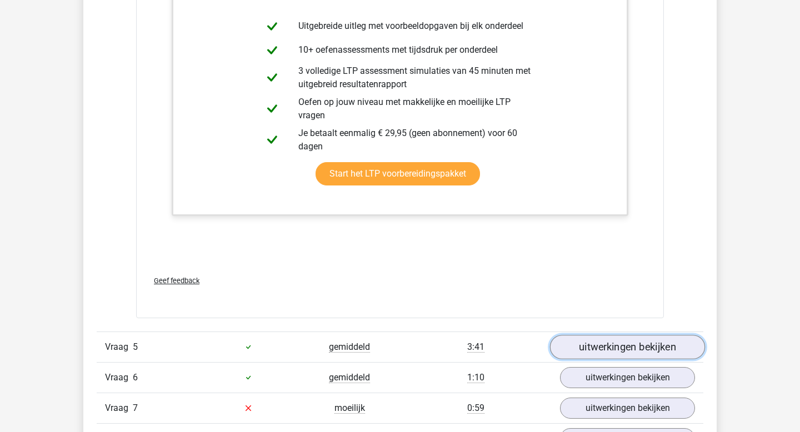
click at [589, 340] on link "uitwerkingen bekijken" at bounding box center [627, 347] width 155 height 24
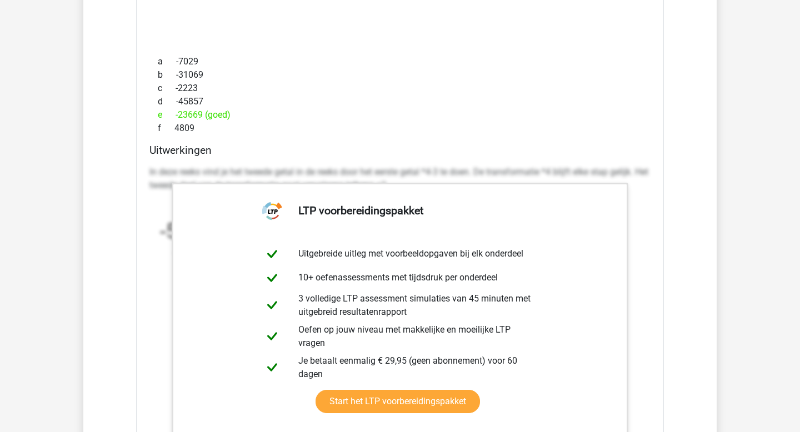
scroll to position [4660, 0]
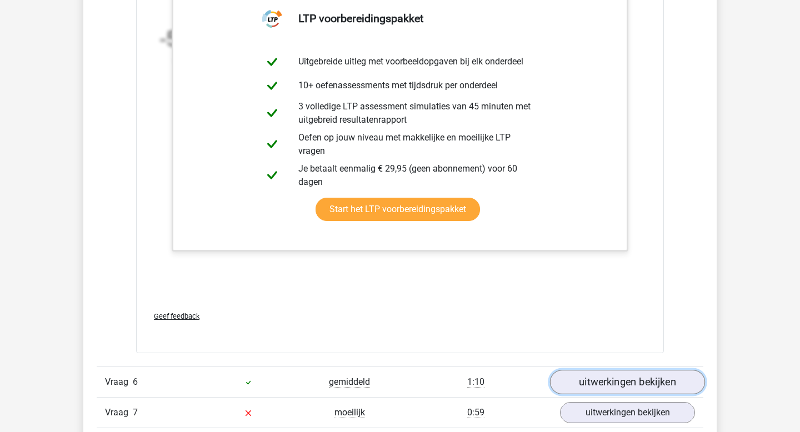
click at [618, 391] on link "uitwerkingen bekijken" at bounding box center [627, 382] width 155 height 24
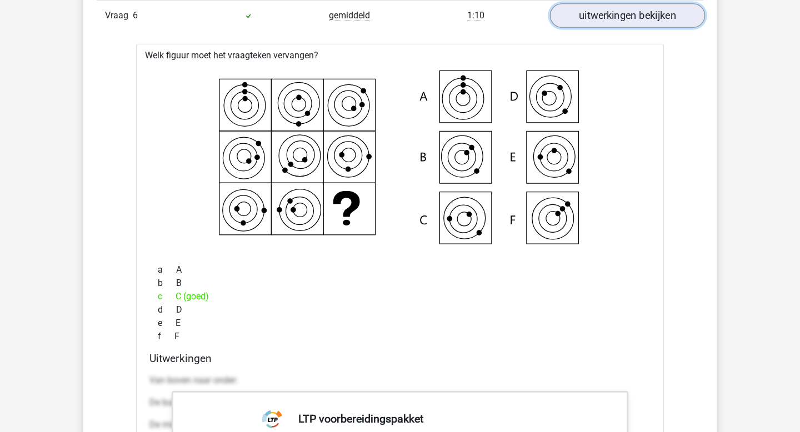
scroll to position [5030, 0]
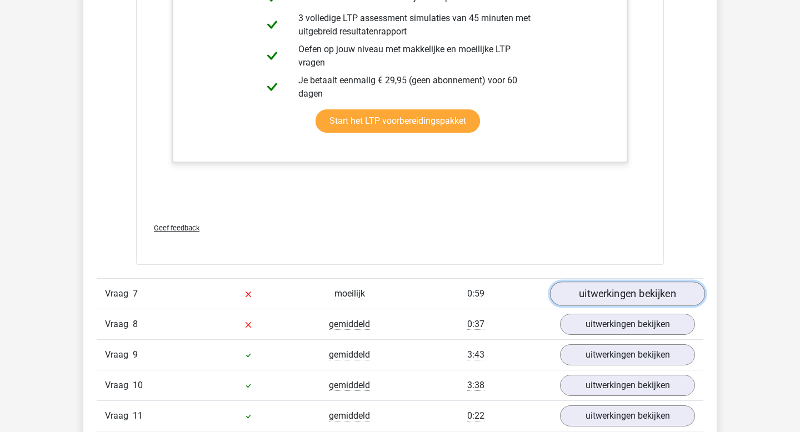
click at [608, 298] on link "uitwerkingen bekijken" at bounding box center [627, 294] width 155 height 24
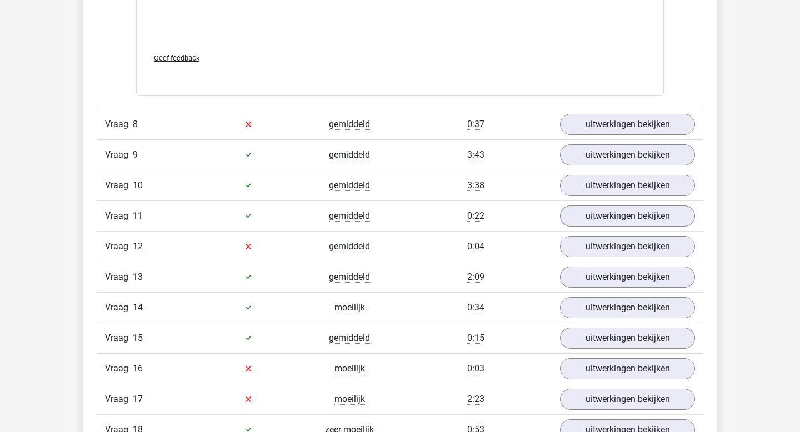
scroll to position [6274, 0]
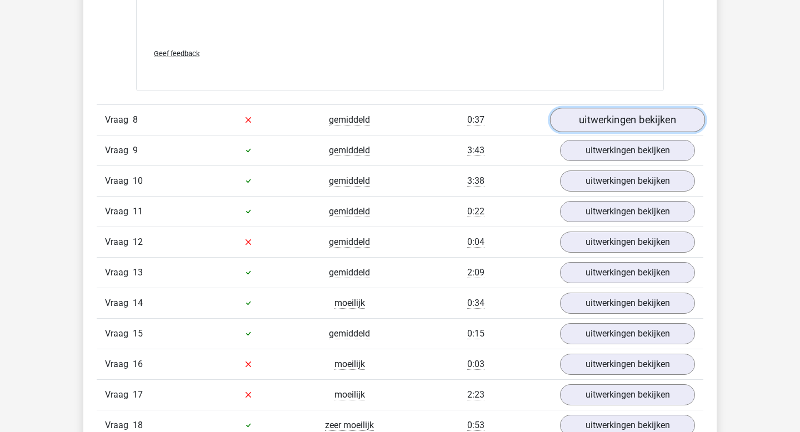
click at [619, 122] on link "uitwerkingen bekijken" at bounding box center [627, 120] width 155 height 24
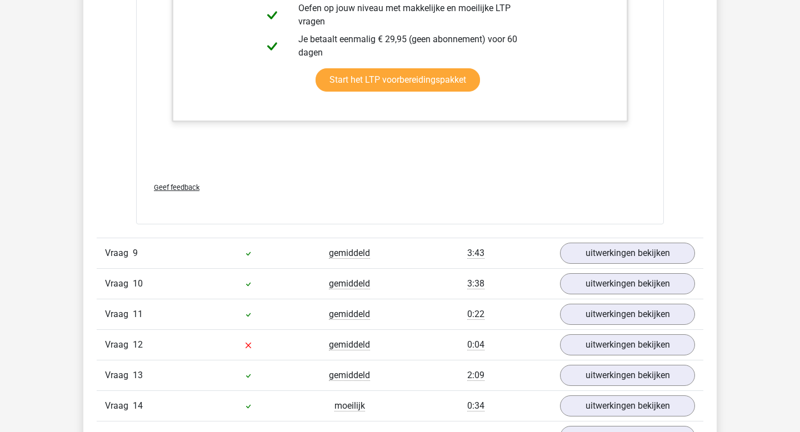
scroll to position [7081, 0]
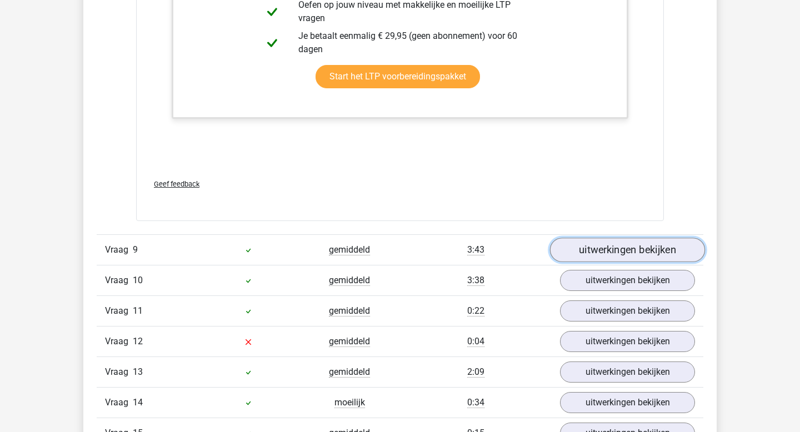
click at [593, 251] on link "uitwerkingen bekijken" at bounding box center [627, 250] width 155 height 24
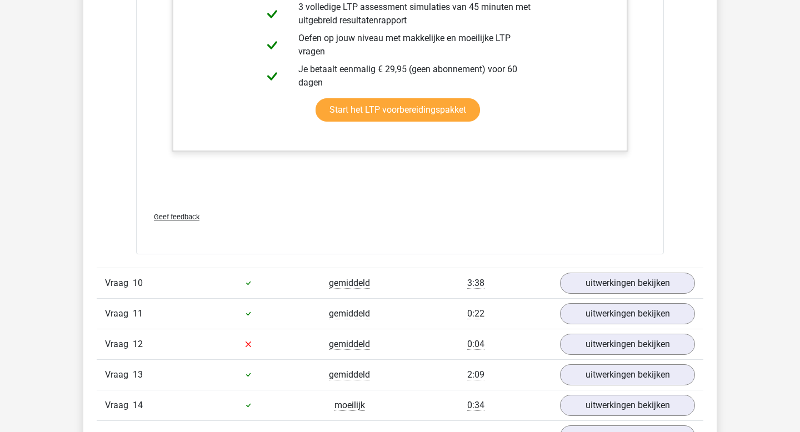
scroll to position [7758, 0]
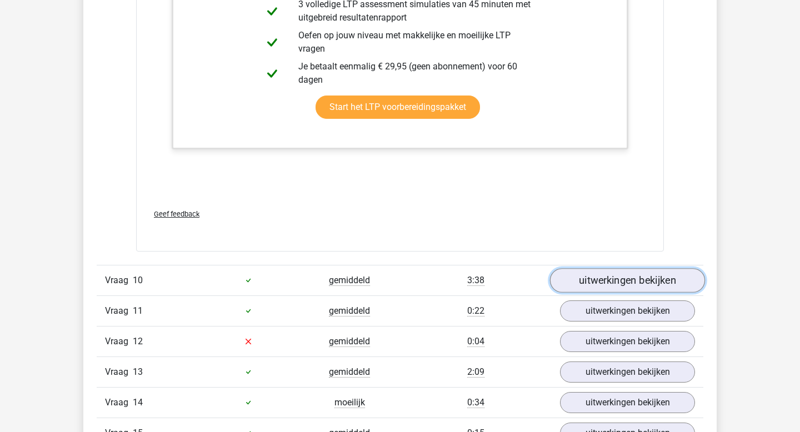
click at [592, 284] on link "uitwerkingen bekijken" at bounding box center [627, 280] width 155 height 24
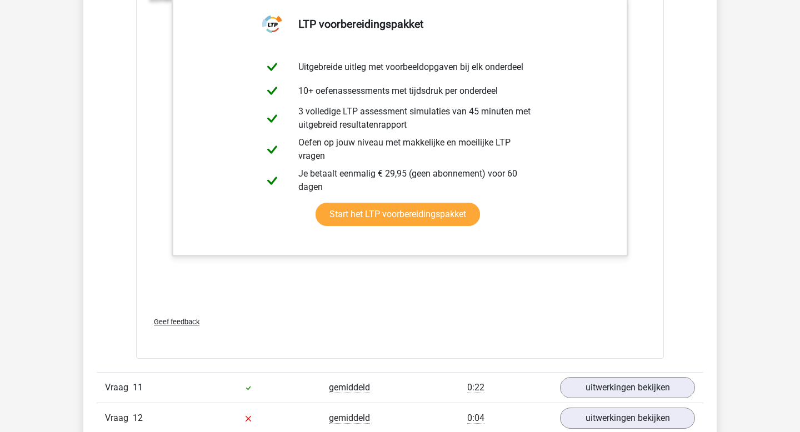
scroll to position [8431, 0]
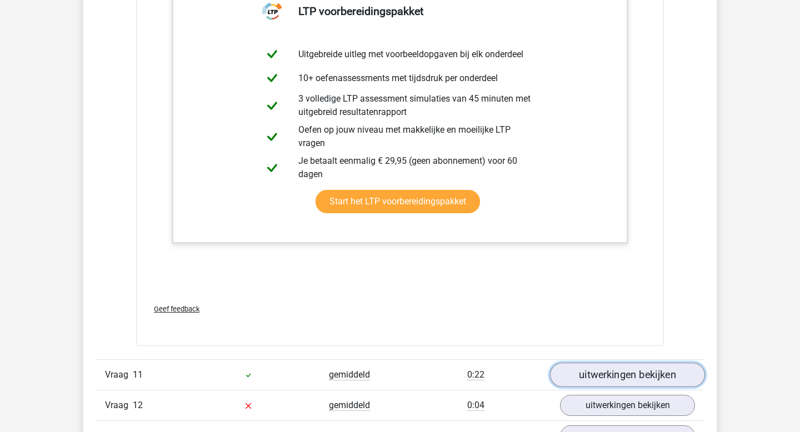
click at [594, 369] on link "uitwerkingen bekijken" at bounding box center [627, 375] width 155 height 24
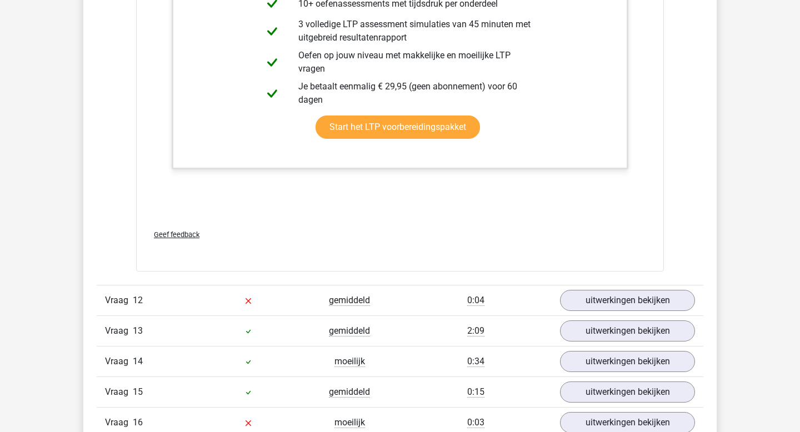
scroll to position [9091, 0]
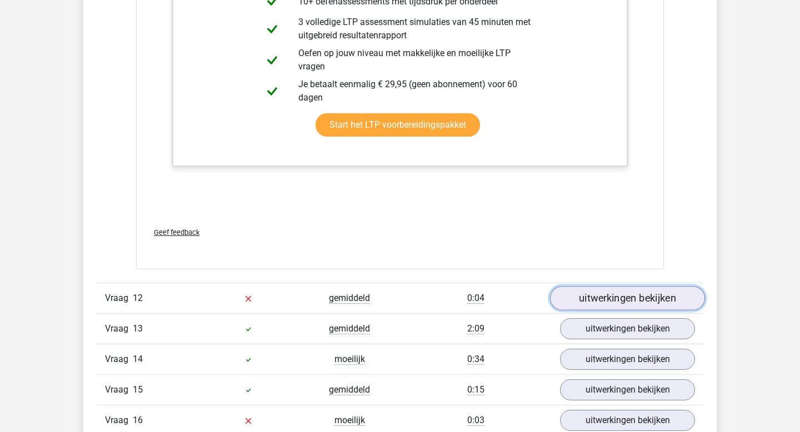
click at [604, 299] on link "uitwerkingen bekijken" at bounding box center [627, 298] width 155 height 24
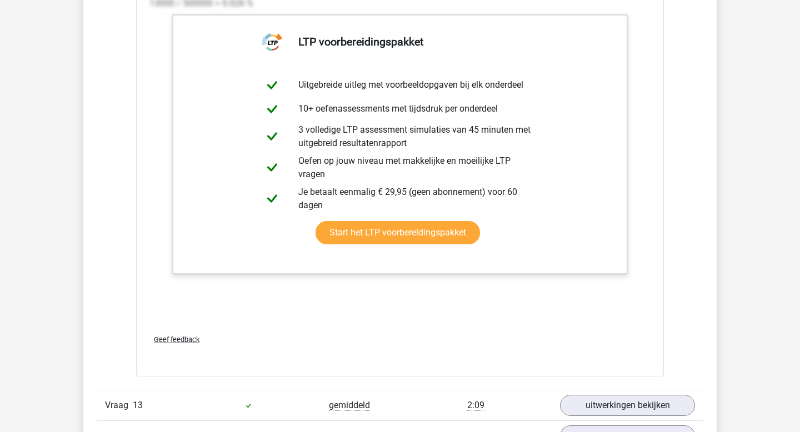
scroll to position [9952, 0]
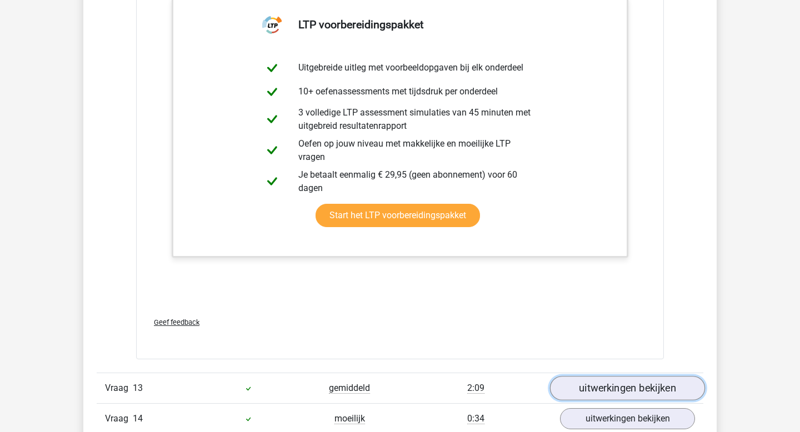
click at [624, 391] on link "uitwerkingen bekijken" at bounding box center [627, 388] width 155 height 24
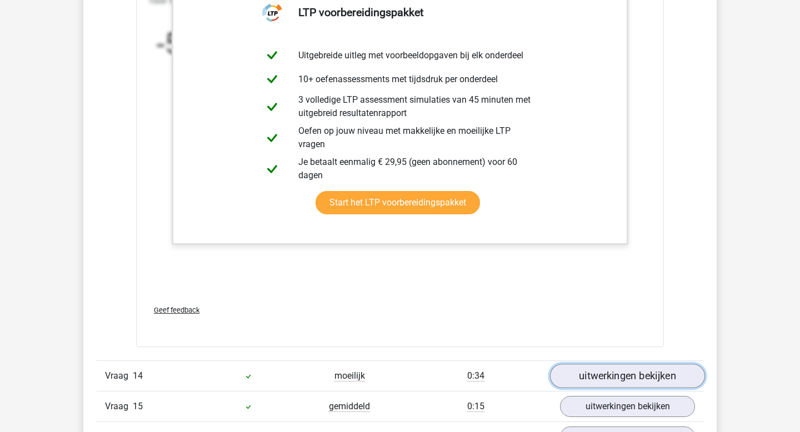
click at [618, 374] on link "uitwerkingen bekijken" at bounding box center [627, 376] width 155 height 24
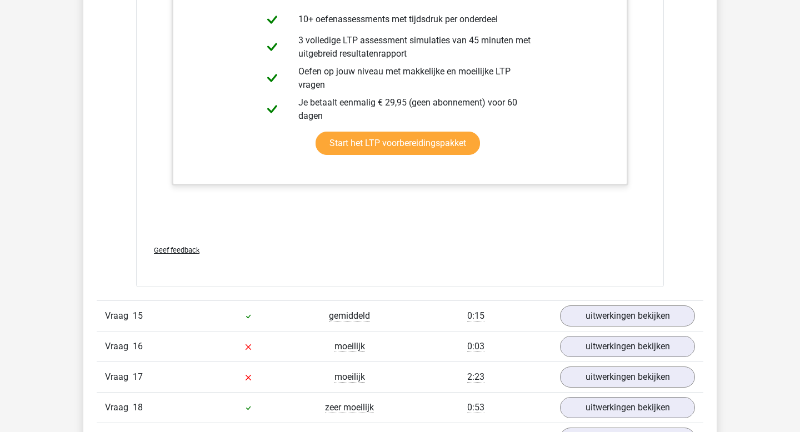
scroll to position [11501, 0]
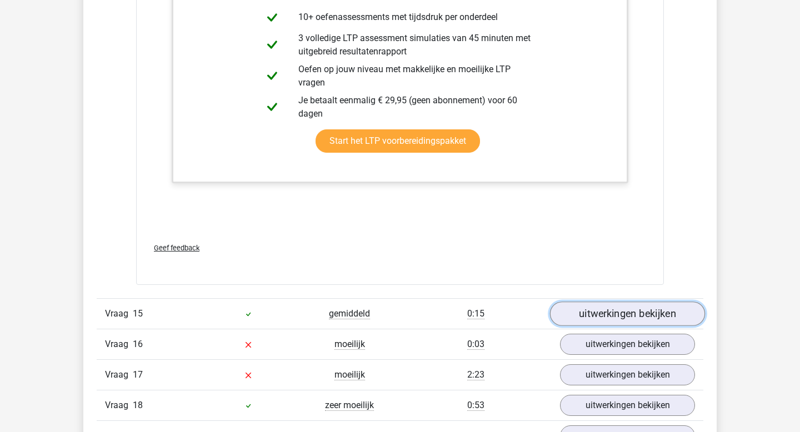
click at [619, 313] on link "uitwerkingen bekijken" at bounding box center [627, 314] width 155 height 24
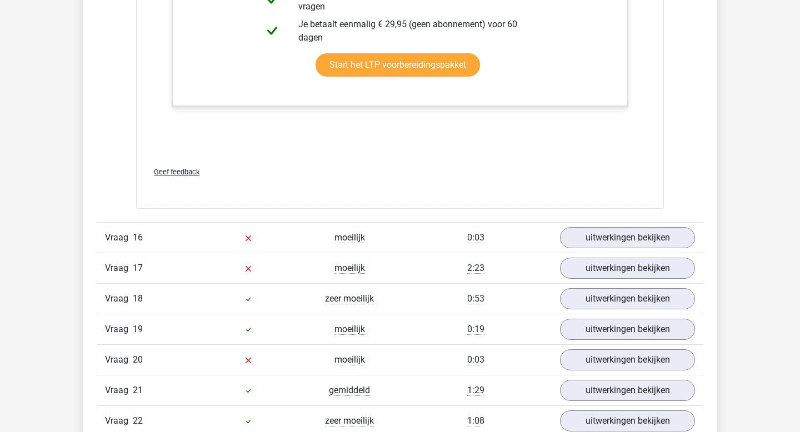
scroll to position [12190, 0]
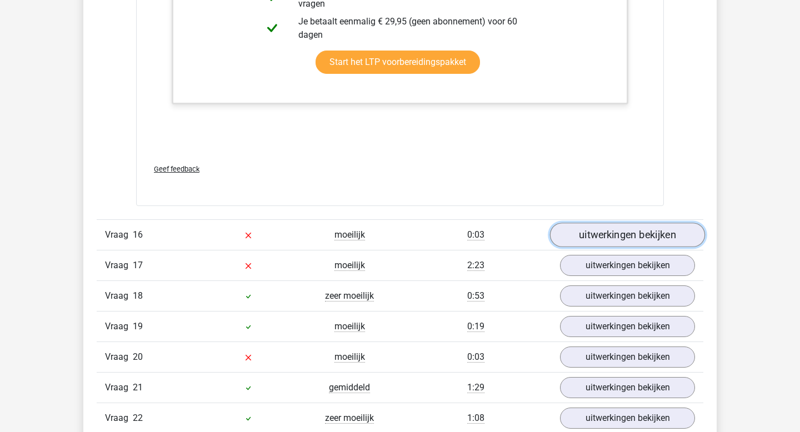
click at [625, 235] on link "uitwerkingen bekijken" at bounding box center [627, 235] width 155 height 24
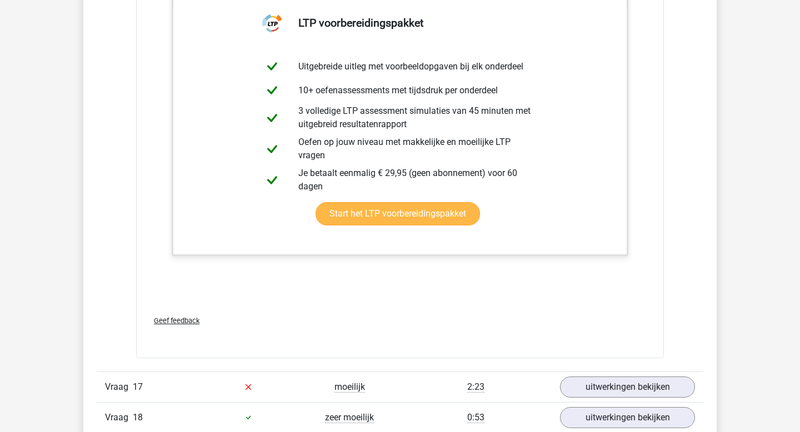
scroll to position [13004, 0]
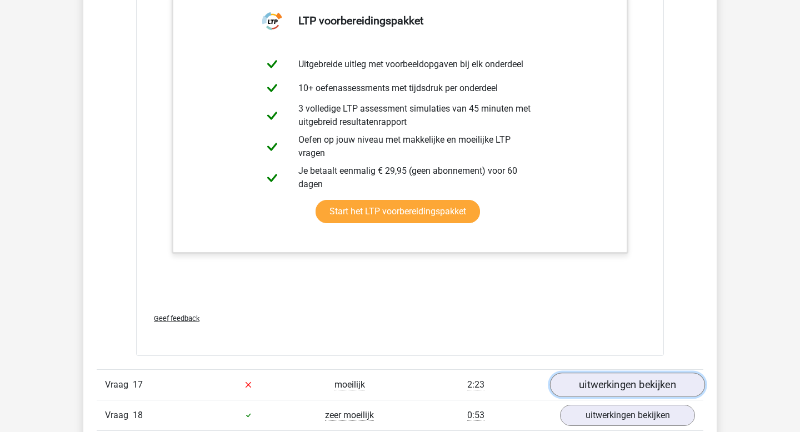
click at [581, 388] on link "uitwerkingen bekijken" at bounding box center [627, 385] width 155 height 24
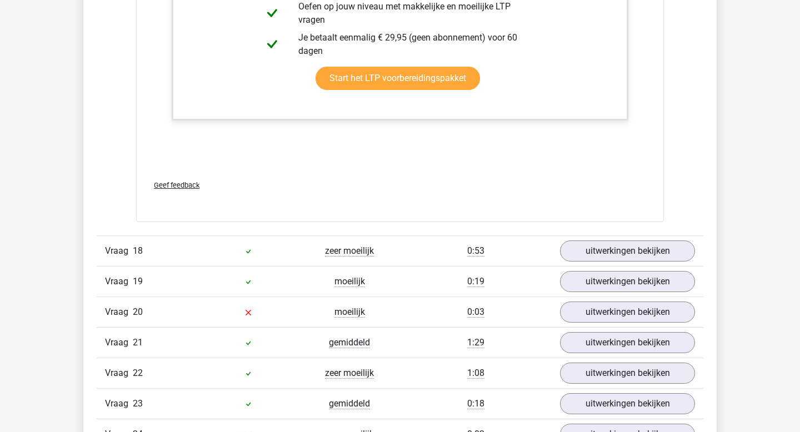
scroll to position [13847, 0]
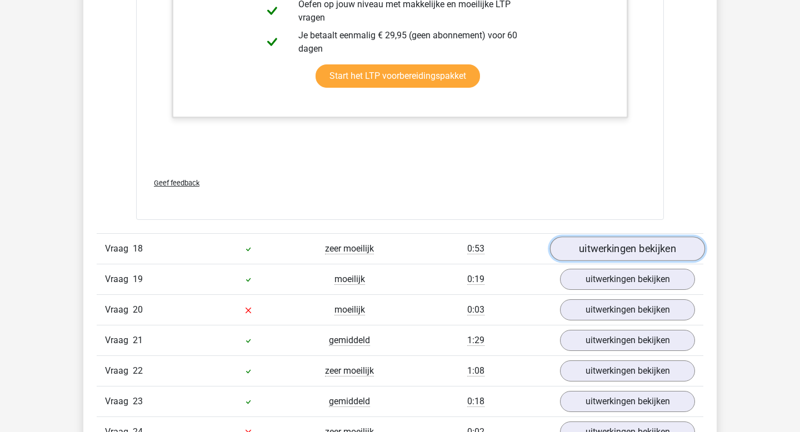
click at [642, 242] on link "uitwerkingen bekijken" at bounding box center [627, 249] width 155 height 24
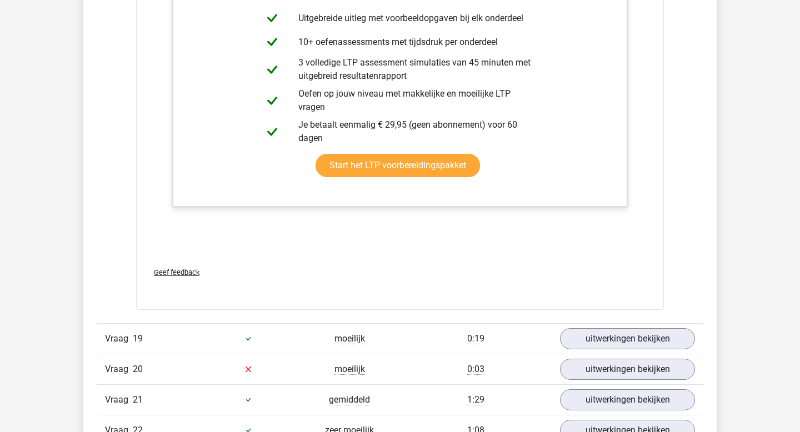
scroll to position [14524, 0]
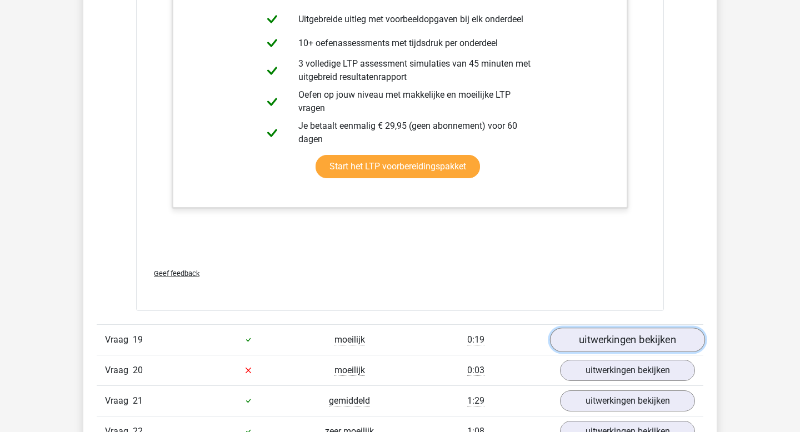
click at [603, 335] on link "uitwerkingen bekijken" at bounding box center [627, 340] width 155 height 24
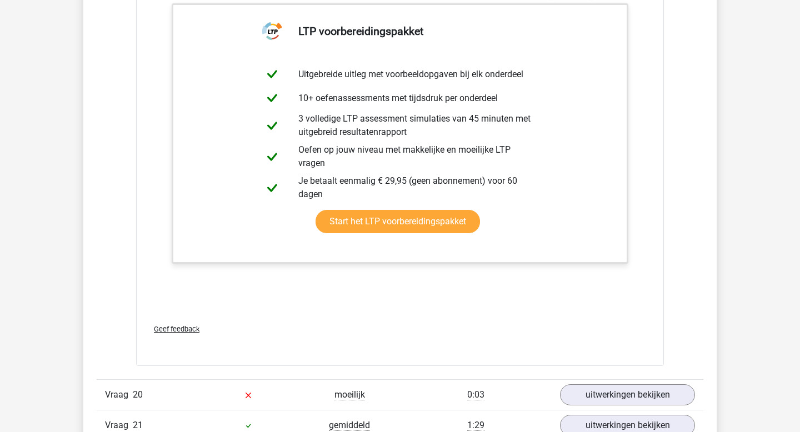
scroll to position [15055, 0]
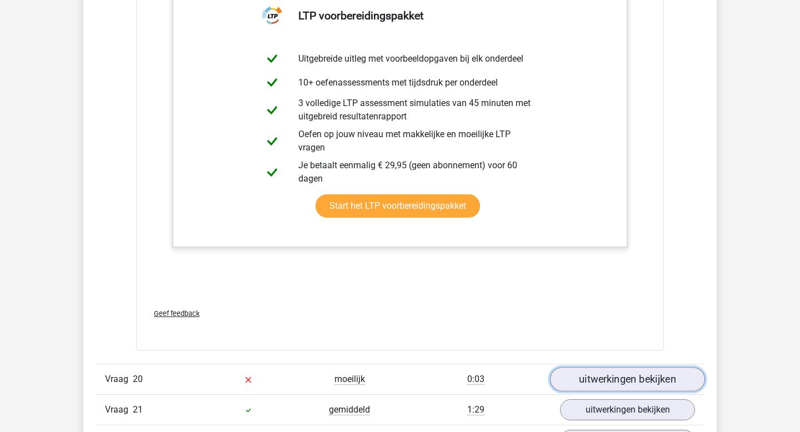
click at [585, 384] on link "uitwerkingen bekijken" at bounding box center [627, 379] width 155 height 24
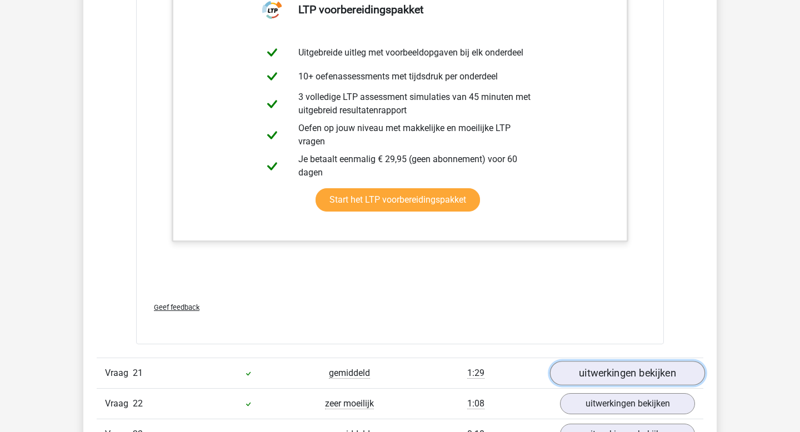
click at [588, 381] on link "uitwerkingen bekijken" at bounding box center [627, 373] width 155 height 24
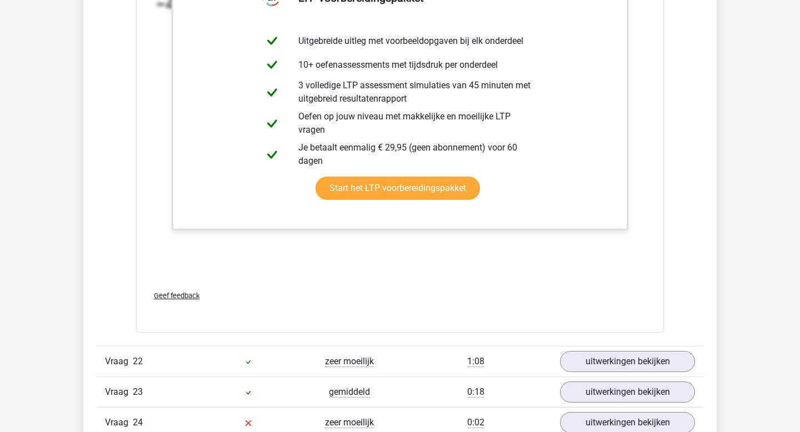
scroll to position [16771, 0]
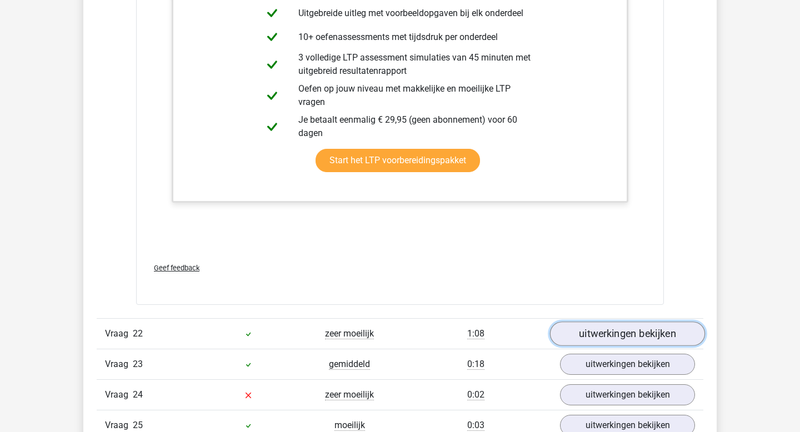
click at [598, 327] on link "uitwerkingen bekijken" at bounding box center [627, 334] width 155 height 24
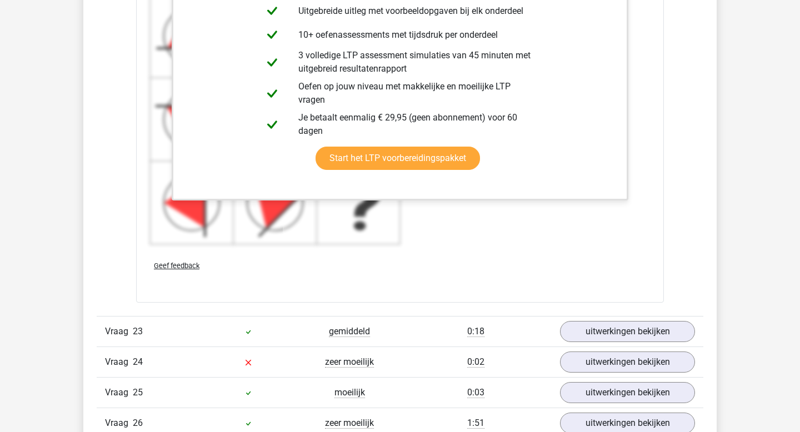
scroll to position [17562, 0]
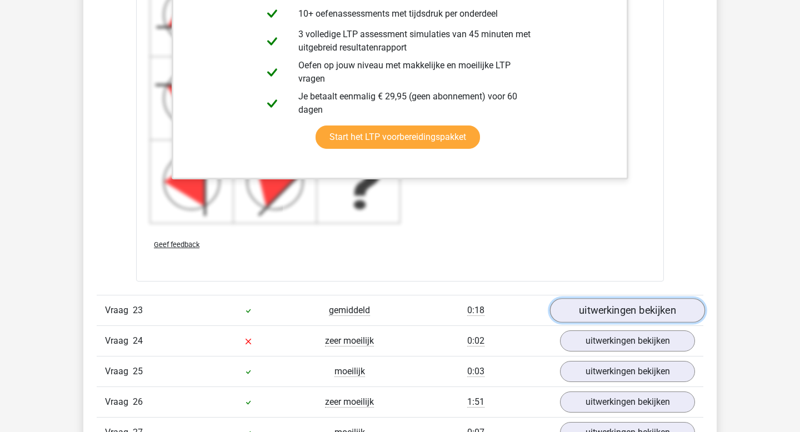
click at [605, 316] on link "uitwerkingen bekijken" at bounding box center [627, 310] width 155 height 24
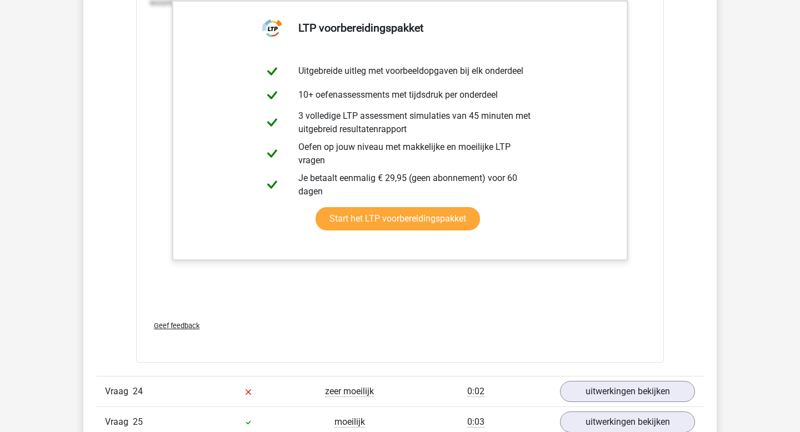
scroll to position [18066, 0]
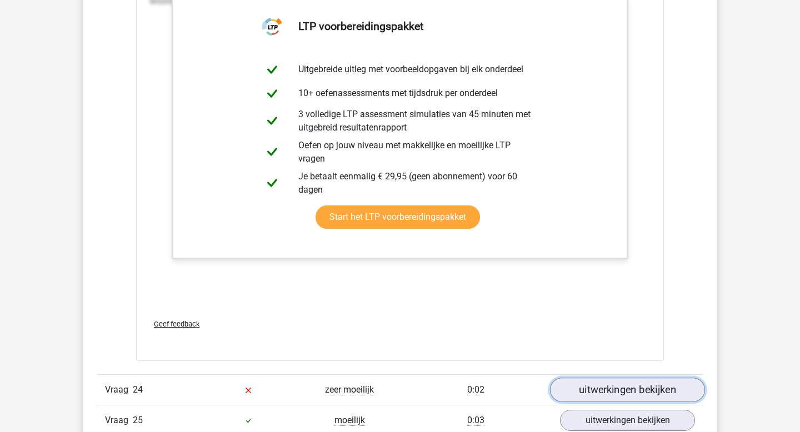
click at [581, 388] on link "uitwerkingen bekijken" at bounding box center [627, 390] width 155 height 24
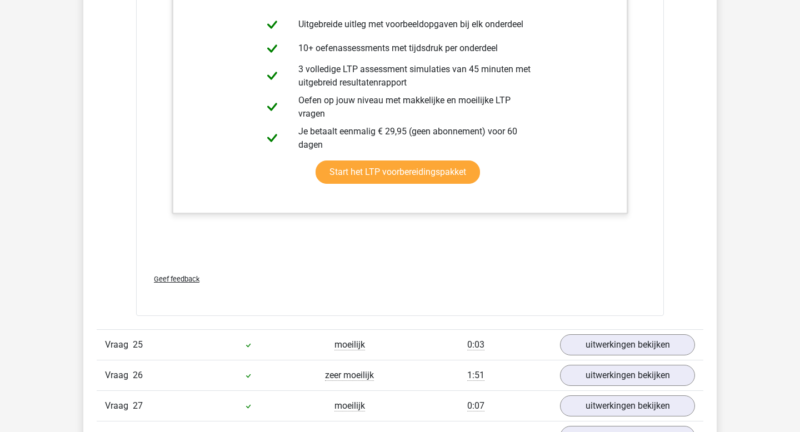
scroll to position [19076, 0]
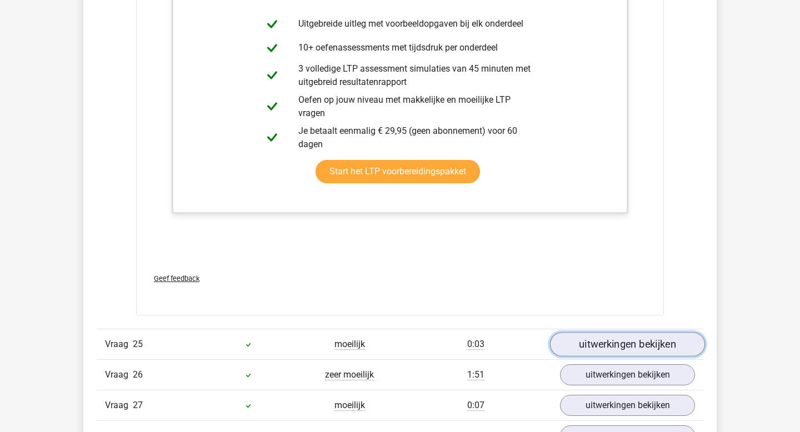
click at [604, 348] on link "uitwerkingen bekijken" at bounding box center [627, 345] width 155 height 24
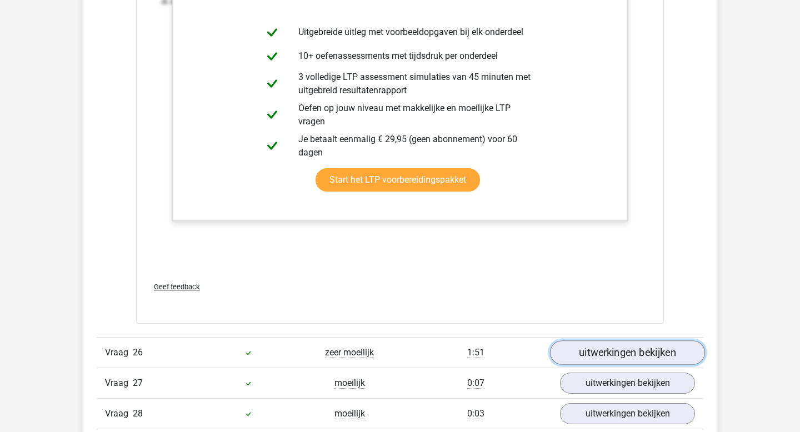
click at [604, 346] on link "uitwerkingen bekijken" at bounding box center [627, 353] width 155 height 24
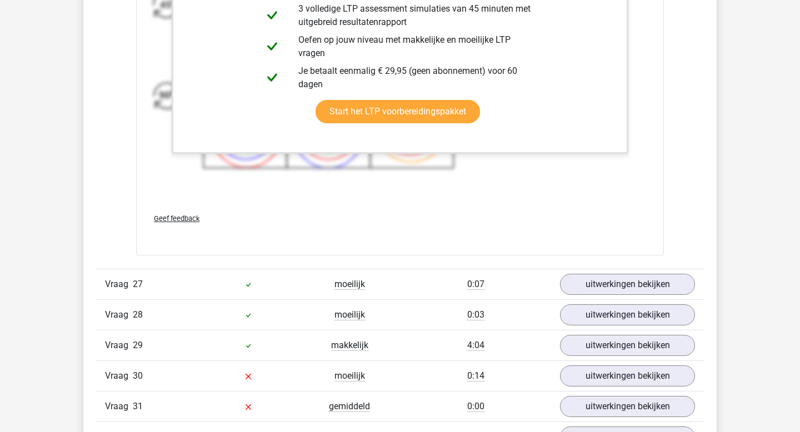
scroll to position [20613, 0]
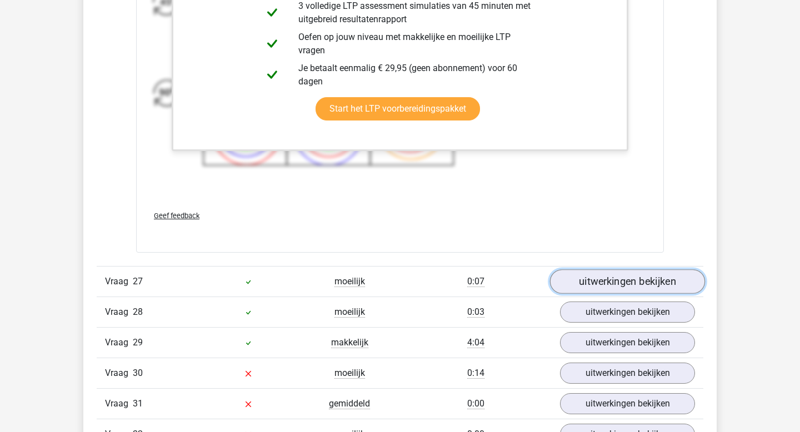
click at [633, 282] on link "uitwerkingen bekijken" at bounding box center [627, 281] width 155 height 24
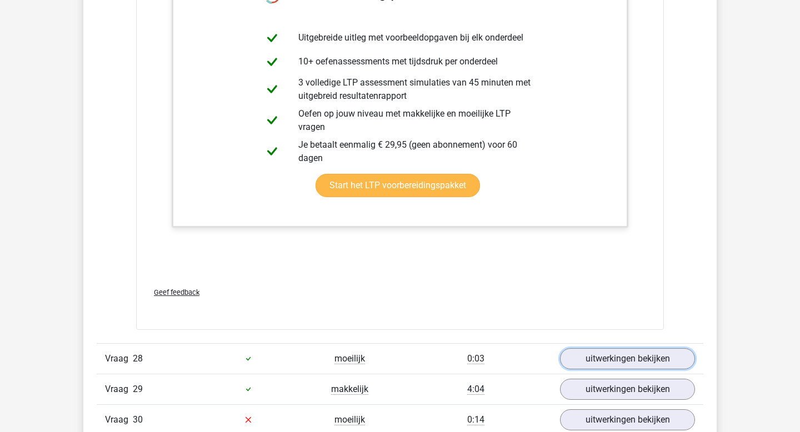
click at [596, 362] on link "uitwerkingen bekijken" at bounding box center [627, 358] width 135 height 21
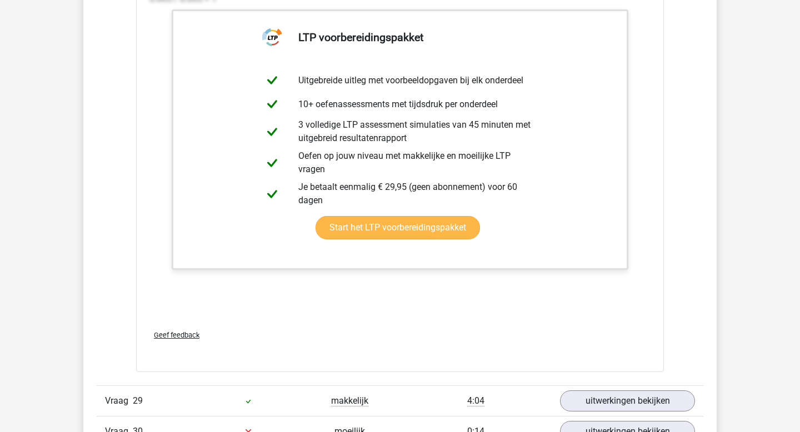
scroll to position [22028, 0]
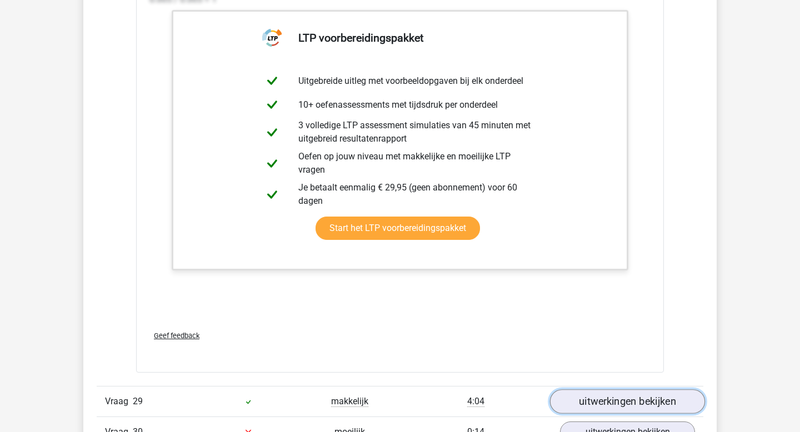
click at [582, 396] on link "uitwerkingen bekijken" at bounding box center [627, 401] width 155 height 24
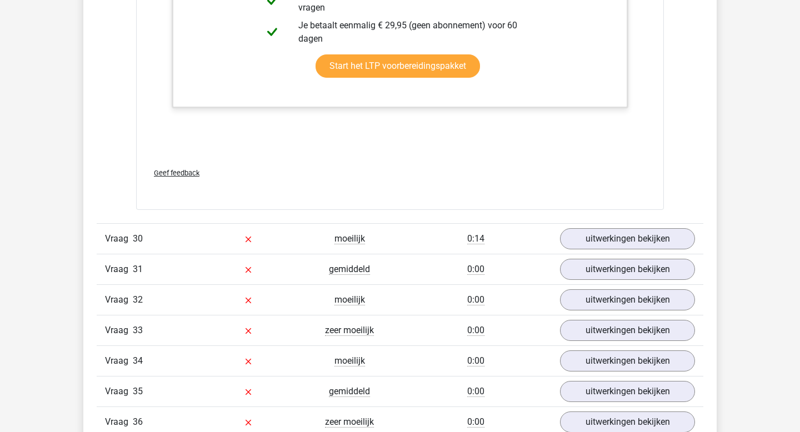
scroll to position [22898, 0]
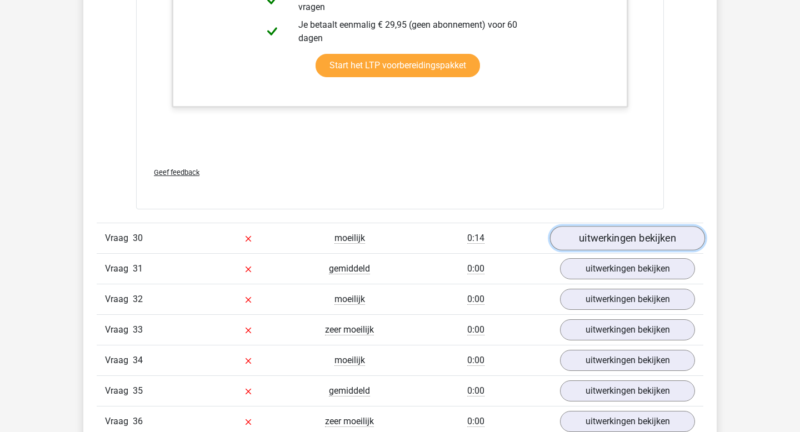
click at [624, 230] on link "uitwerkingen bekijken" at bounding box center [627, 239] width 155 height 24
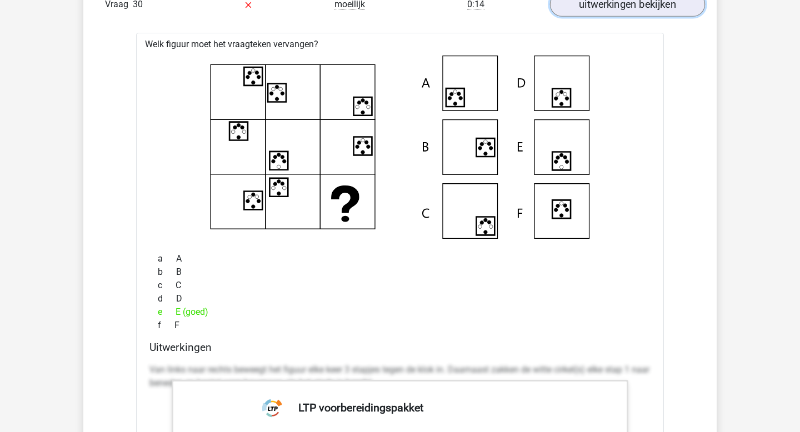
scroll to position [23133, 0]
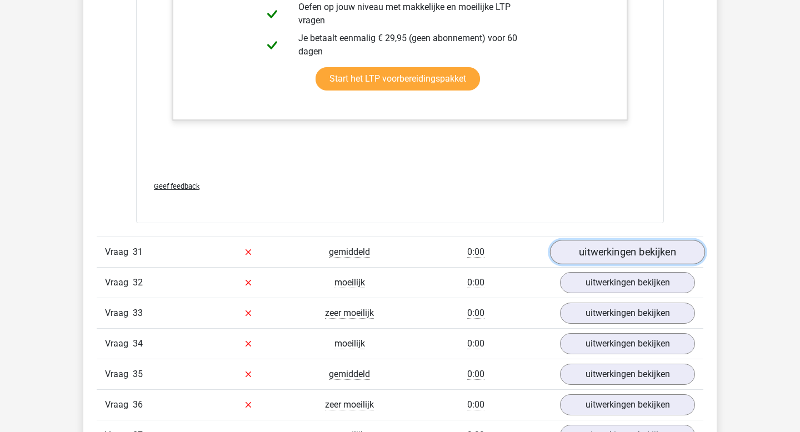
click at [609, 250] on link "uitwerkingen bekijken" at bounding box center [627, 252] width 155 height 24
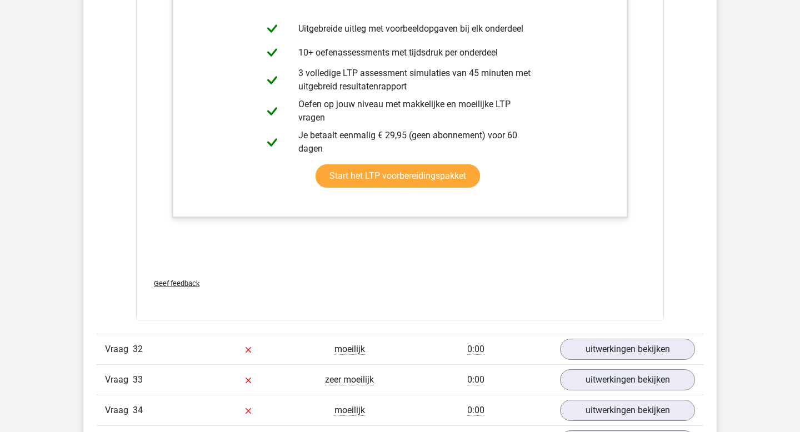
scroll to position [24151, 0]
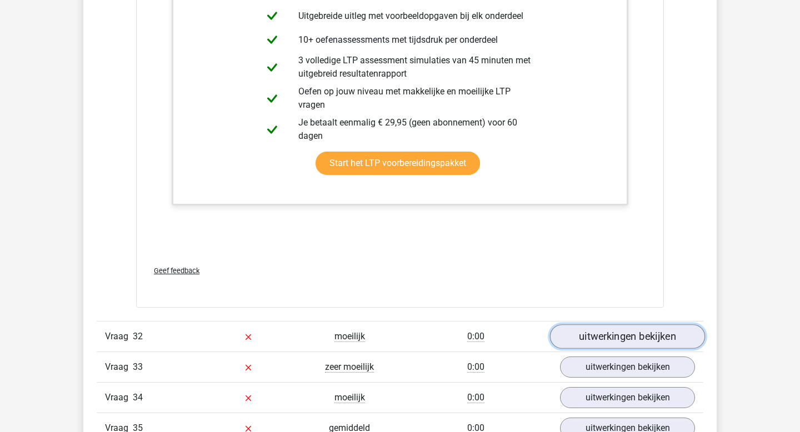
click at [588, 336] on link "uitwerkingen bekijken" at bounding box center [627, 336] width 155 height 24
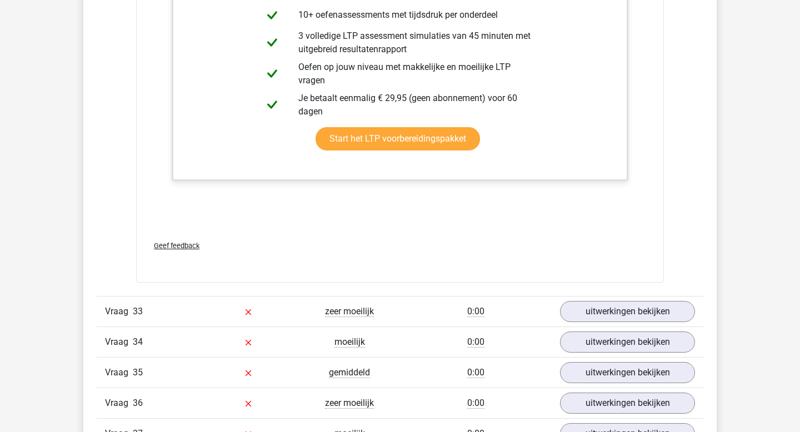
scroll to position [25147, 0]
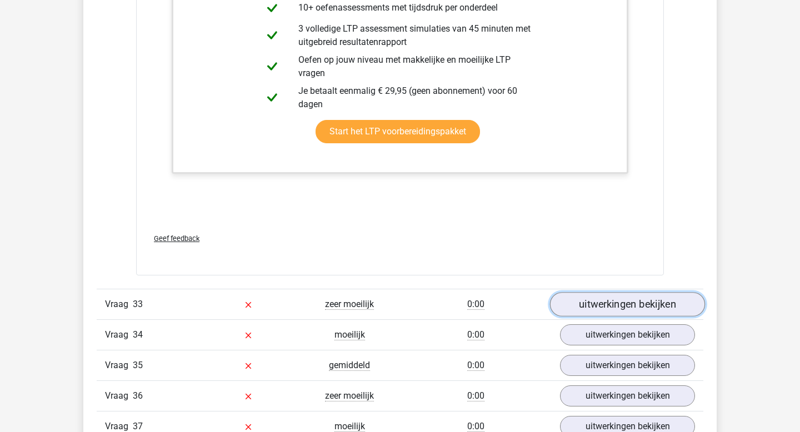
click at [605, 313] on link "uitwerkingen bekijken" at bounding box center [627, 304] width 155 height 24
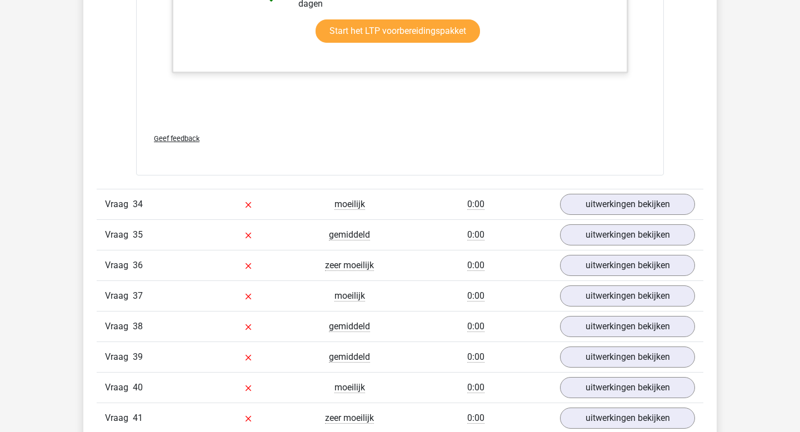
scroll to position [25958, 0]
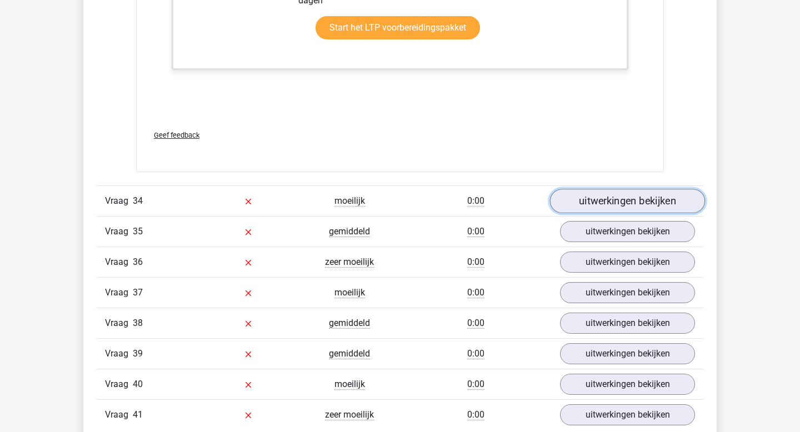
click at [611, 198] on link "uitwerkingen bekijken" at bounding box center [627, 201] width 155 height 24
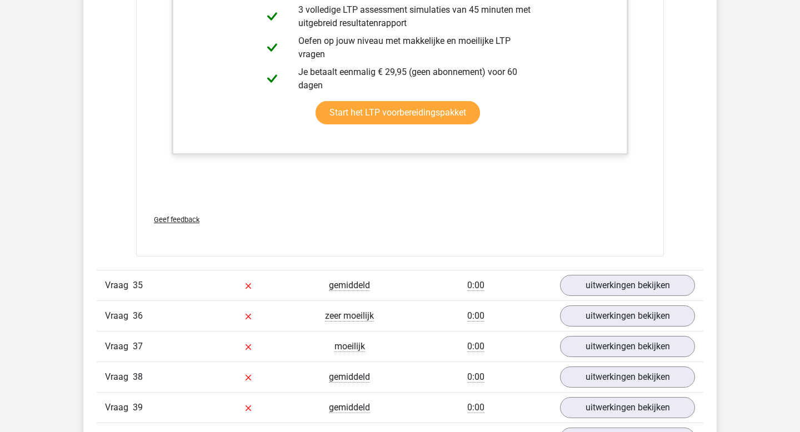
scroll to position [26647, 0]
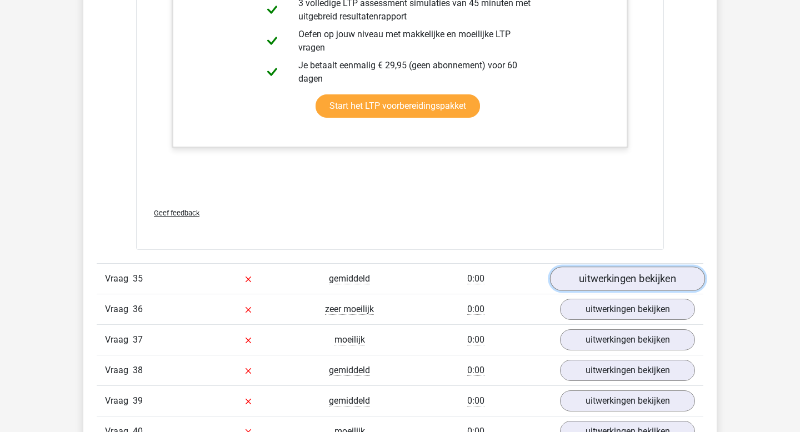
click at [589, 286] on link "uitwerkingen bekijken" at bounding box center [627, 279] width 155 height 24
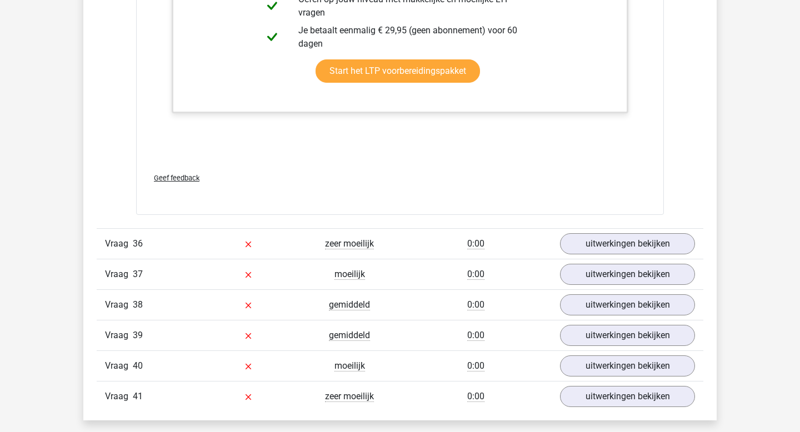
scroll to position [27272, 0]
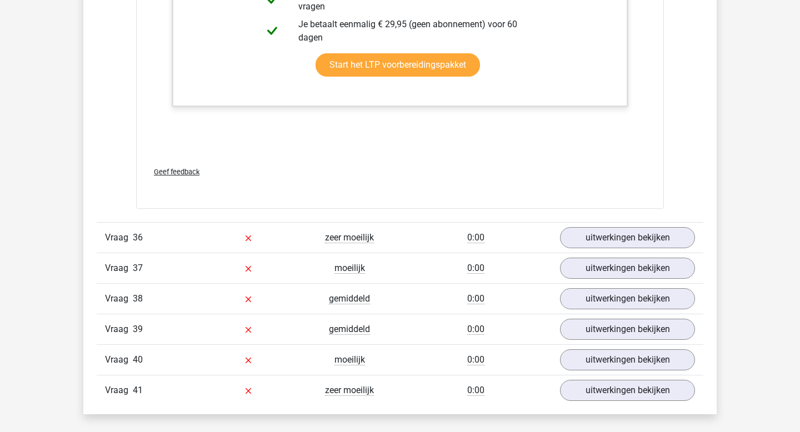
click at [617, 233] on link "uitwerkingen bekijken" at bounding box center [627, 238] width 155 height 24
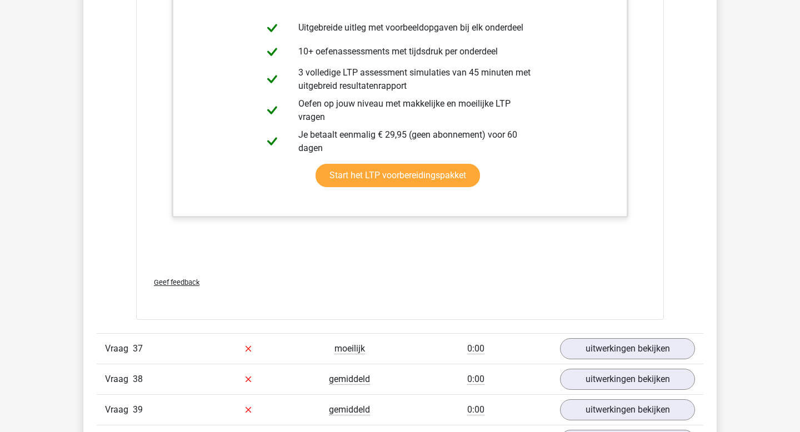
scroll to position [28159, 0]
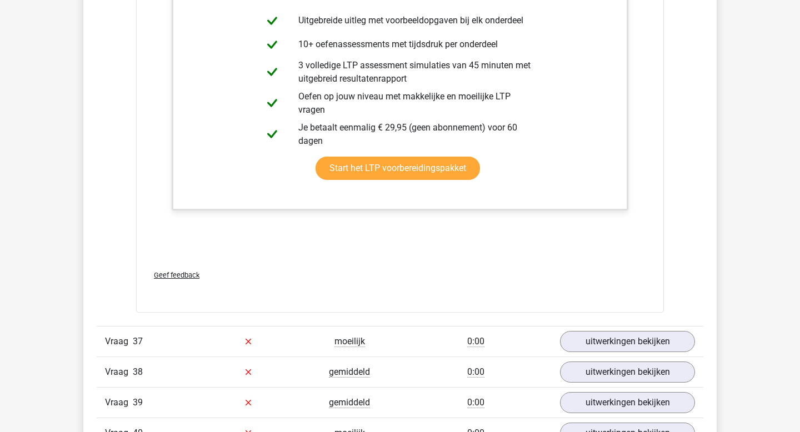
click at [576, 341] on div "Vraag 37 moeilijk 0:00 uitwerkingen bekijken" at bounding box center [400, 341] width 607 height 31
click at [578, 329] on link "uitwerkingen bekijken" at bounding box center [627, 341] width 155 height 24
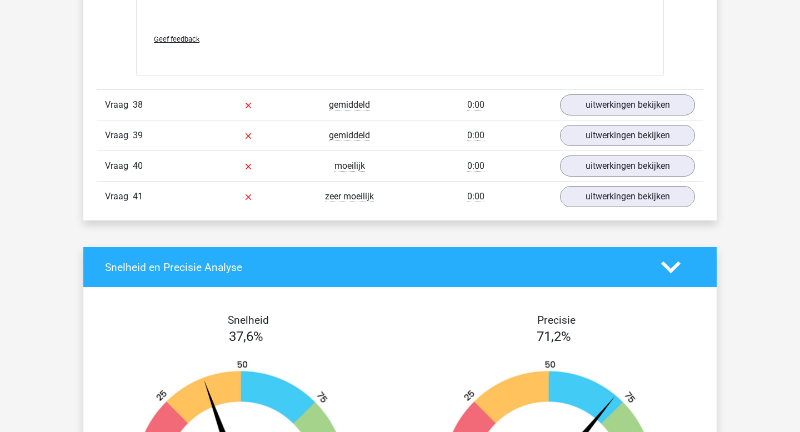
scroll to position [29102, 0]
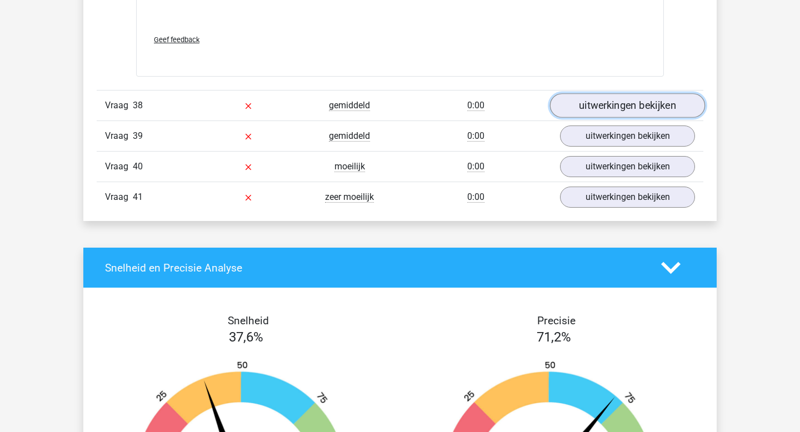
click at [606, 94] on link "uitwerkingen bekijken" at bounding box center [627, 105] width 155 height 24
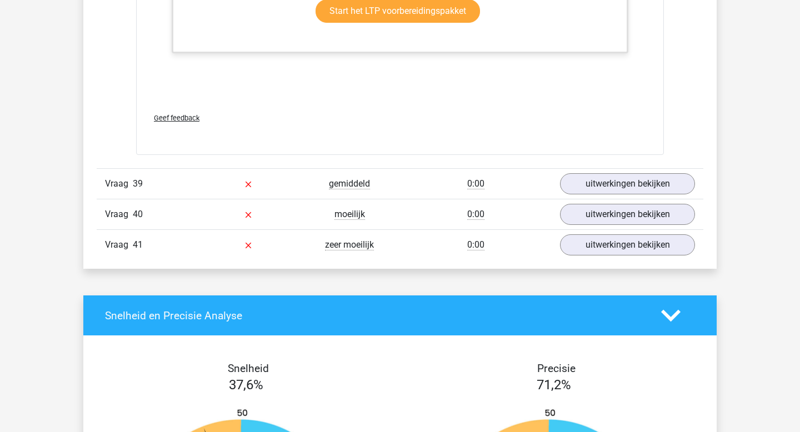
scroll to position [29775, 0]
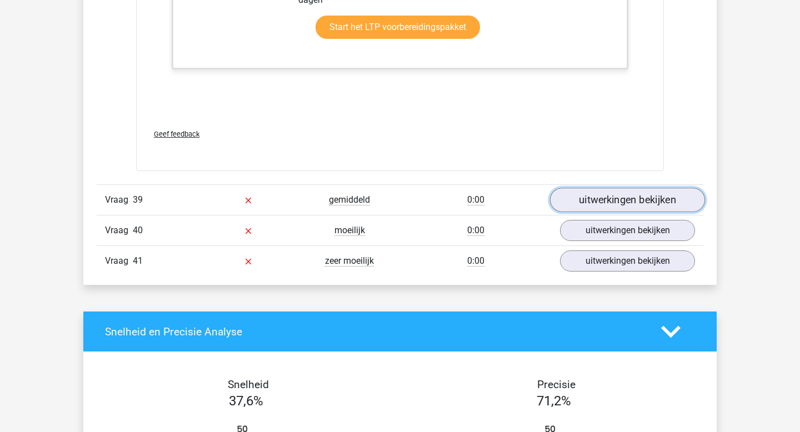
click at [597, 191] on link "uitwerkingen bekijken" at bounding box center [627, 200] width 155 height 24
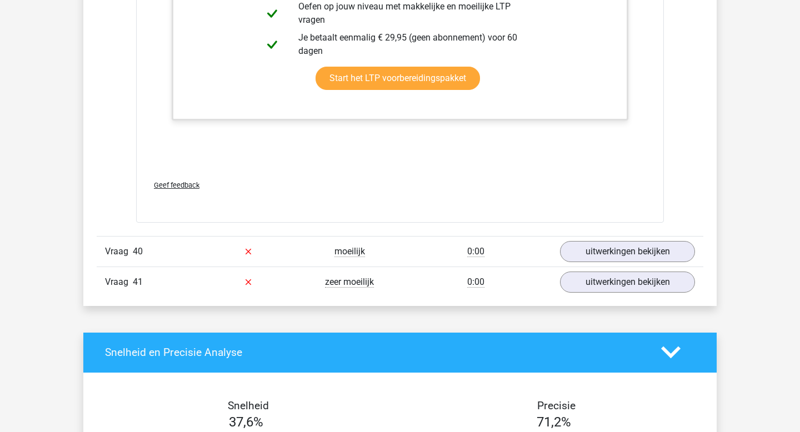
scroll to position [30319, 0]
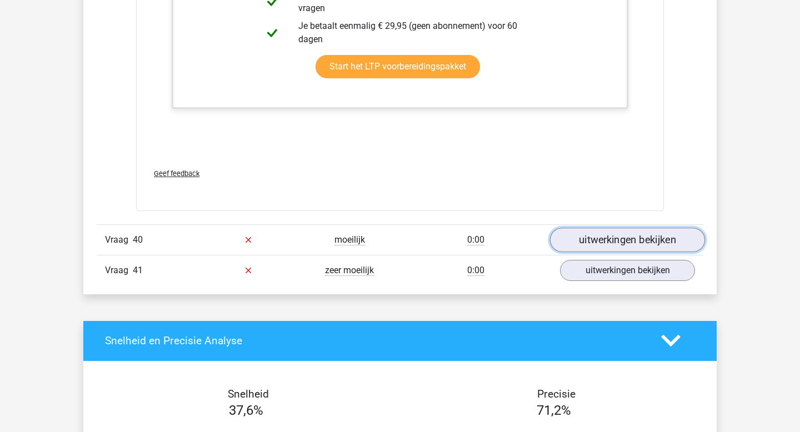
click at [604, 231] on link "uitwerkingen bekijken" at bounding box center [627, 240] width 155 height 24
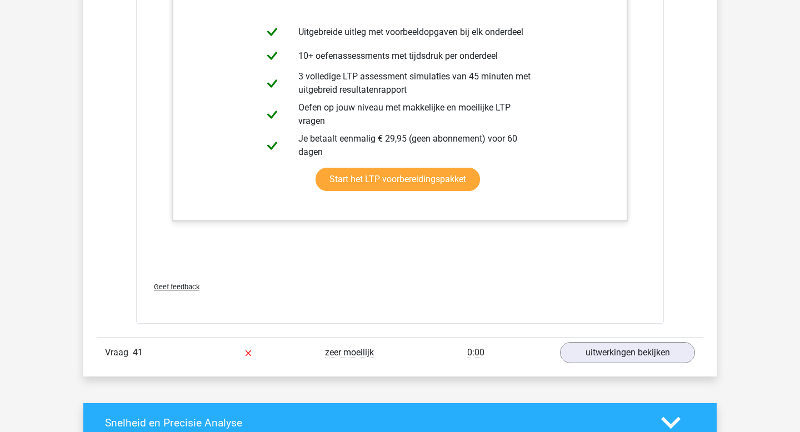
scroll to position [31182, 0]
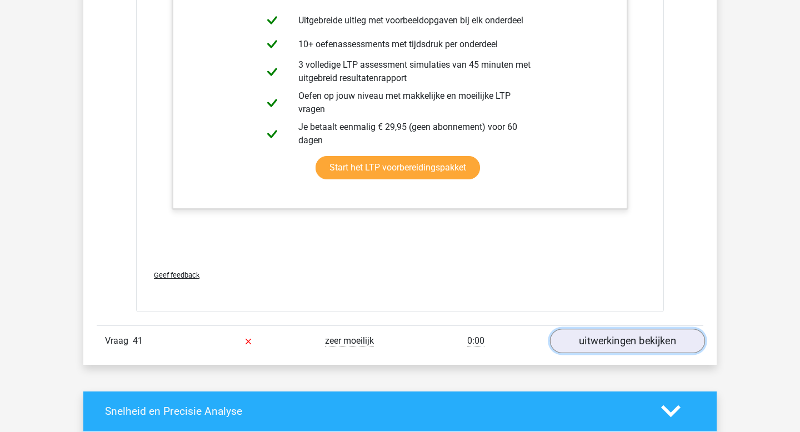
click at [600, 329] on link "uitwerkingen bekijken" at bounding box center [627, 341] width 155 height 24
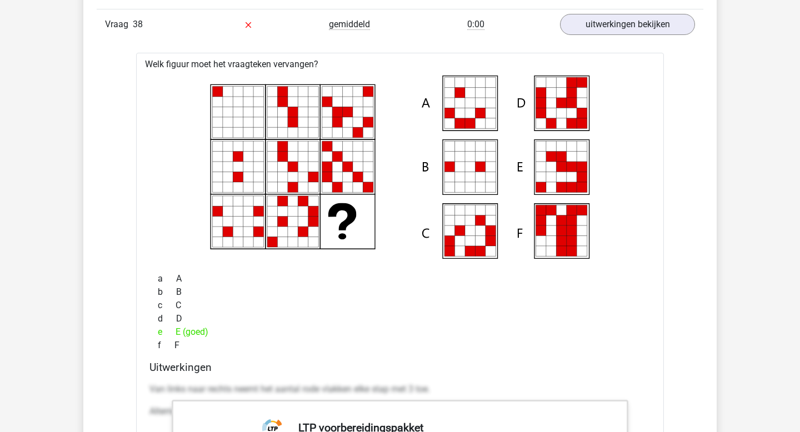
scroll to position [29182, 0]
